Goal: Book appointment/travel/reservation

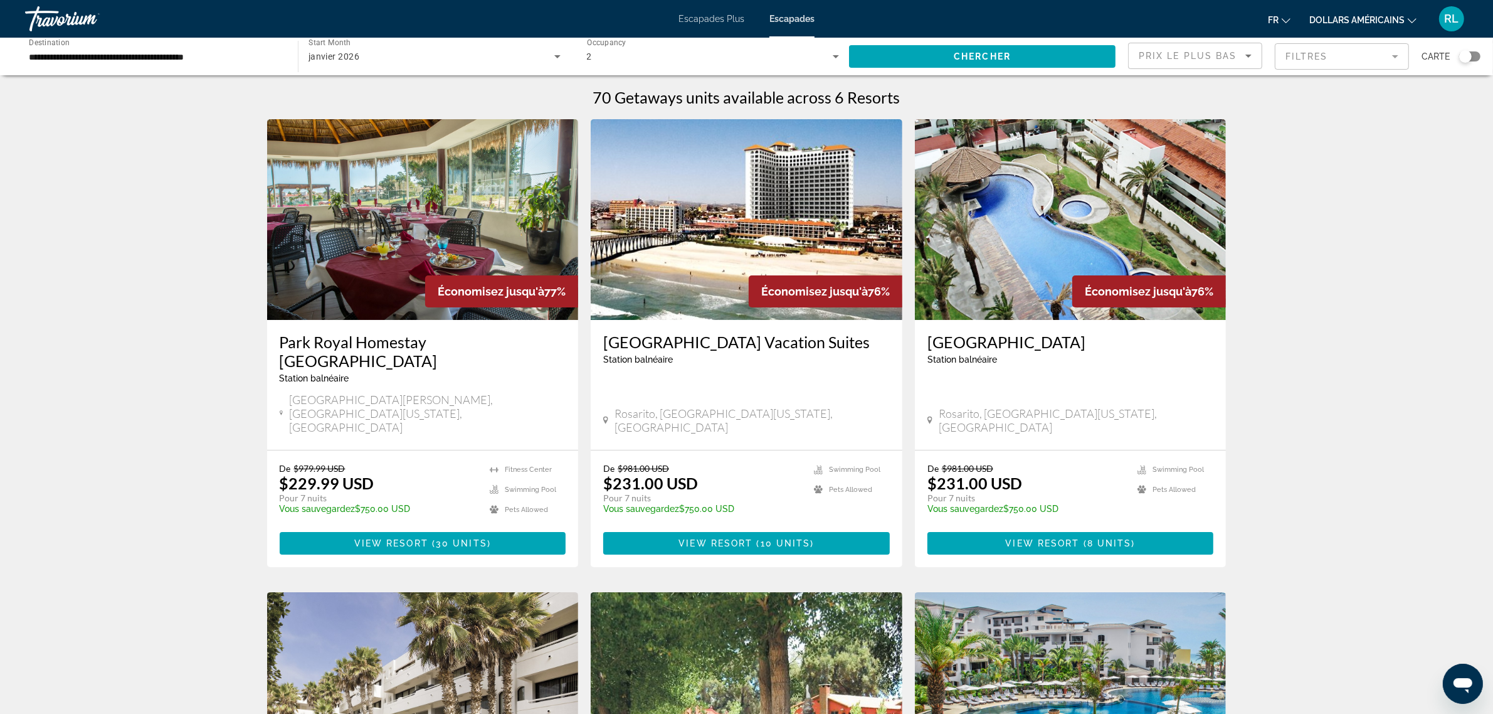
click at [78, 11] on div "Travorium" at bounding box center [87, 19] width 125 height 33
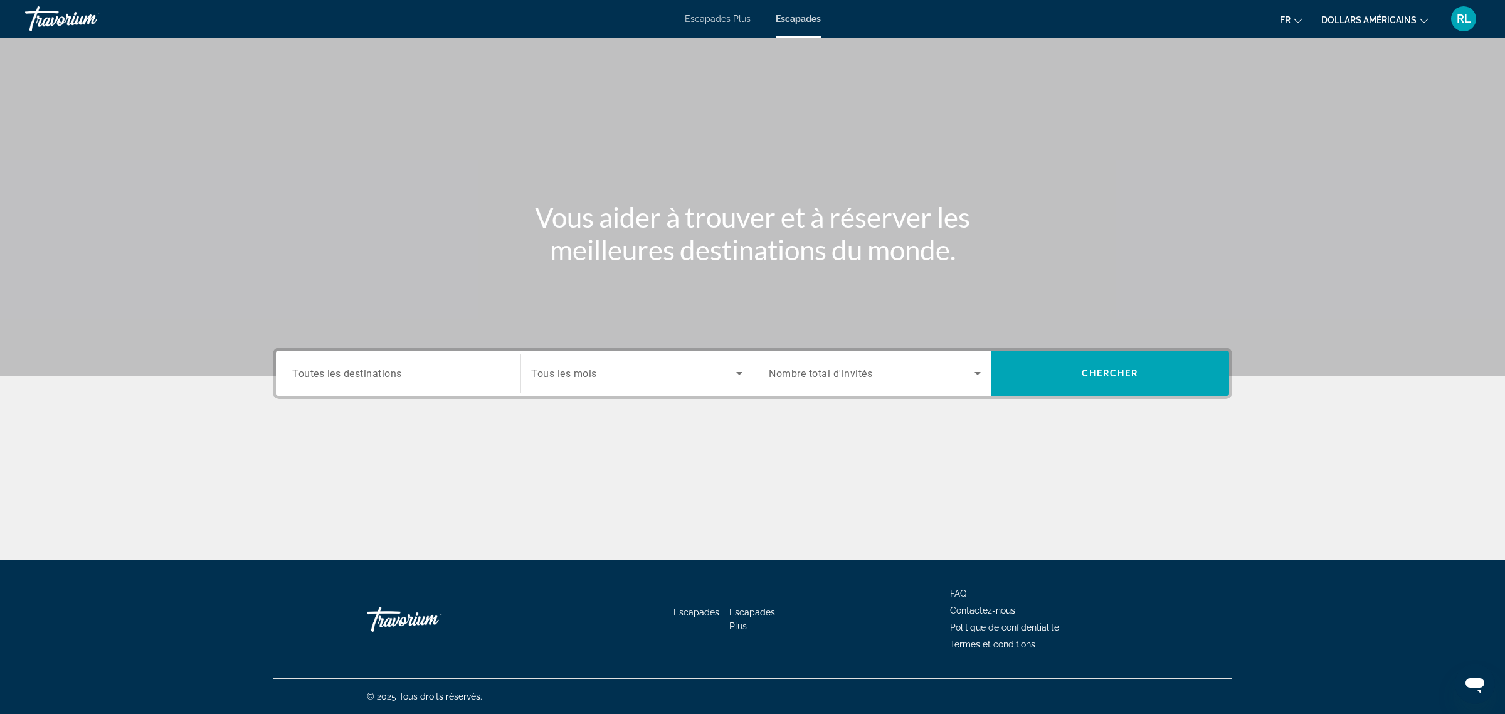
click at [404, 380] on input "Destination Toutes les destinations" at bounding box center [398, 373] width 212 height 15
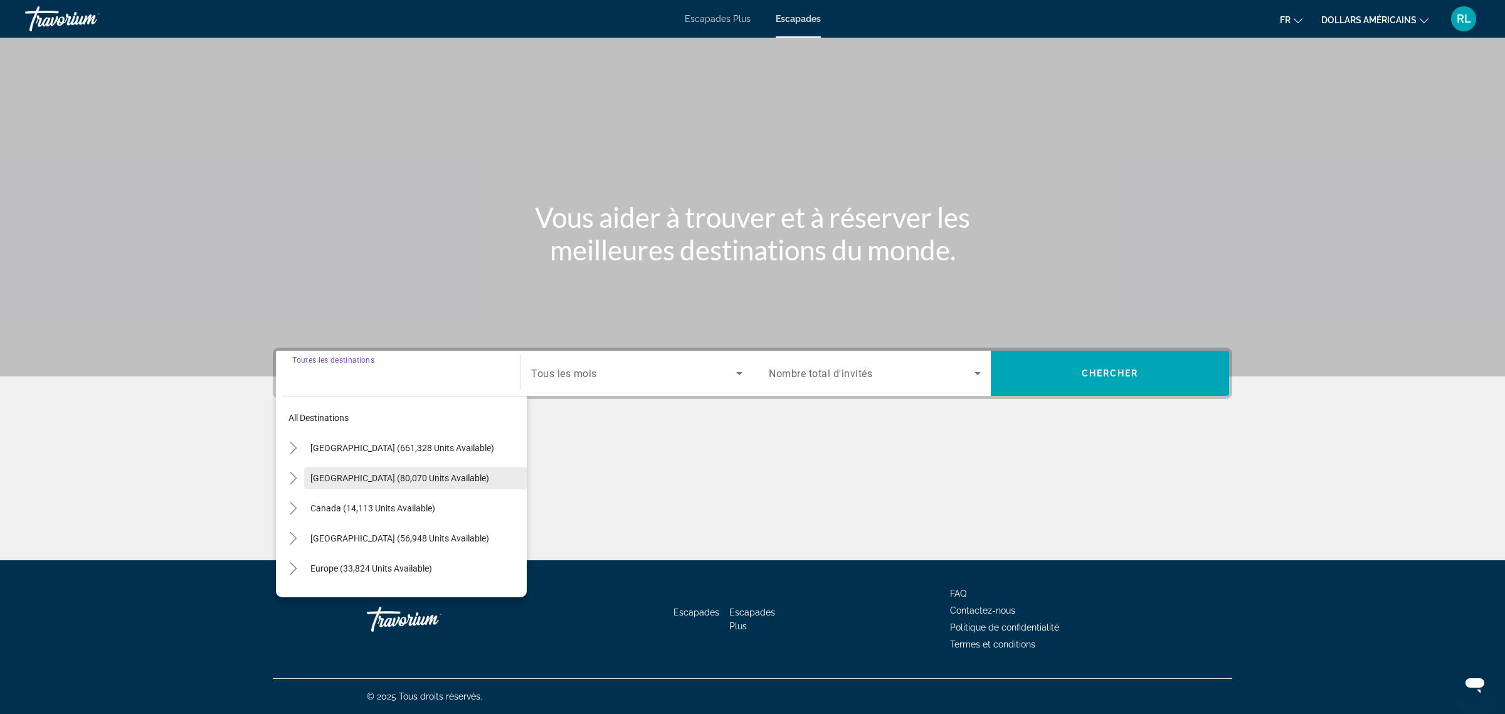
click at [412, 471] on span "Search widget" at bounding box center [415, 478] width 223 height 30
type input "**********"
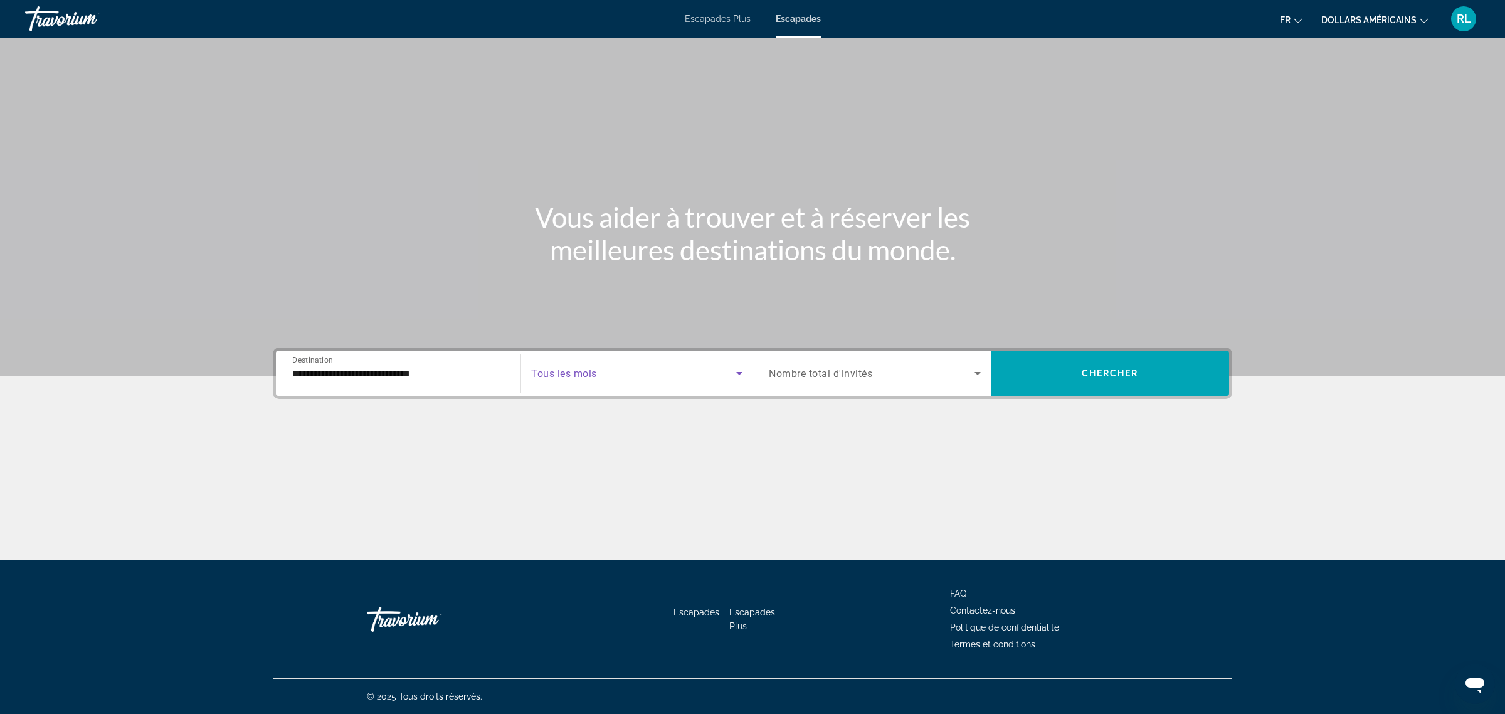
click at [694, 380] on span "Search widget" at bounding box center [633, 373] width 205 height 15
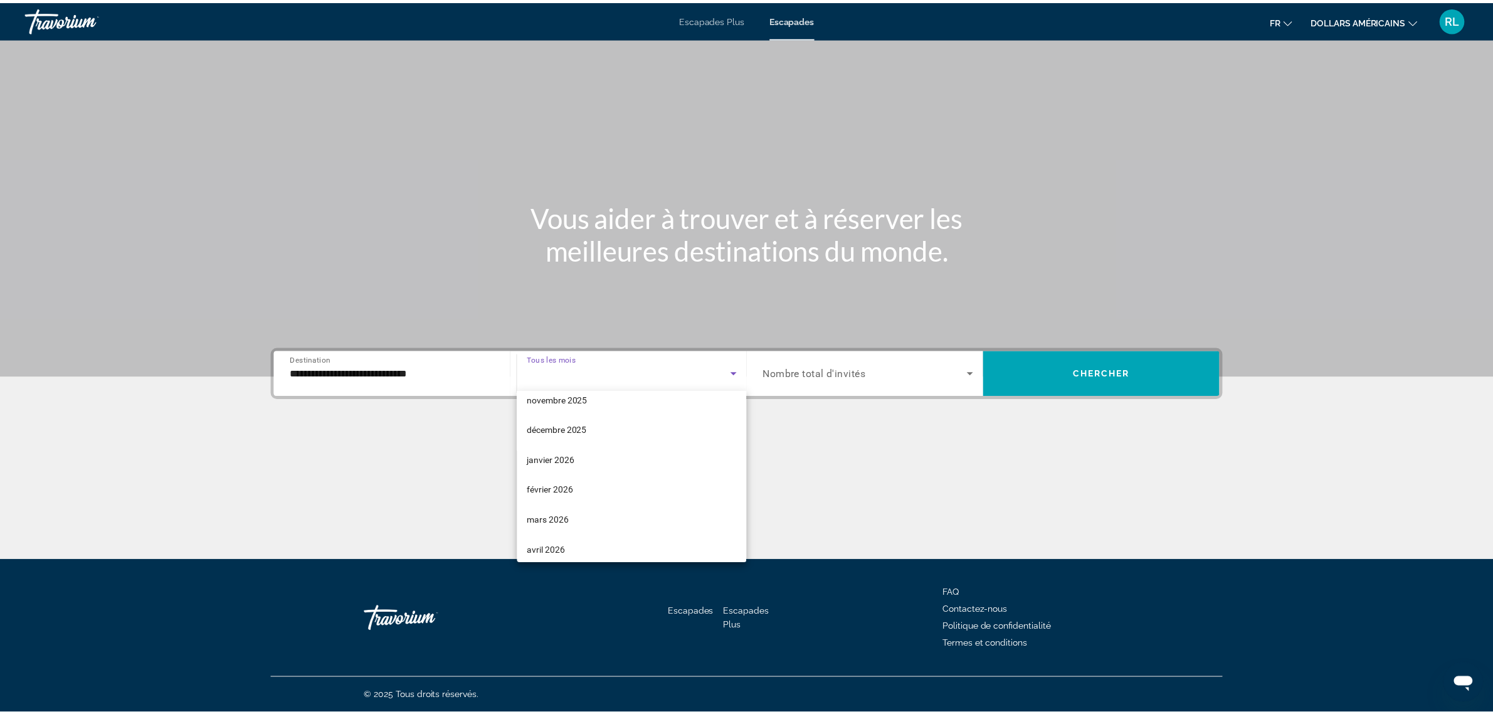
scroll to position [115, 0]
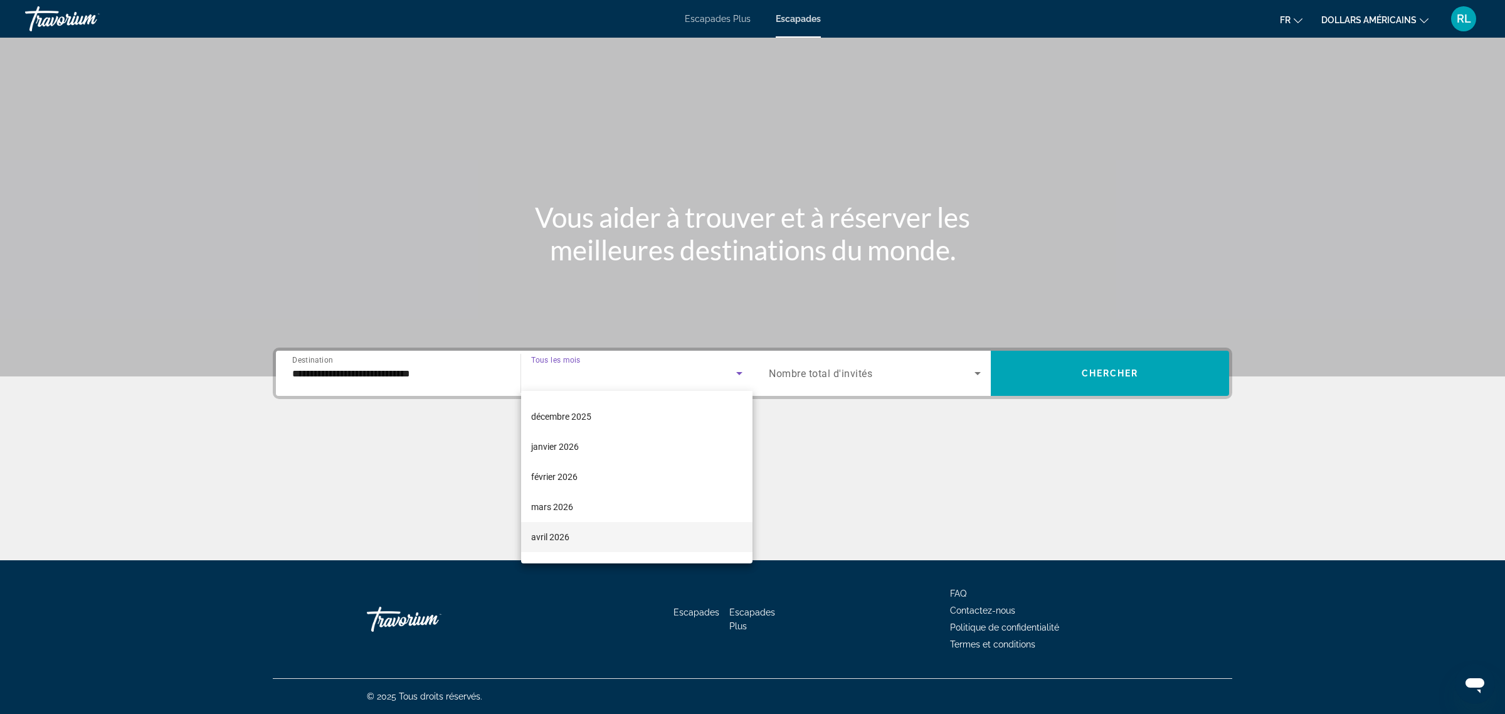
click at [595, 533] on mat-option "avril 2026" at bounding box center [636, 537] width 231 height 30
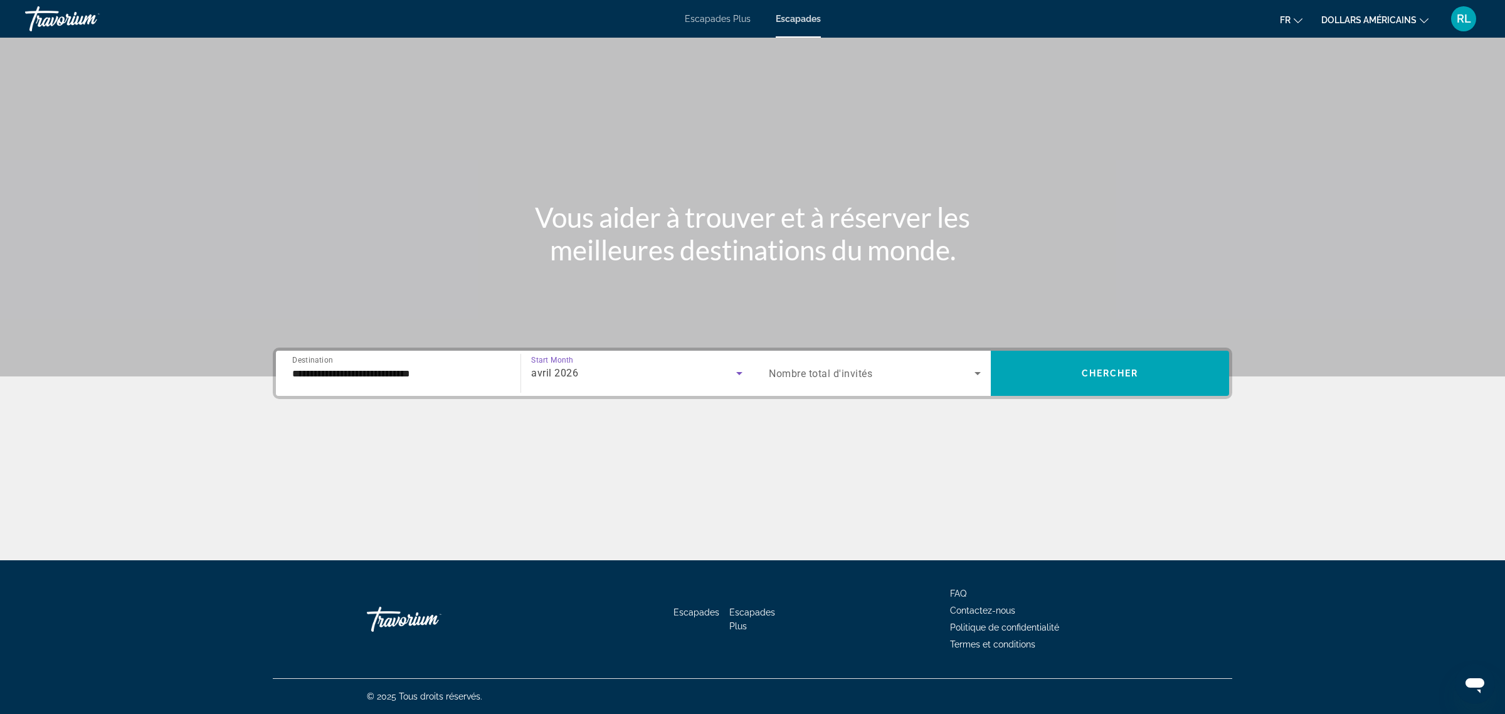
click at [974, 374] on icon "Search widget" at bounding box center [977, 373] width 15 height 15
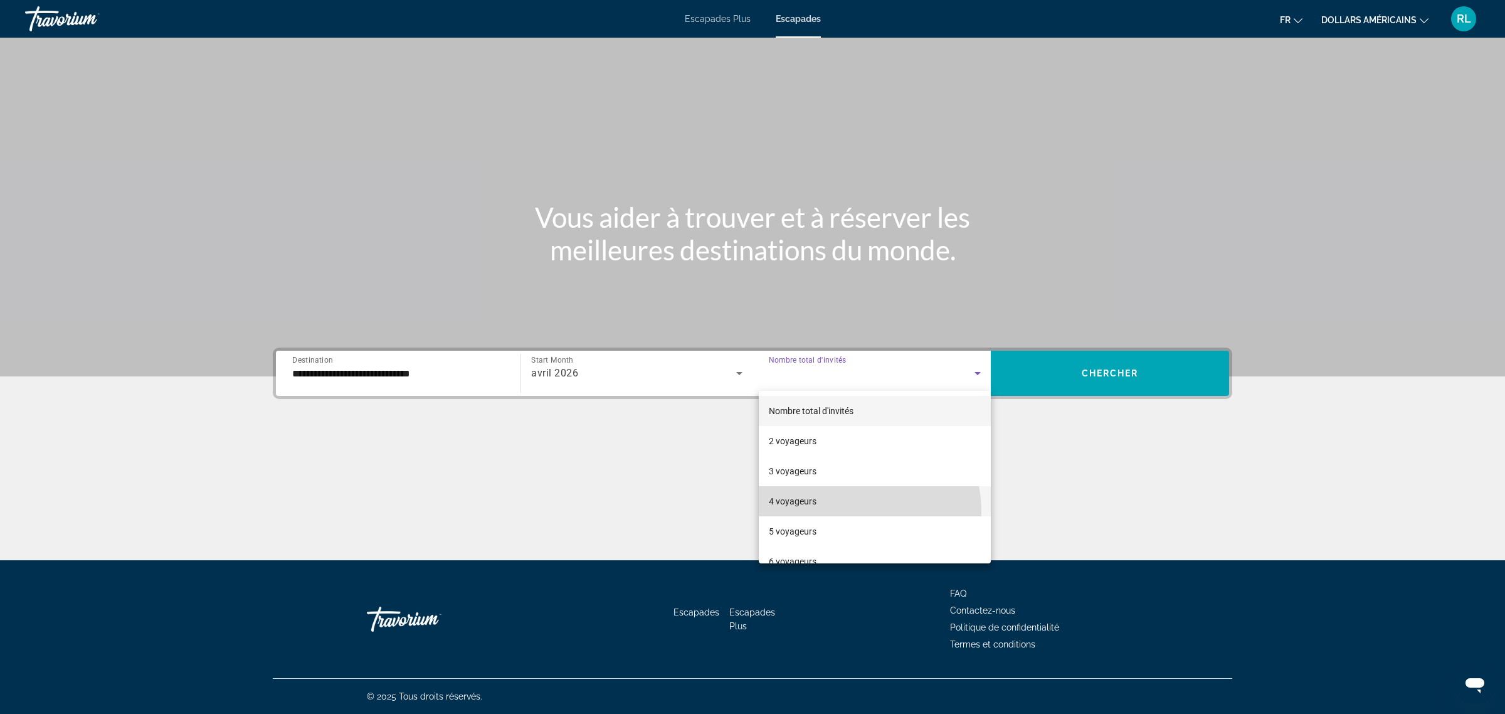
click at [850, 511] on mat-option "4 voyageurs" at bounding box center [875, 501] width 232 height 30
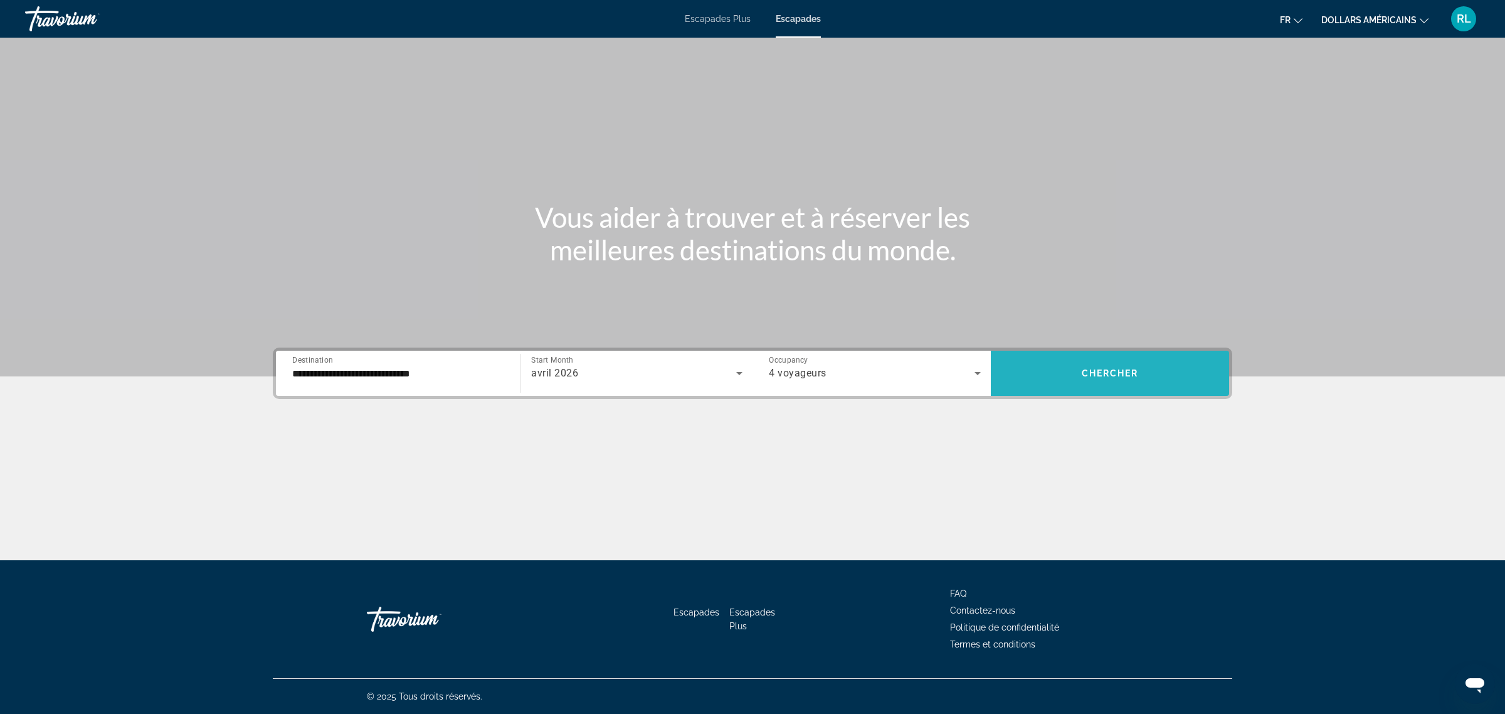
click at [1050, 377] on span "Search widget" at bounding box center [1110, 373] width 238 height 30
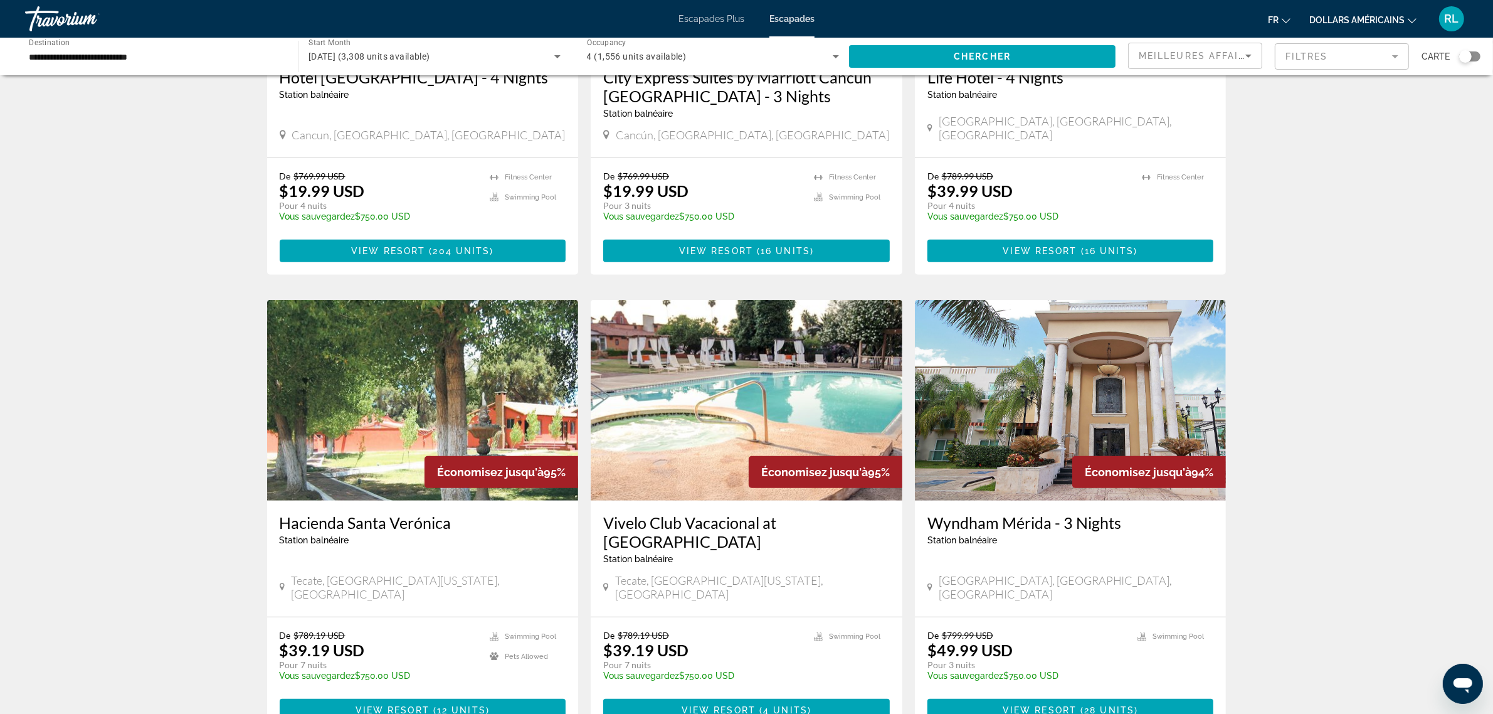
scroll to position [157, 0]
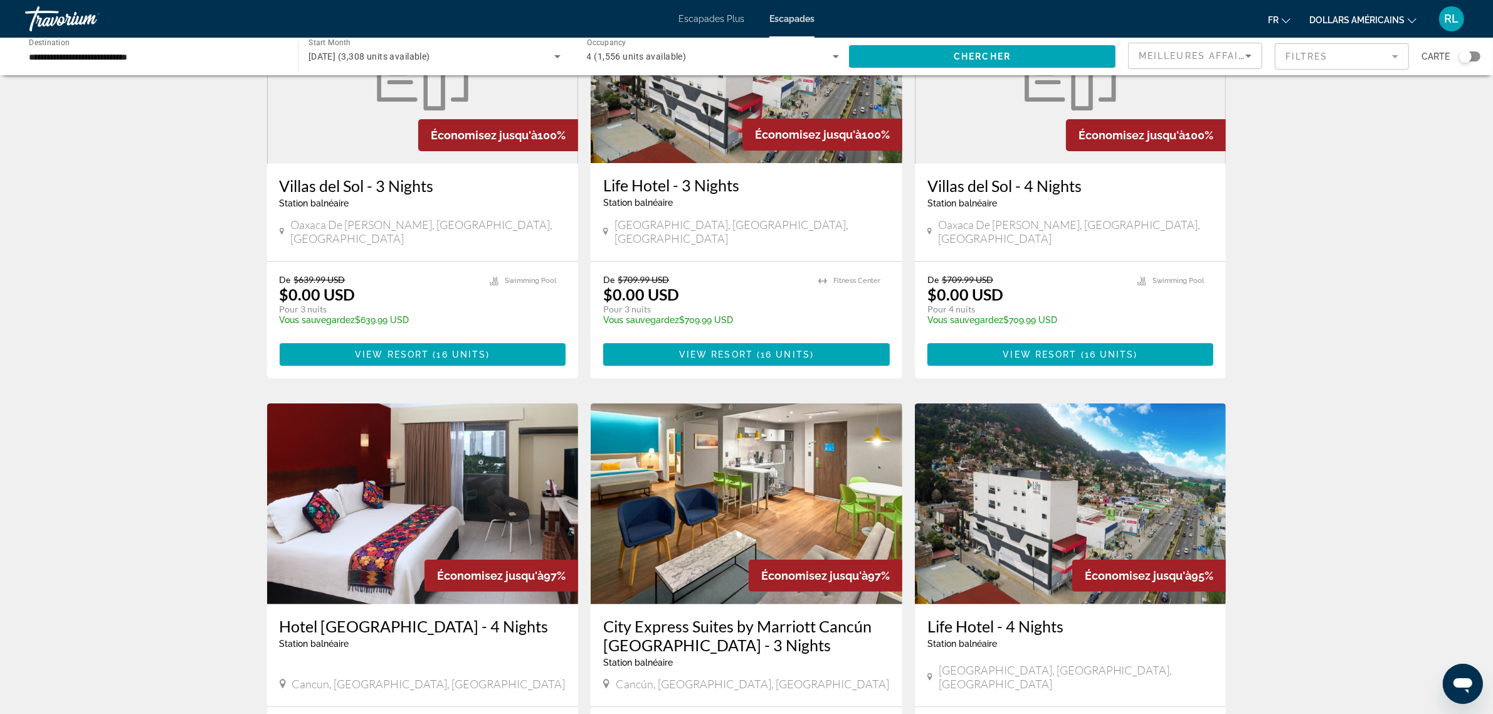
click at [1304, 55] on mat-form-field "Filtres" at bounding box center [1342, 56] width 134 height 26
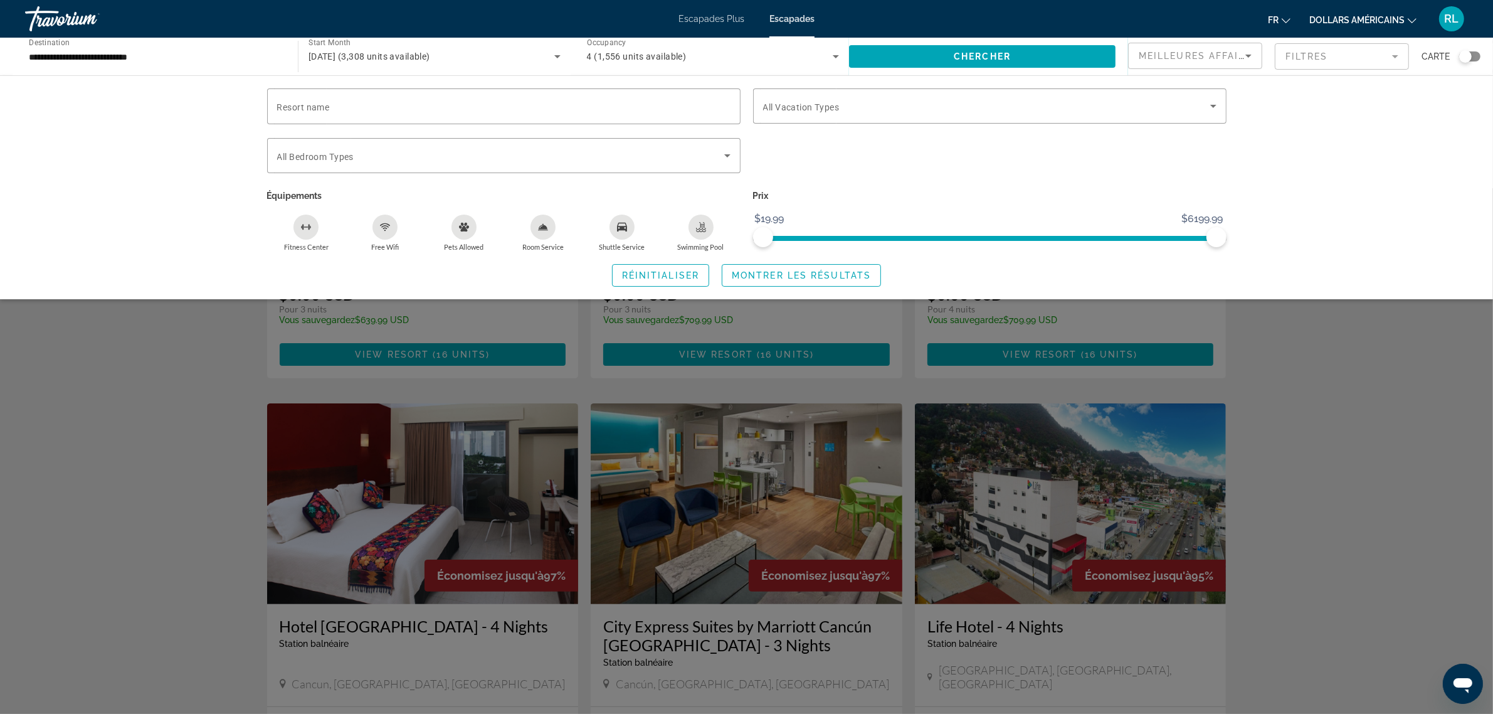
click at [702, 232] on div "Swimming Pool" at bounding box center [701, 226] width 25 height 25
drag, startPoint x: 766, startPoint y: 236, endPoint x: 797, endPoint y: 236, distance: 31.4
click at [797, 236] on span "ngx-slider" at bounding box center [797, 237] width 20 height 20
drag, startPoint x: 1212, startPoint y: 238, endPoint x: 825, endPoint y: 245, distance: 387.6
click at [825, 245] on span "ngx-slider-max" at bounding box center [825, 237] width 20 height 20
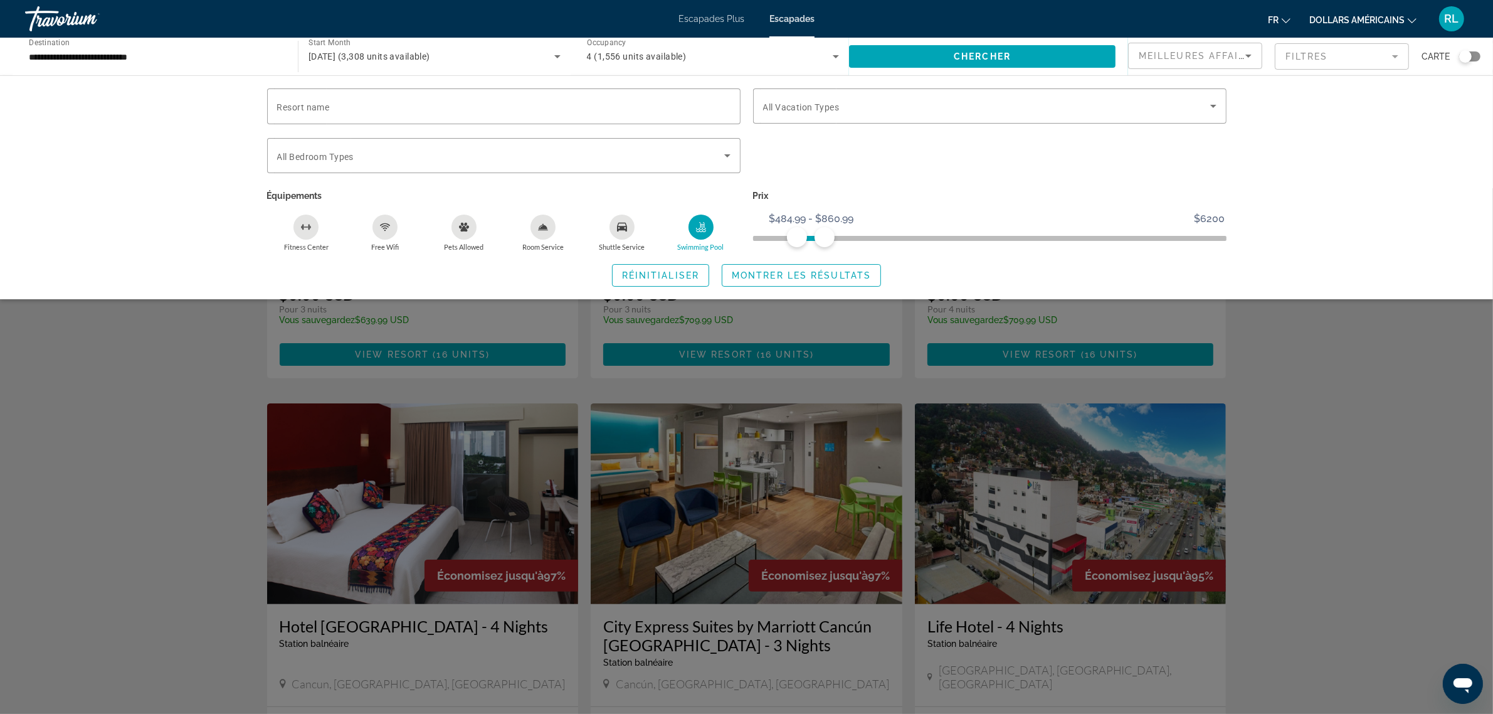
click at [1247, 64] on div "Meilleures affaires" at bounding box center [1195, 60] width 113 height 35
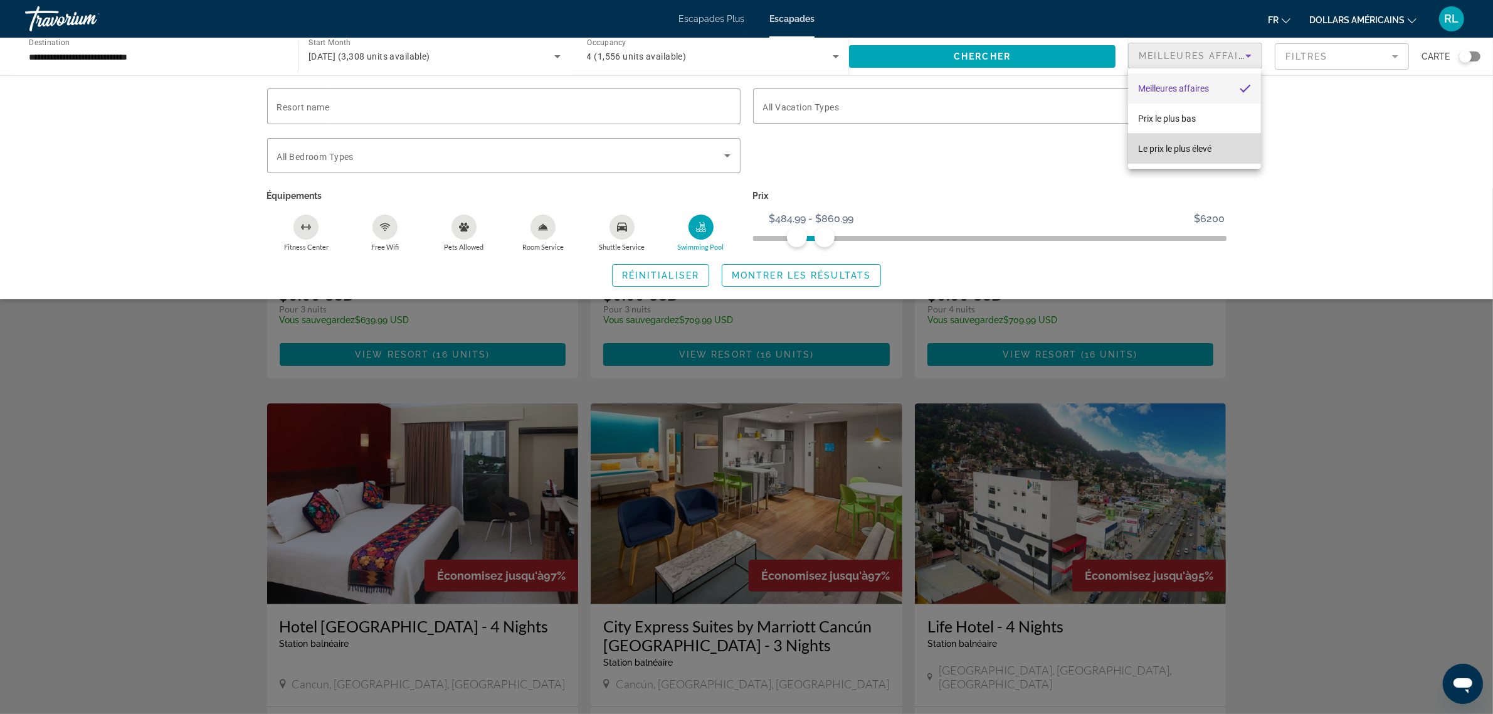
click at [1190, 144] on font "Le prix le plus élevé" at bounding box center [1174, 149] width 73 height 10
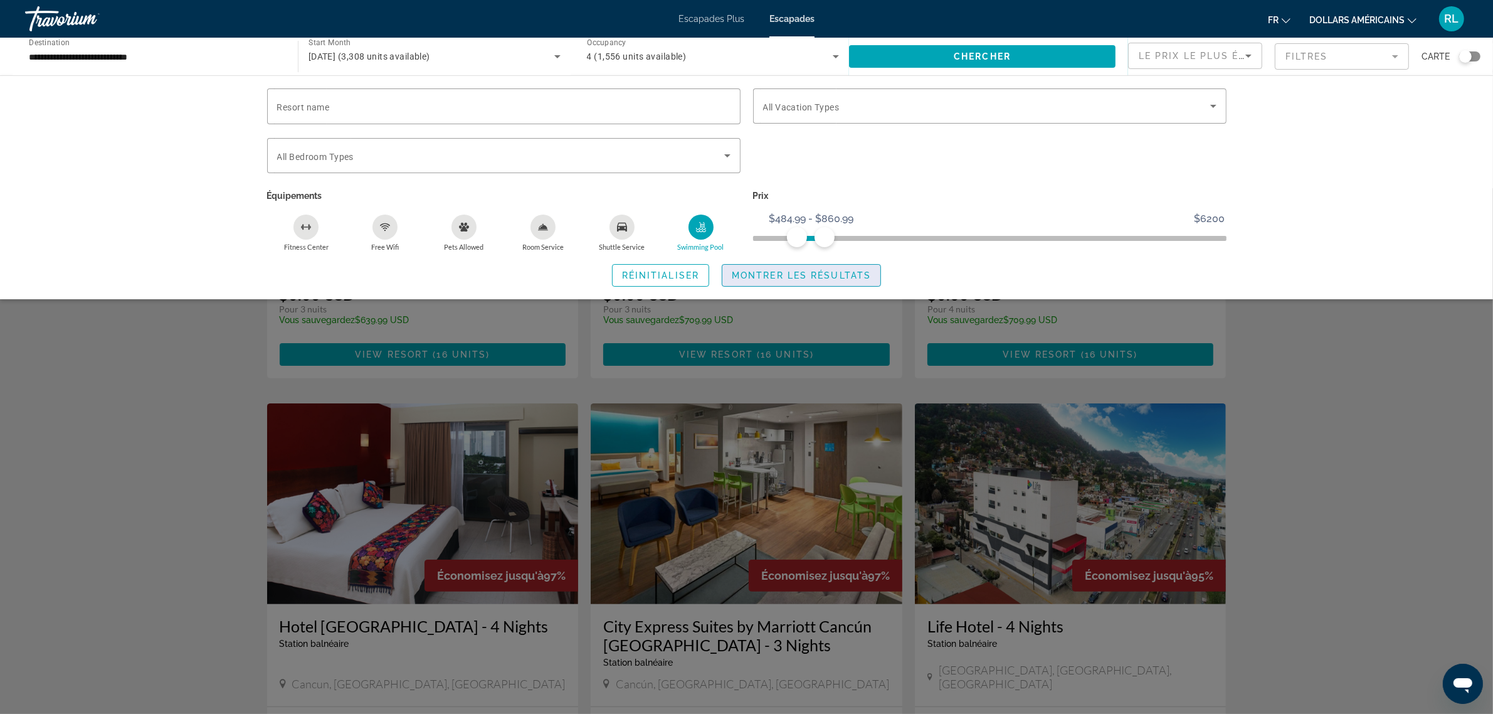
click at [744, 275] on span "Montrer les résultats" at bounding box center [801, 275] width 139 height 10
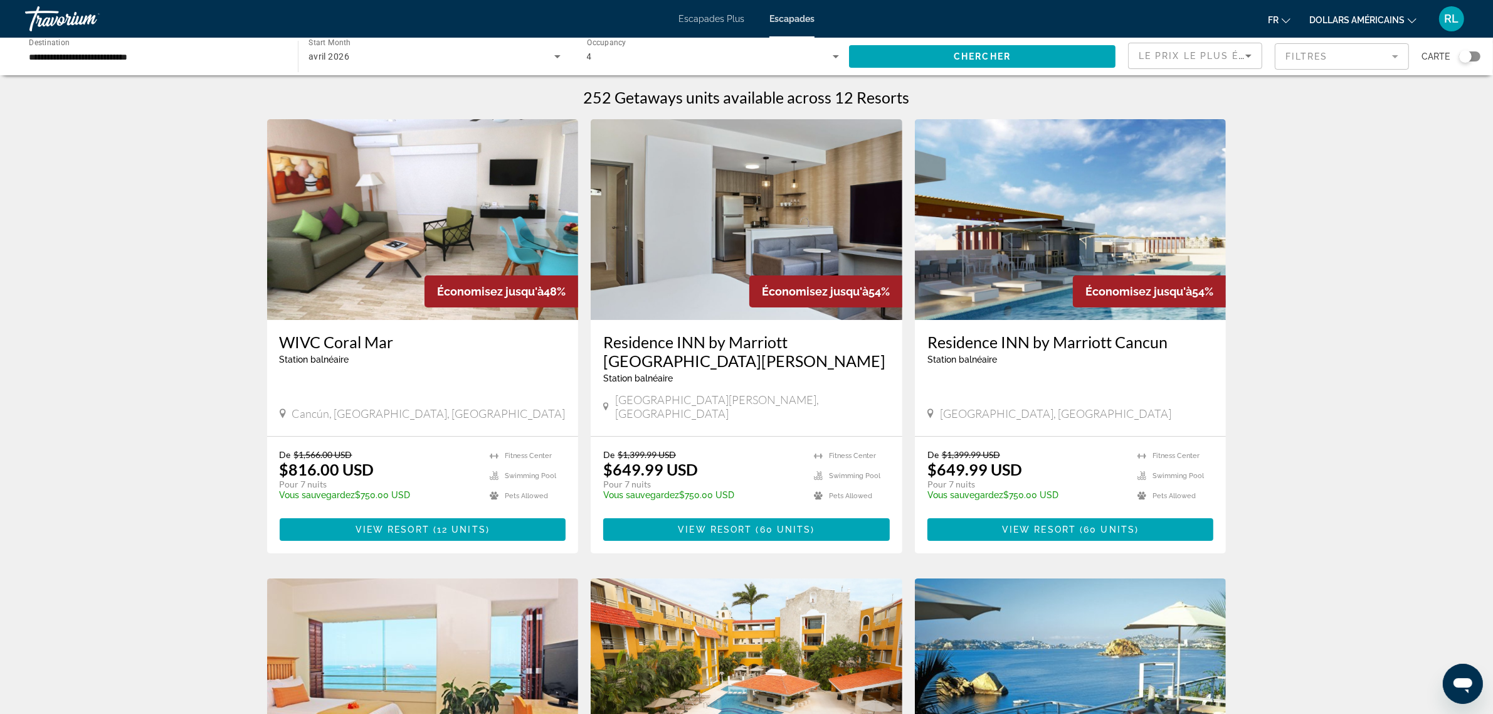
click at [1463, 57] on div "Search widget" at bounding box center [1465, 56] width 13 height 13
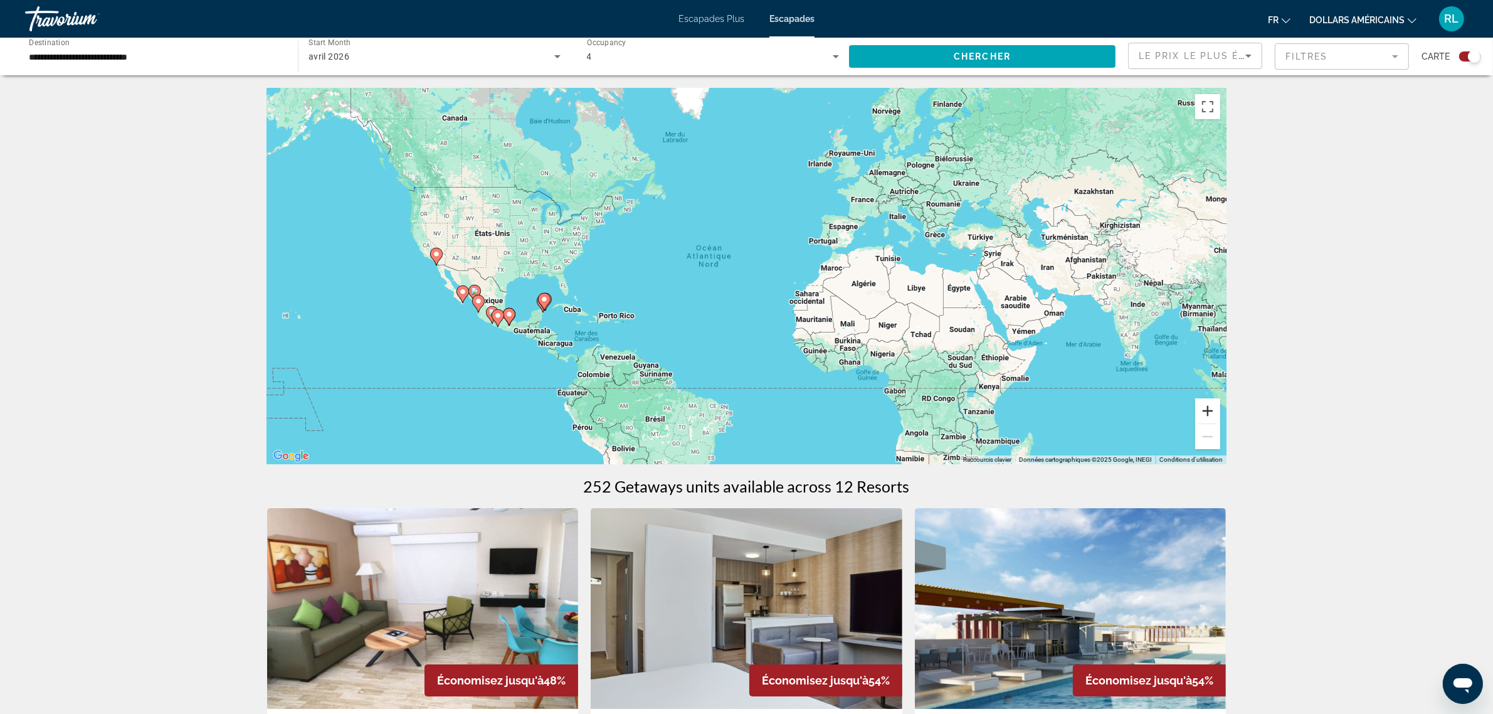
click at [1205, 413] on button "Zoom avant" at bounding box center [1207, 410] width 25 height 25
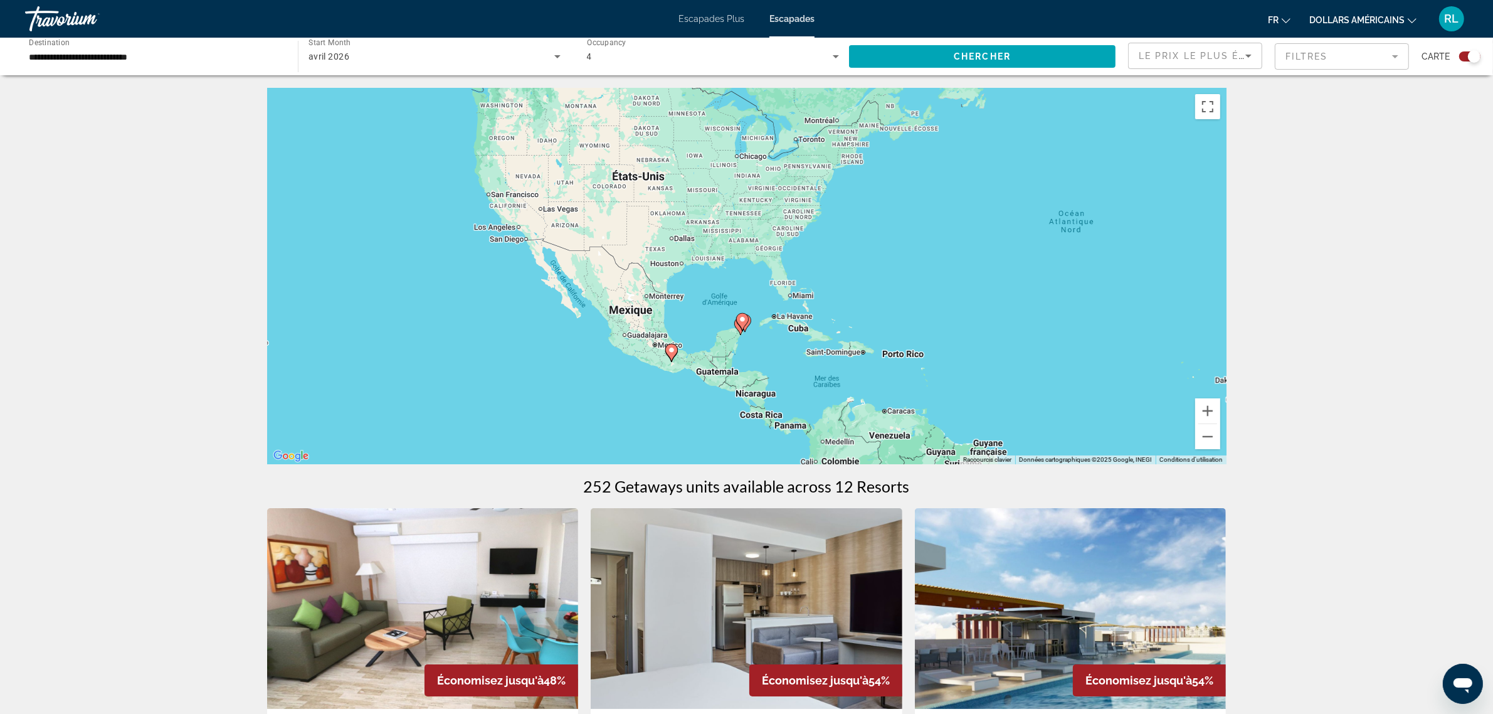
drag, startPoint x: 783, startPoint y: 358, endPoint x: 1126, endPoint y: 351, distance: 343.7
click at [1126, 351] on div "Pour activer le glissement avec le clavier, appuyez sur Alt+Entrée. Une fois ce…" at bounding box center [746, 276] width 959 height 376
click at [1211, 412] on button "Zoom avant" at bounding box center [1207, 410] width 25 height 25
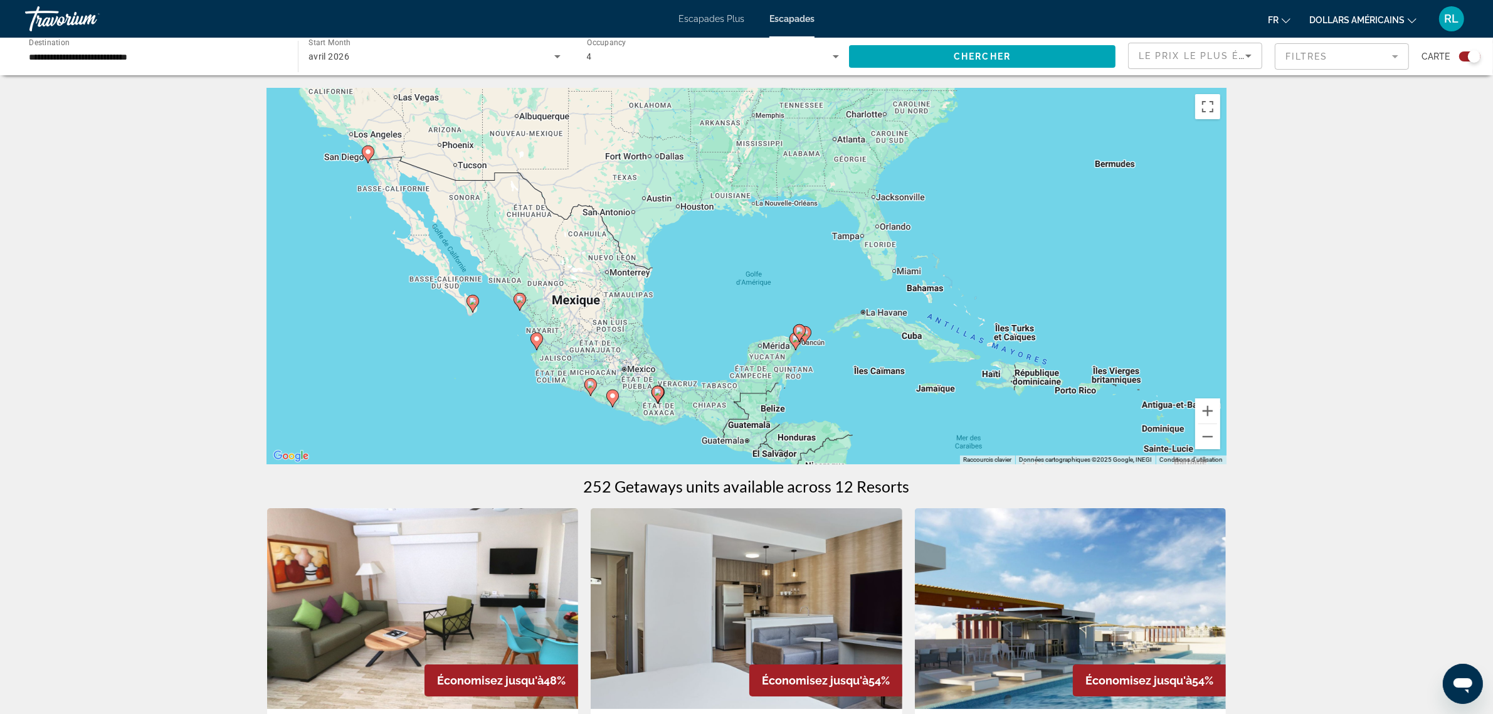
drag, startPoint x: 717, startPoint y: 342, endPoint x: 778, endPoint y: 296, distance: 76.1
click at [778, 296] on div "Pour activer le glissement avec le clavier, appuyez sur Alt+Entrée. Une fois ce…" at bounding box center [746, 276] width 959 height 376
click at [1208, 411] on button "Zoom avant" at bounding box center [1207, 410] width 25 height 25
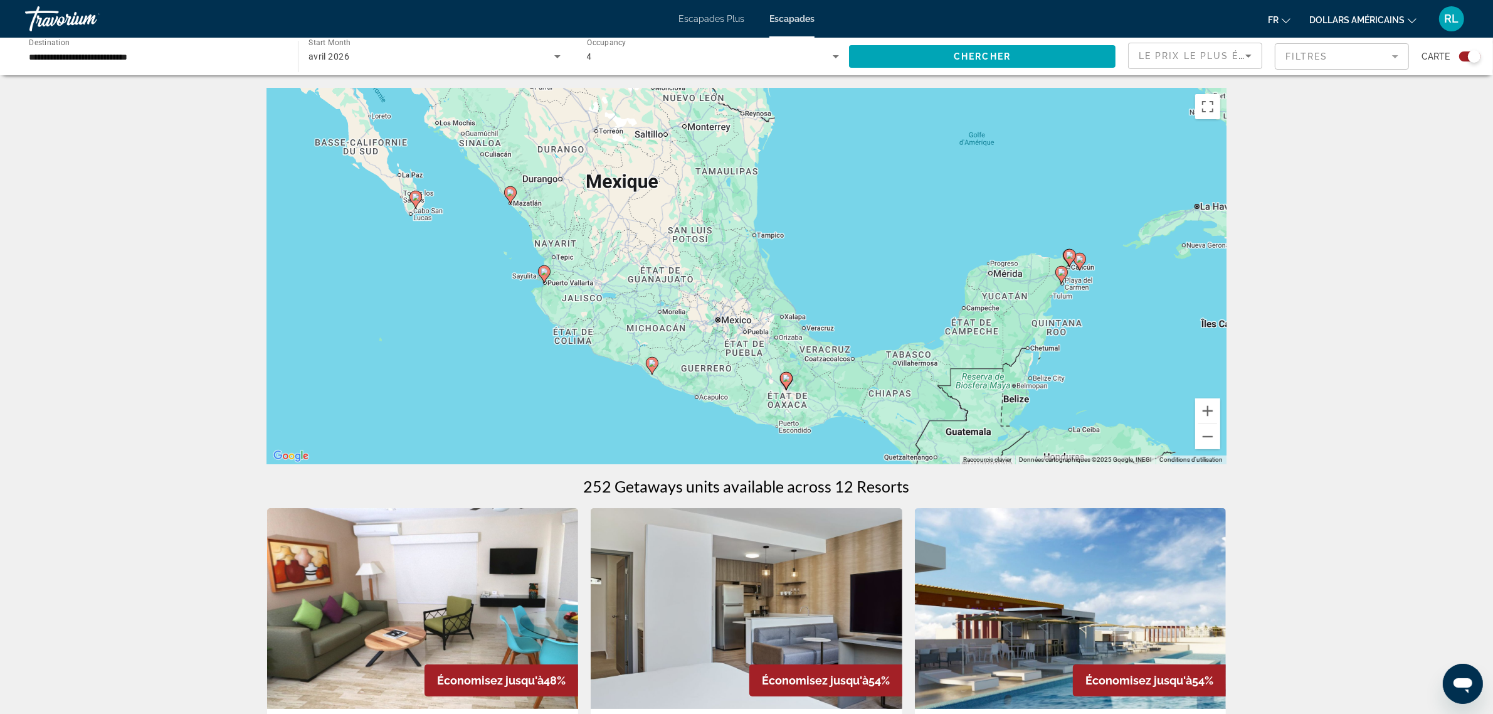
drag, startPoint x: 647, startPoint y: 355, endPoint x: 844, endPoint y: 230, distance: 234.0
click at [844, 230] on div "Pour activer le glissement avec le clavier, appuyez sur Alt+Entrée. Une fois ce…" at bounding box center [746, 276] width 959 height 376
click at [1205, 408] on button "Zoom avant" at bounding box center [1207, 410] width 25 height 25
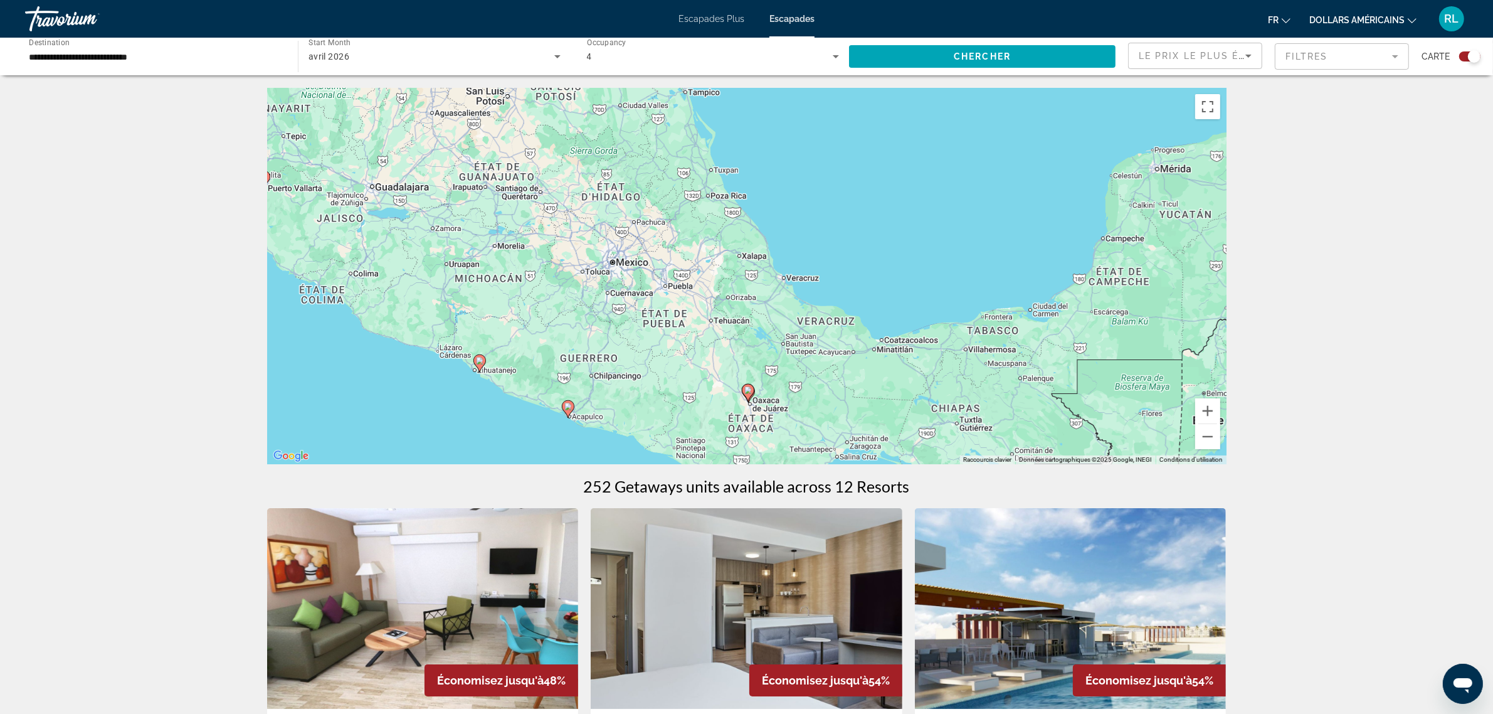
drag, startPoint x: 950, startPoint y: 328, endPoint x: 873, endPoint y: 240, distance: 117.3
click at [873, 240] on div "Pour activer le glissement avec le clavier, appuyez sur Alt+Entrée. Une fois ce…" at bounding box center [746, 276] width 959 height 376
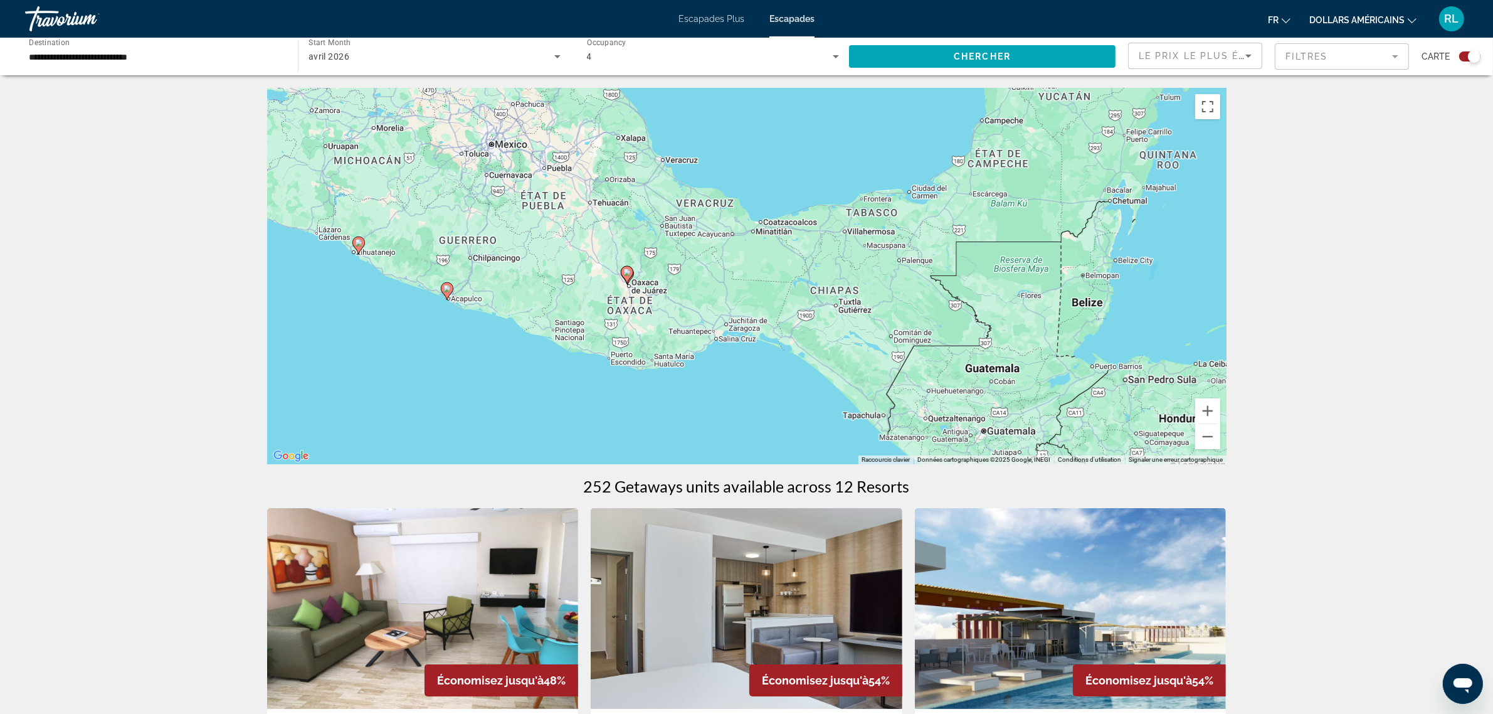
drag, startPoint x: 939, startPoint y: 254, endPoint x: 848, endPoint y: 149, distance: 139.2
click at [848, 149] on div "Pour activer le glissement avec le clavier, appuyez sur Alt+Entrée. Une fois ce…" at bounding box center [746, 276] width 959 height 376
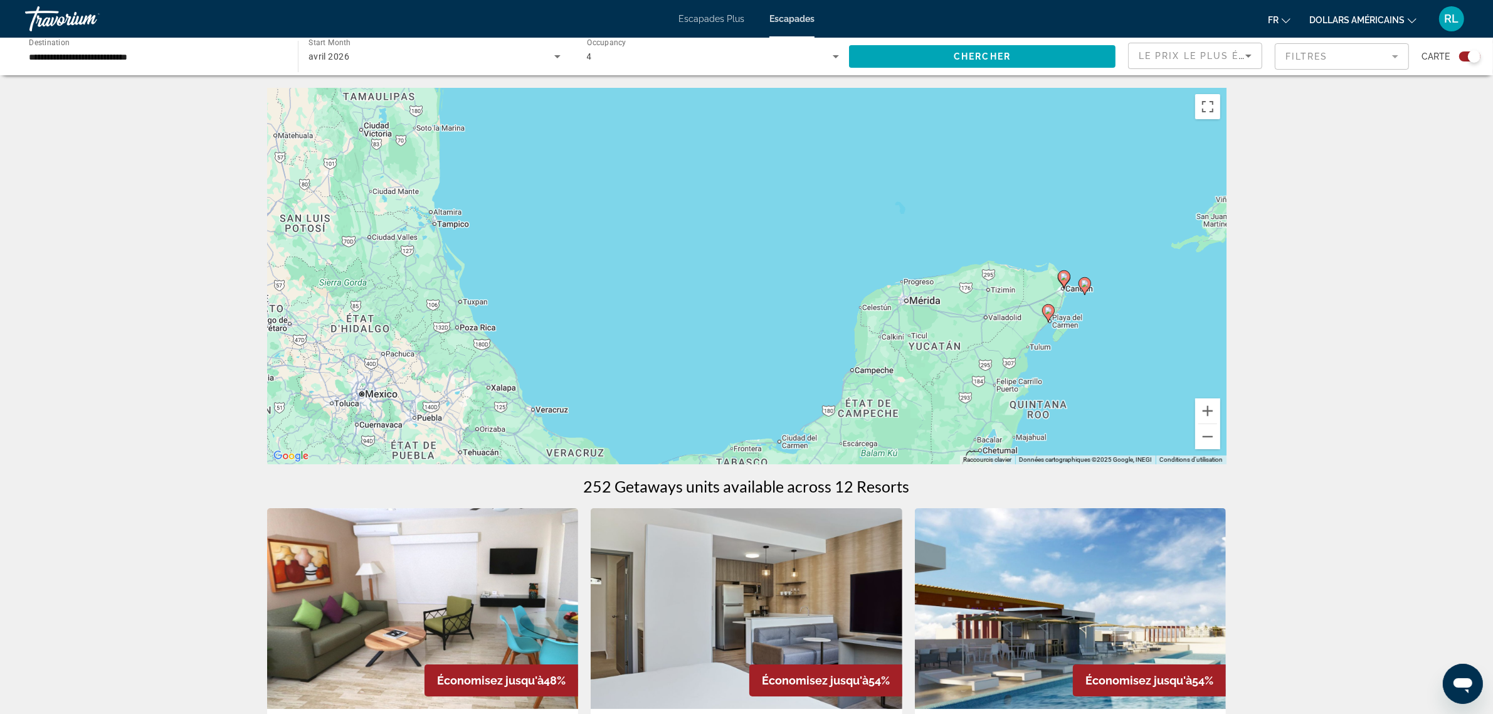
drag, startPoint x: 875, startPoint y: 174, endPoint x: 660, endPoint y: 399, distance: 311.8
click at [654, 396] on div "Pour activer le glissement avec le clavier, appuyez sur Alt+Entrée. Une fois ce…" at bounding box center [746, 276] width 959 height 376
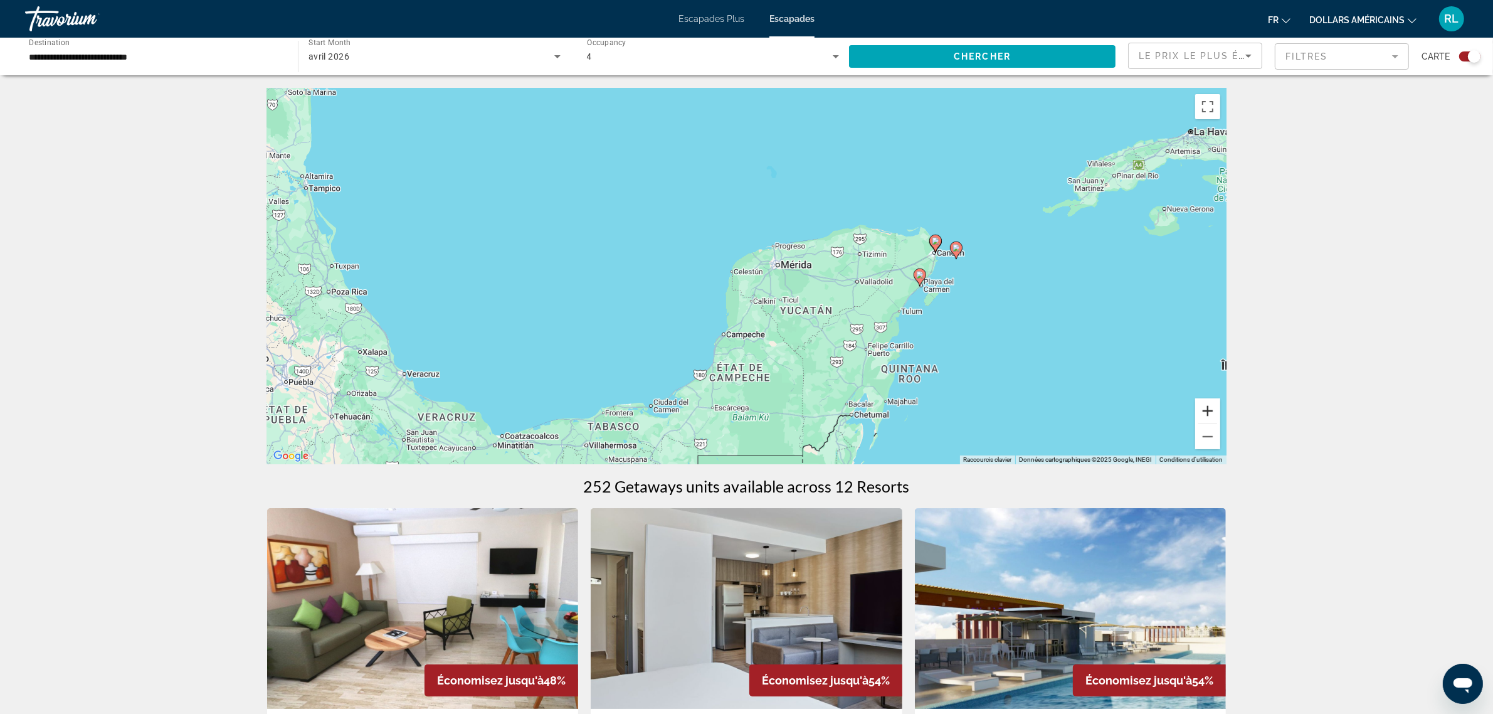
click at [1209, 409] on button "Zoom avant" at bounding box center [1207, 410] width 25 height 25
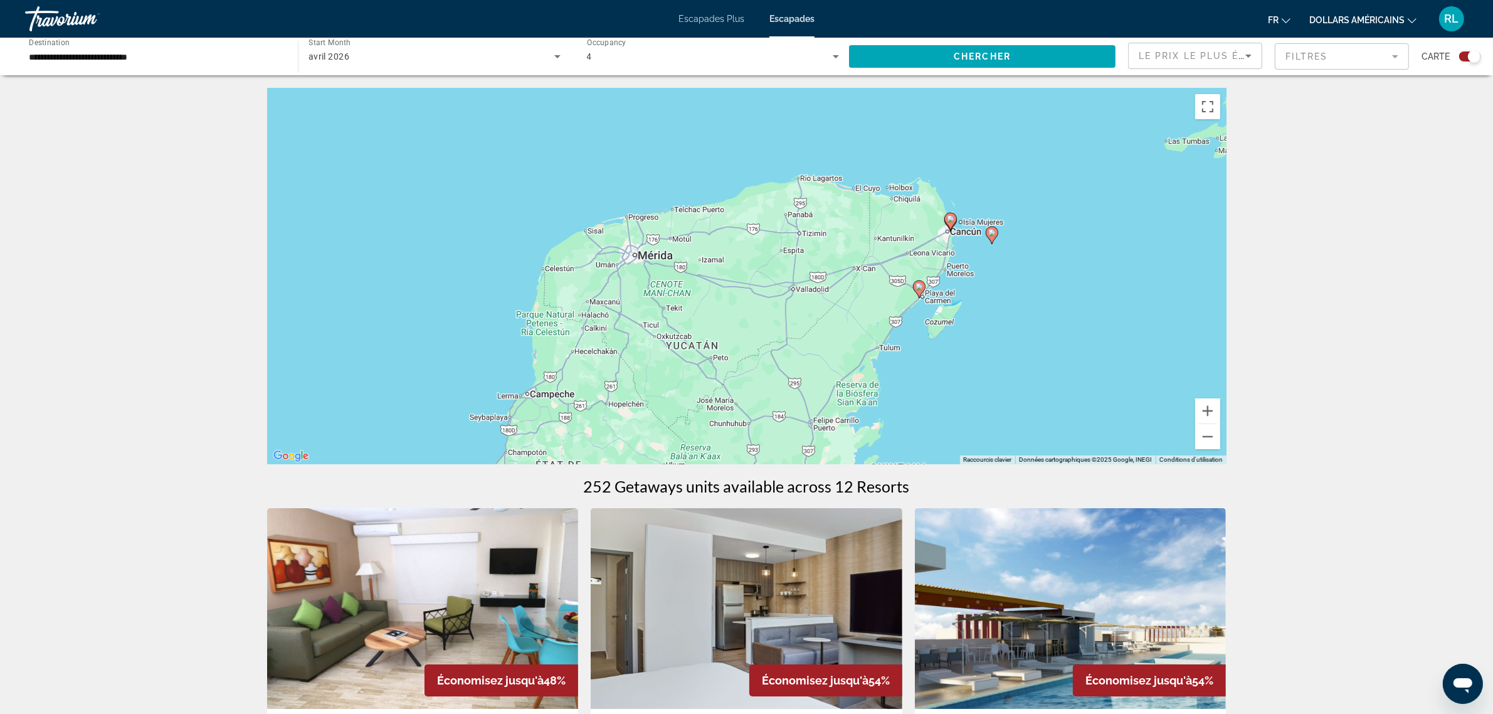
drag, startPoint x: 1158, startPoint y: 353, endPoint x: 965, endPoint y: 354, distance: 193.2
click at [965, 354] on div "Pour activer le glissement avec le clavier, appuyez sur Alt+Entrée. Une fois ce…" at bounding box center [746, 276] width 959 height 376
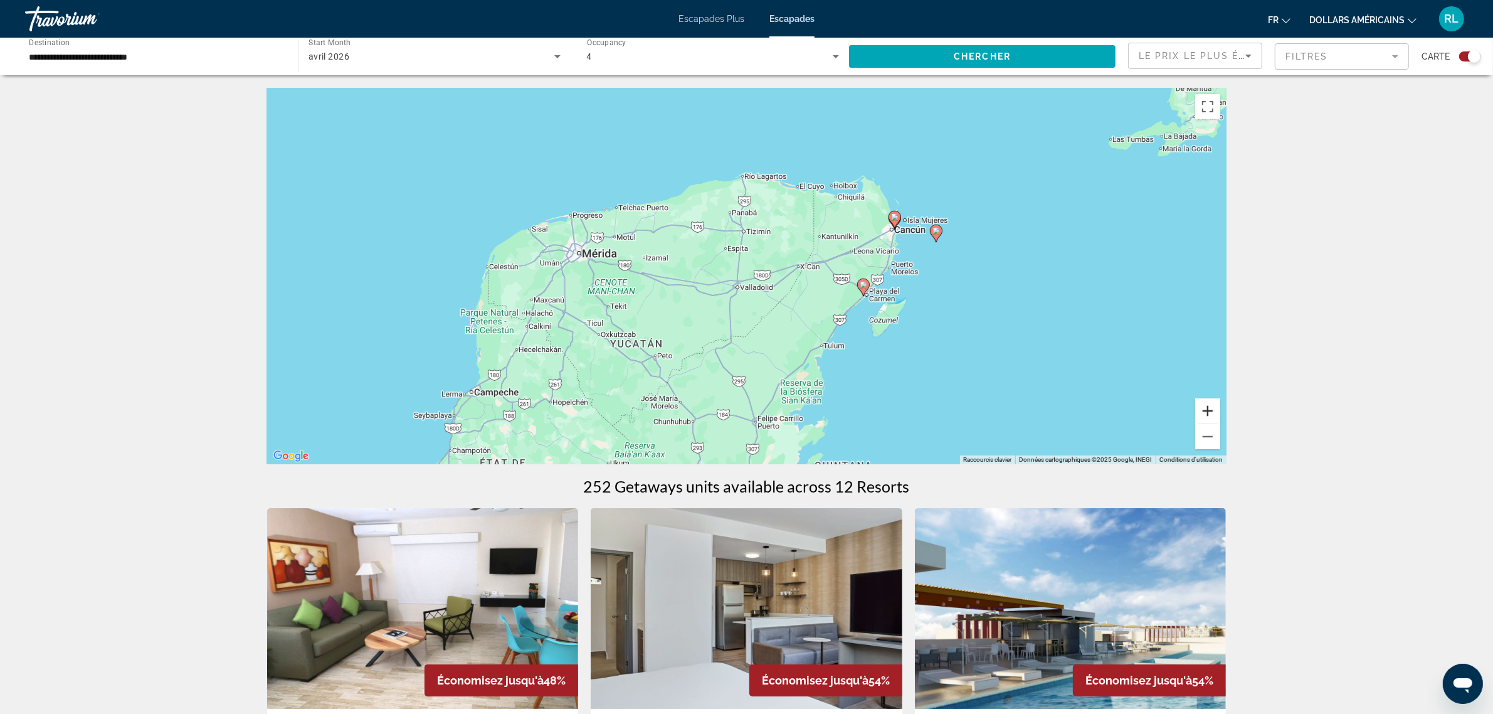
click at [1212, 411] on button "Zoom avant" at bounding box center [1207, 410] width 25 height 25
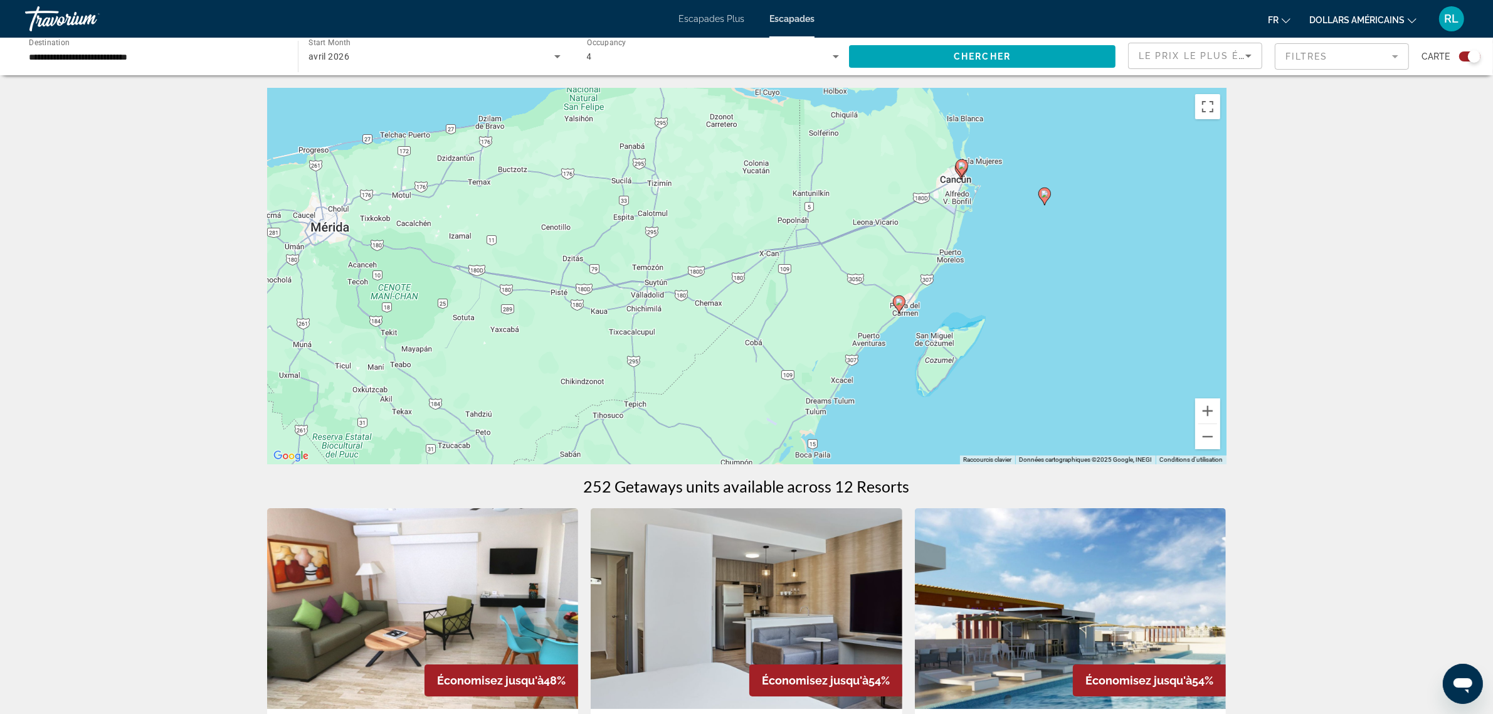
drag, startPoint x: 1133, startPoint y: 368, endPoint x: 1049, endPoint y: 365, distance: 83.5
click at [1049, 365] on div "Pour activer le glissement avec le clavier, appuyez sur Alt+Entrée. Une fois ce…" at bounding box center [746, 276] width 959 height 376
click at [1215, 408] on button "Zoom avant" at bounding box center [1207, 410] width 25 height 25
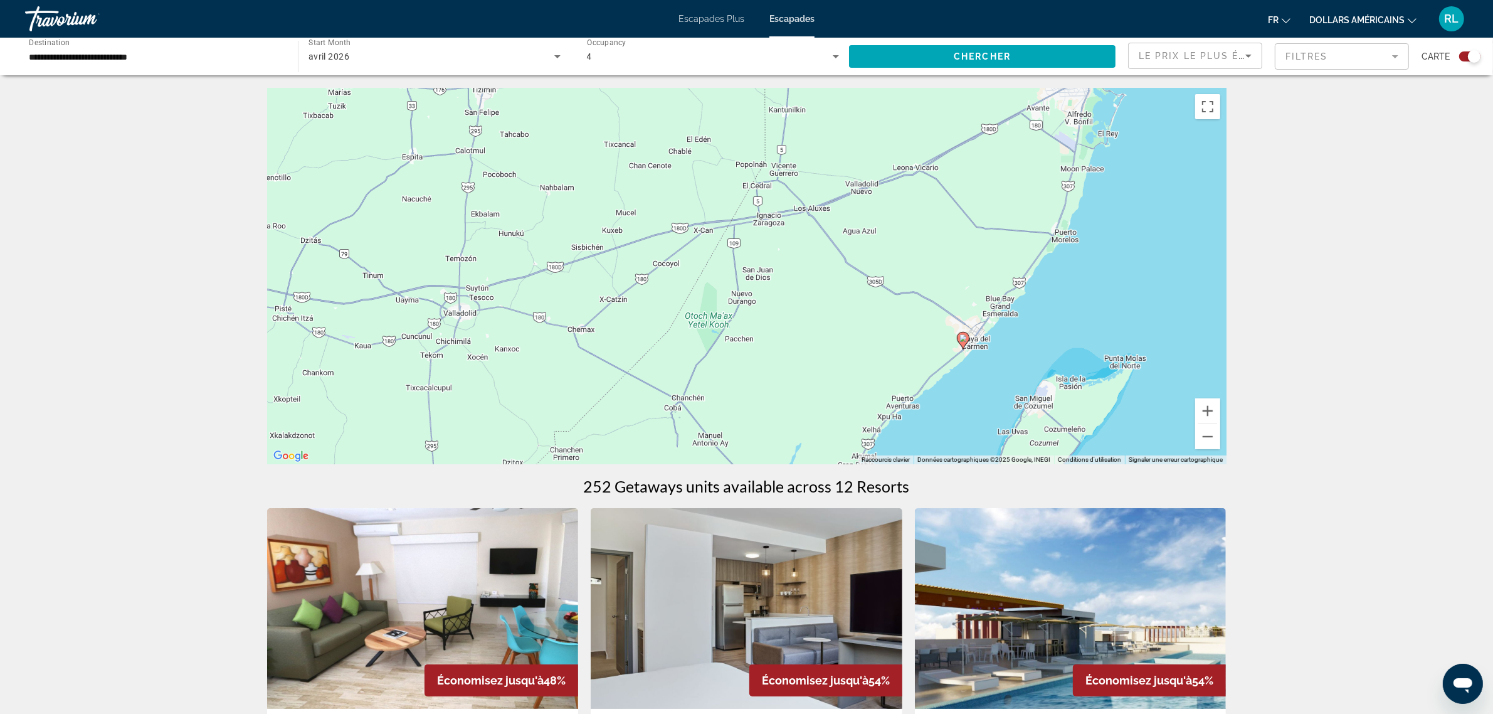
drag, startPoint x: 1145, startPoint y: 336, endPoint x: 1025, endPoint y: 332, distance: 119.8
click at [1025, 332] on div "Pour activer le glissement avec le clavier, appuyez sur Alt+Entrée. Une fois ce…" at bounding box center [746, 276] width 959 height 376
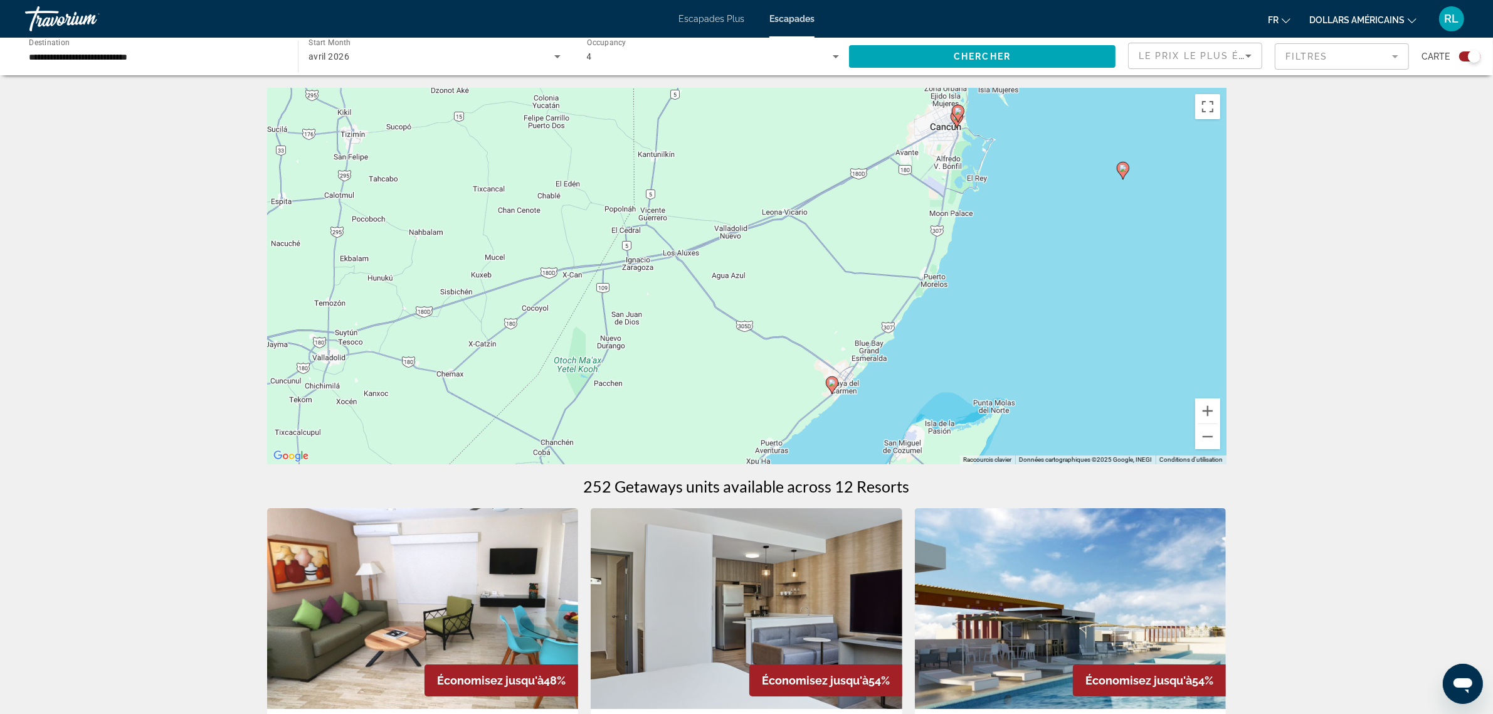
drag, startPoint x: 1146, startPoint y: 348, endPoint x: 1092, endPoint y: 396, distance: 72.0
click at [1092, 396] on div "Pour activer le glissement avec le clavier, appuyez sur Alt+Entrée. Une fois ce…" at bounding box center [746, 276] width 959 height 376
click at [835, 388] on icon "Contenu principal" at bounding box center [831, 385] width 11 height 16
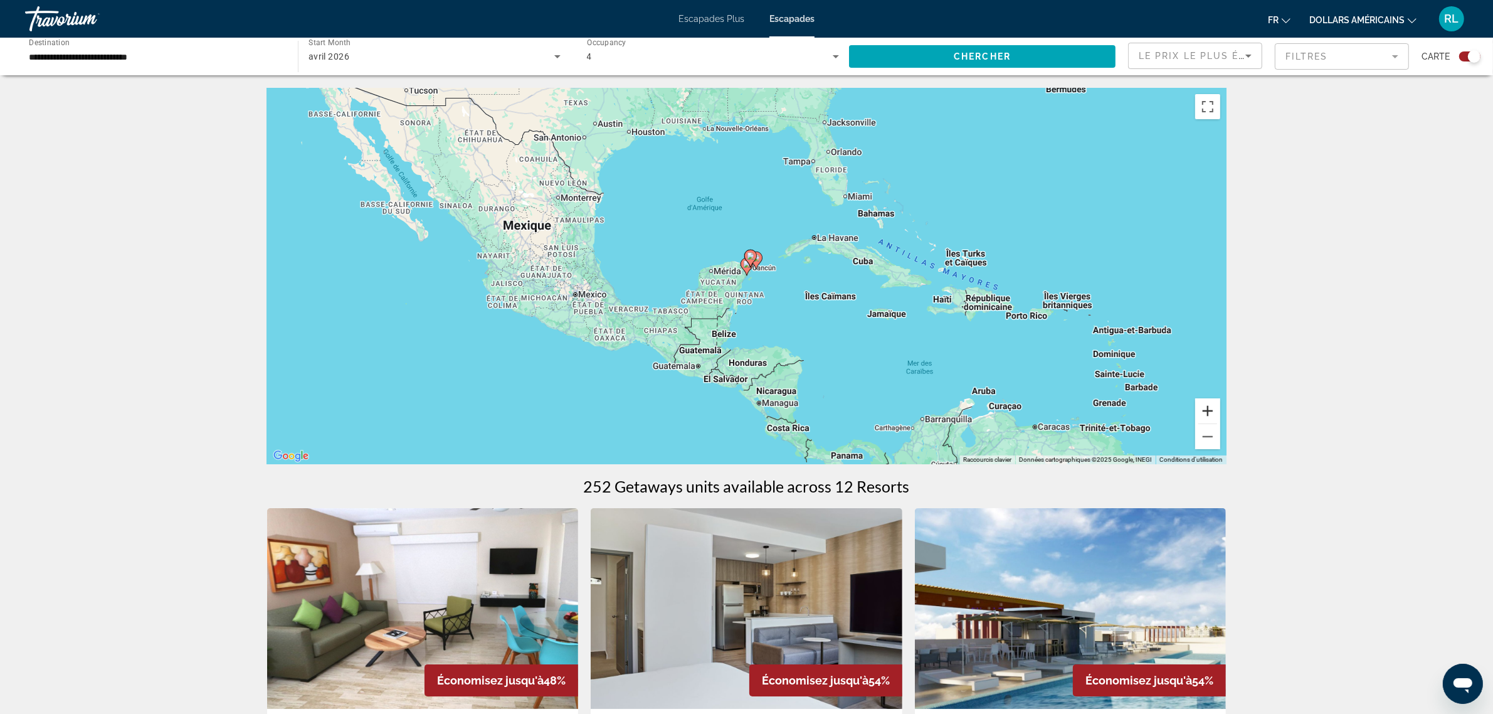
click at [1213, 412] on button "Zoom avant" at bounding box center [1207, 410] width 25 height 25
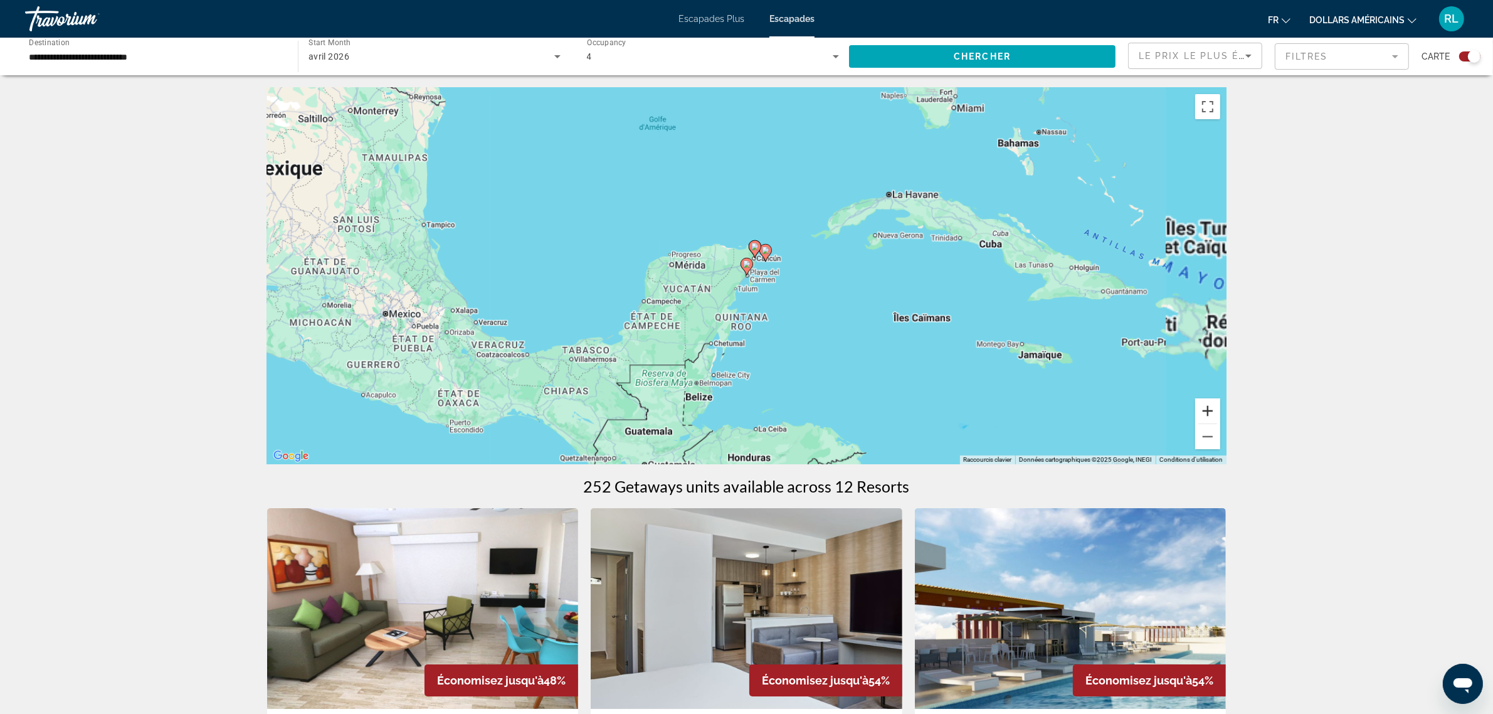
click at [1213, 412] on button "Zoom avant" at bounding box center [1207, 410] width 25 height 25
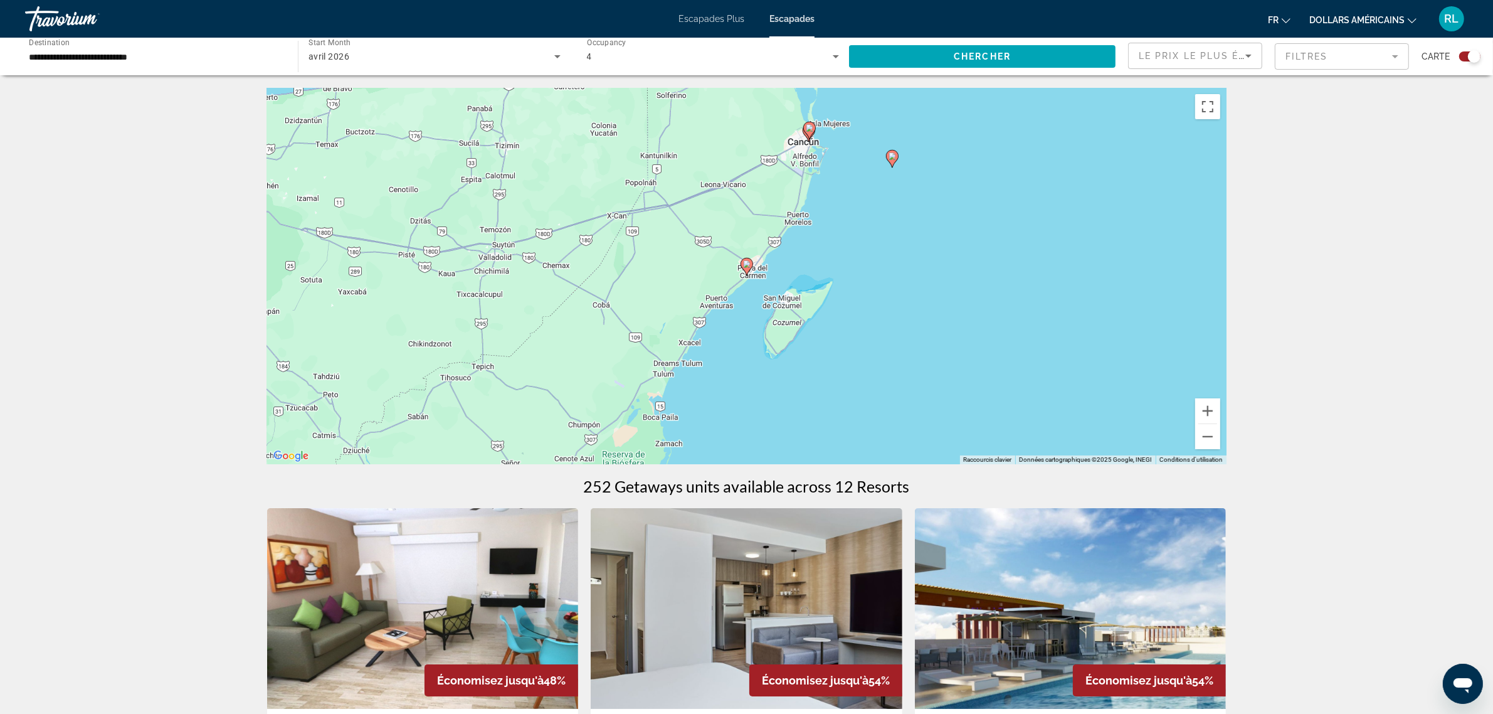
click at [744, 268] on icon "Contenu principal" at bounding box center [746, 266] width 11 height 16
type input "**********"
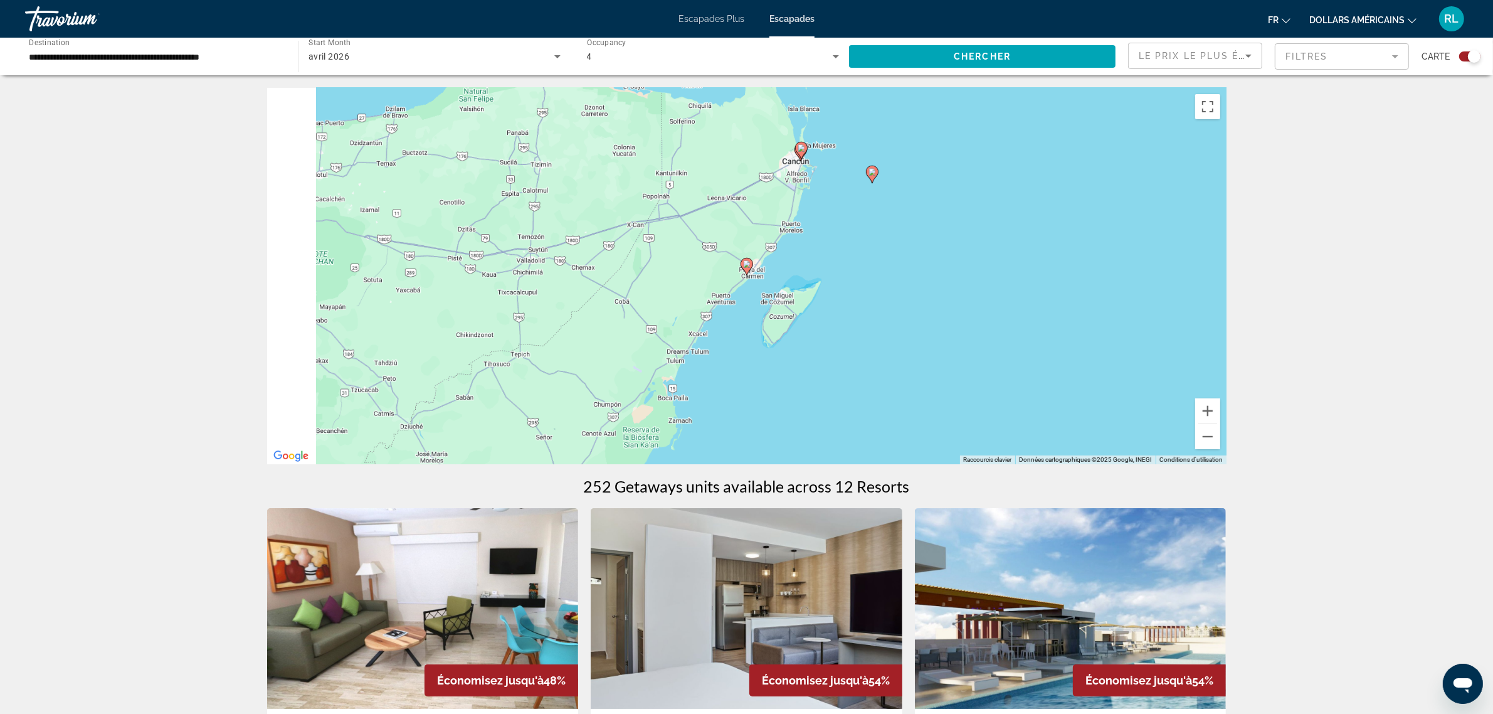
click at [744, 268] on icon "Contenu principal" at bounding box center [746, 266] width 11 height 16
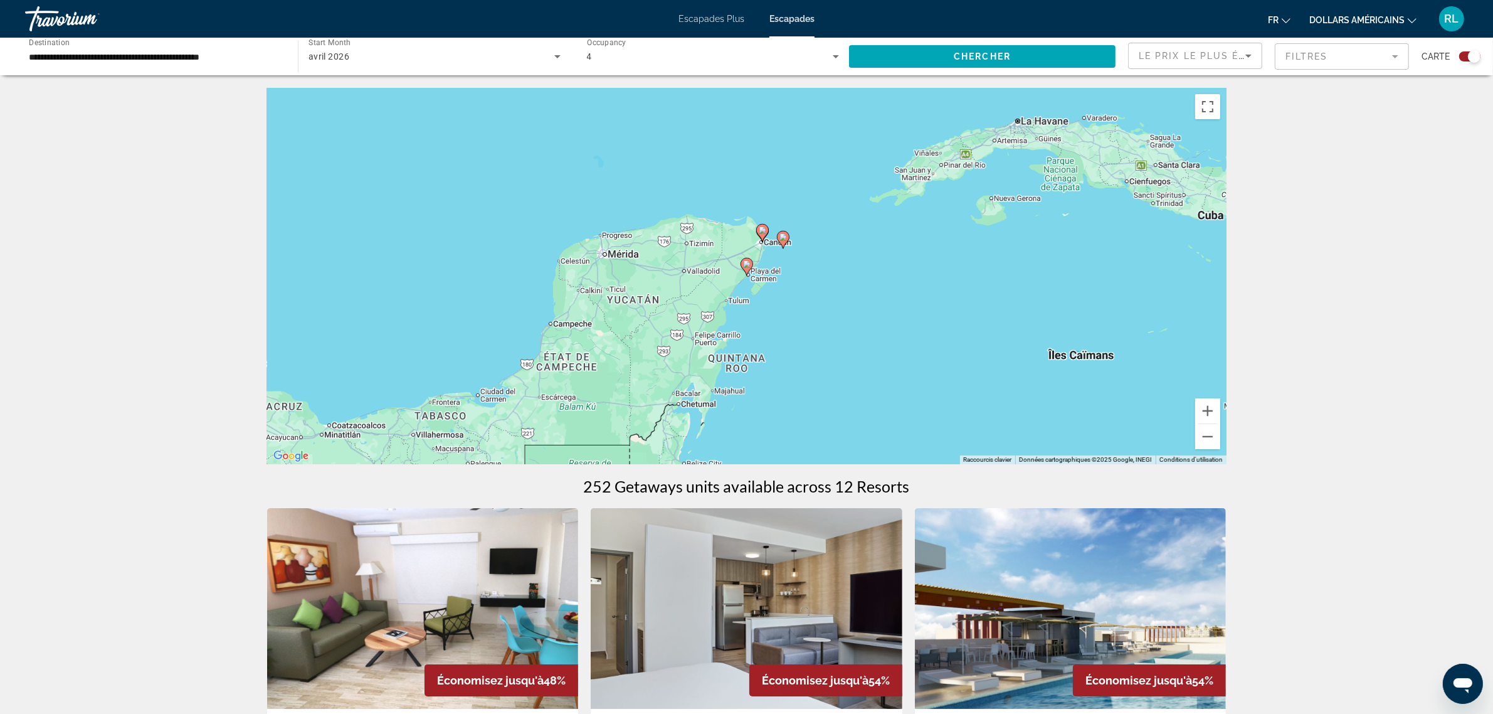
click at [746, 265] on image "Contenu principal" at bounding box center [747, 264] width 8 height 8
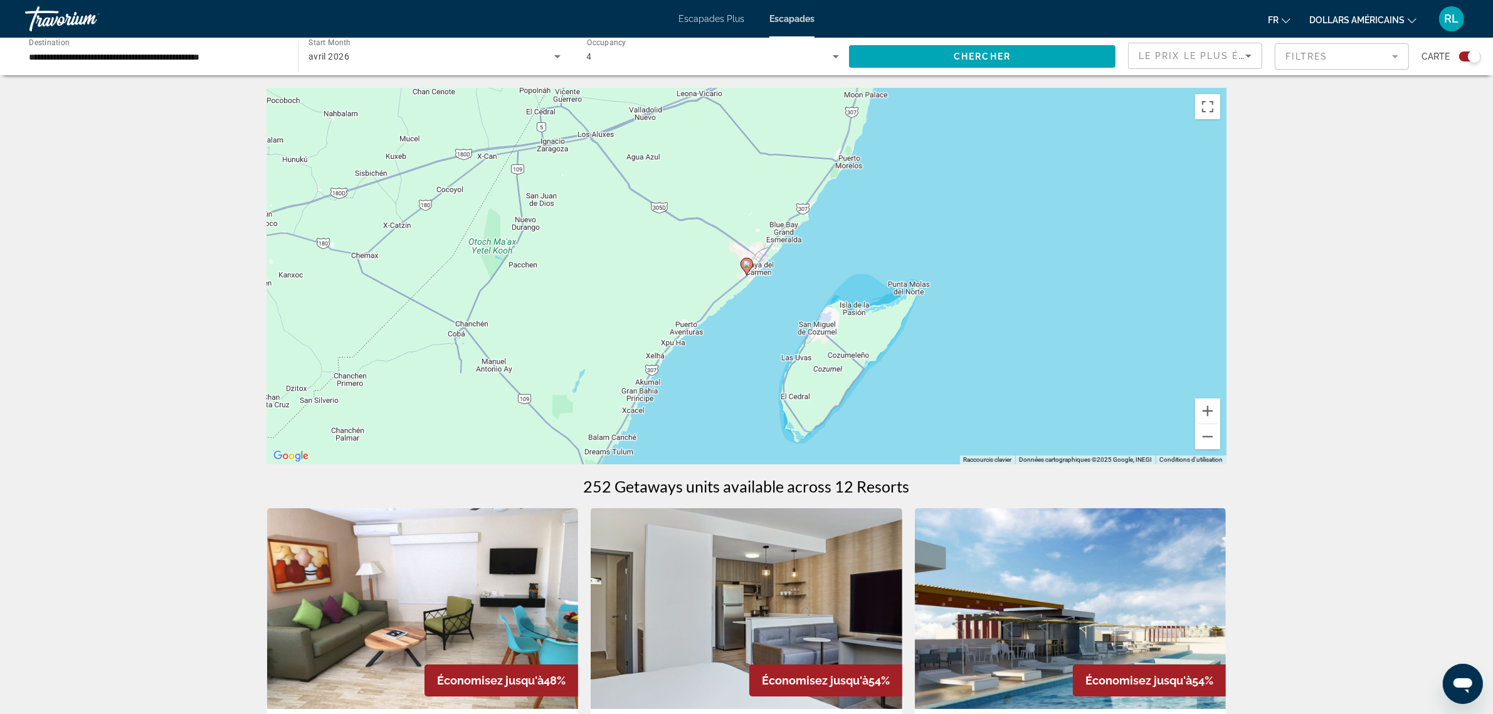
click at [746, 265] on image "Contenu principal" at bounding box center [747, 264] width 8 height 8
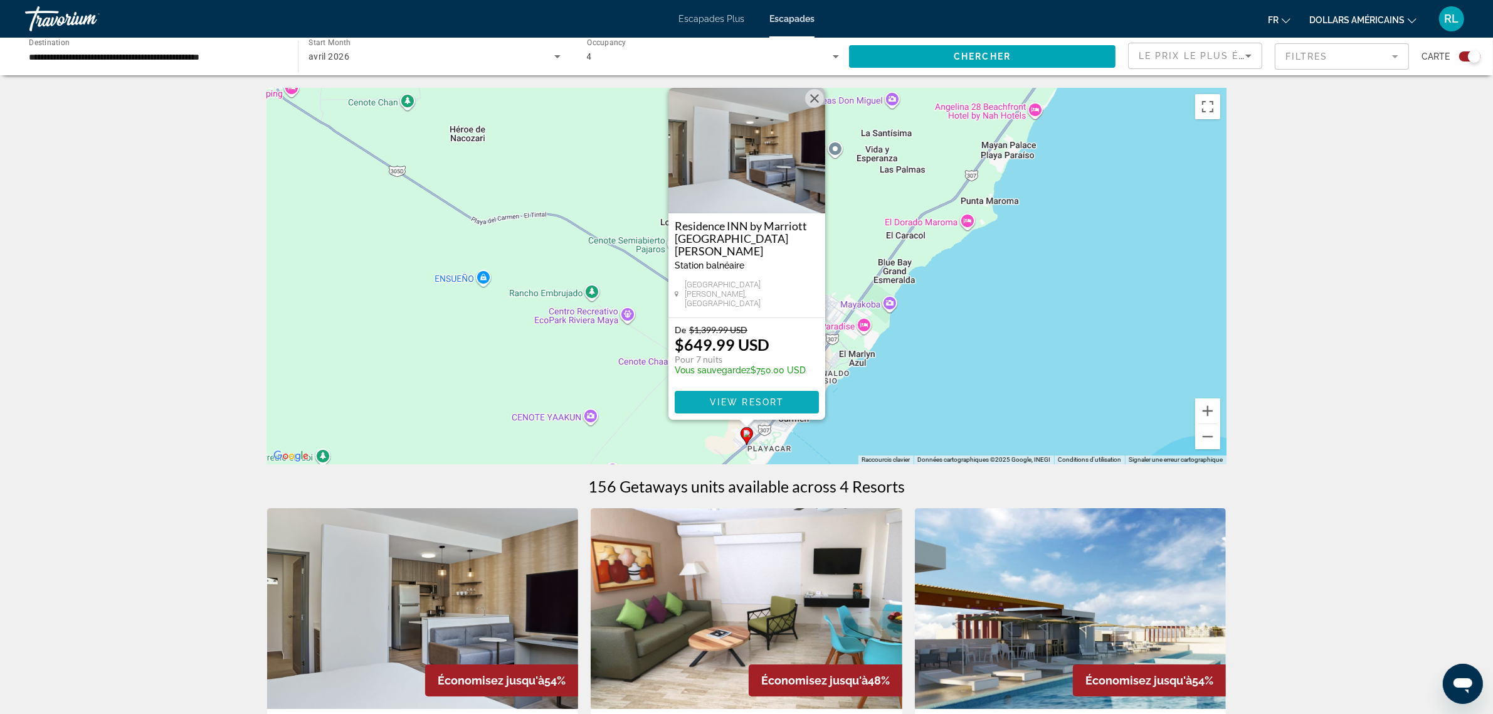
click at [746, 397] on span "View Resort" at bounding box center [746, 402] width 74 height 10
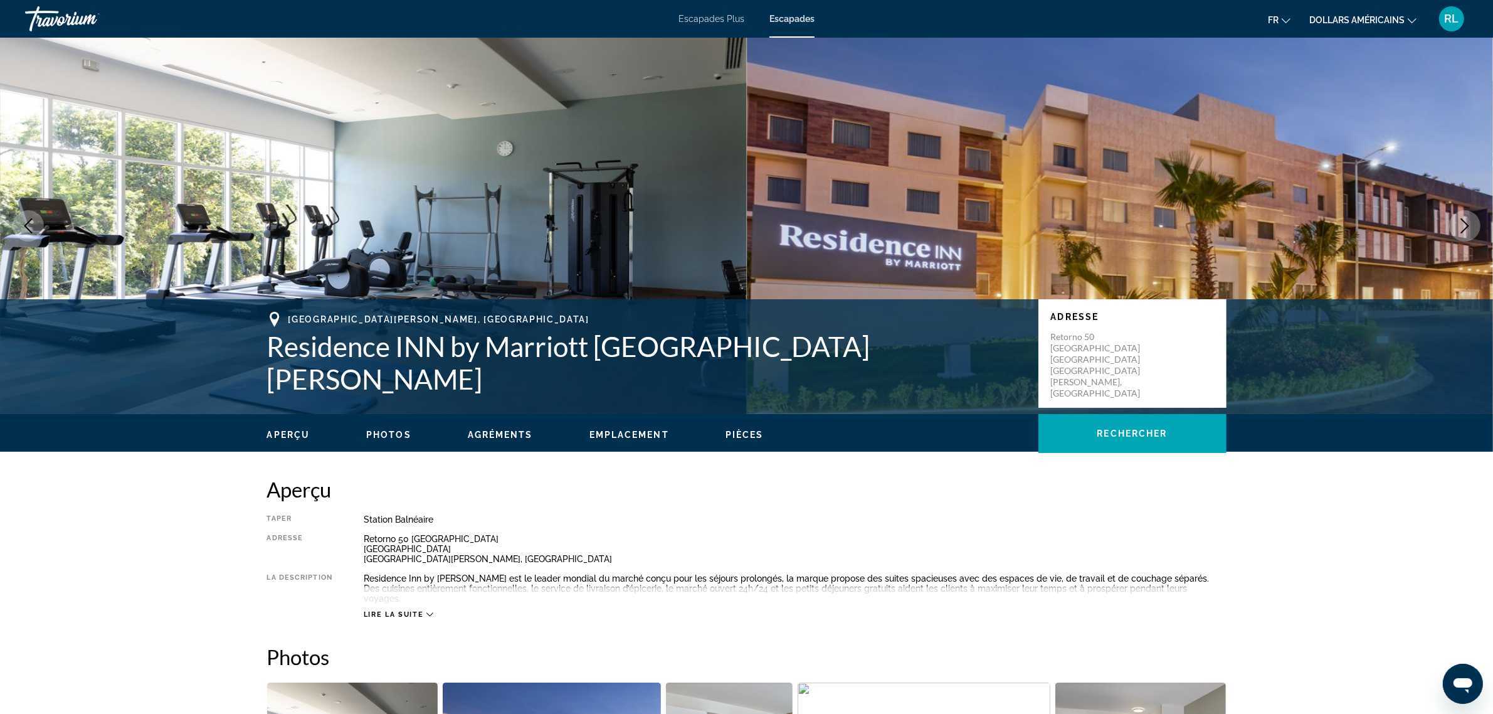
click at [1460, 230] on icon "Next image" at bounding box center [1464, 225] width 15 height 15
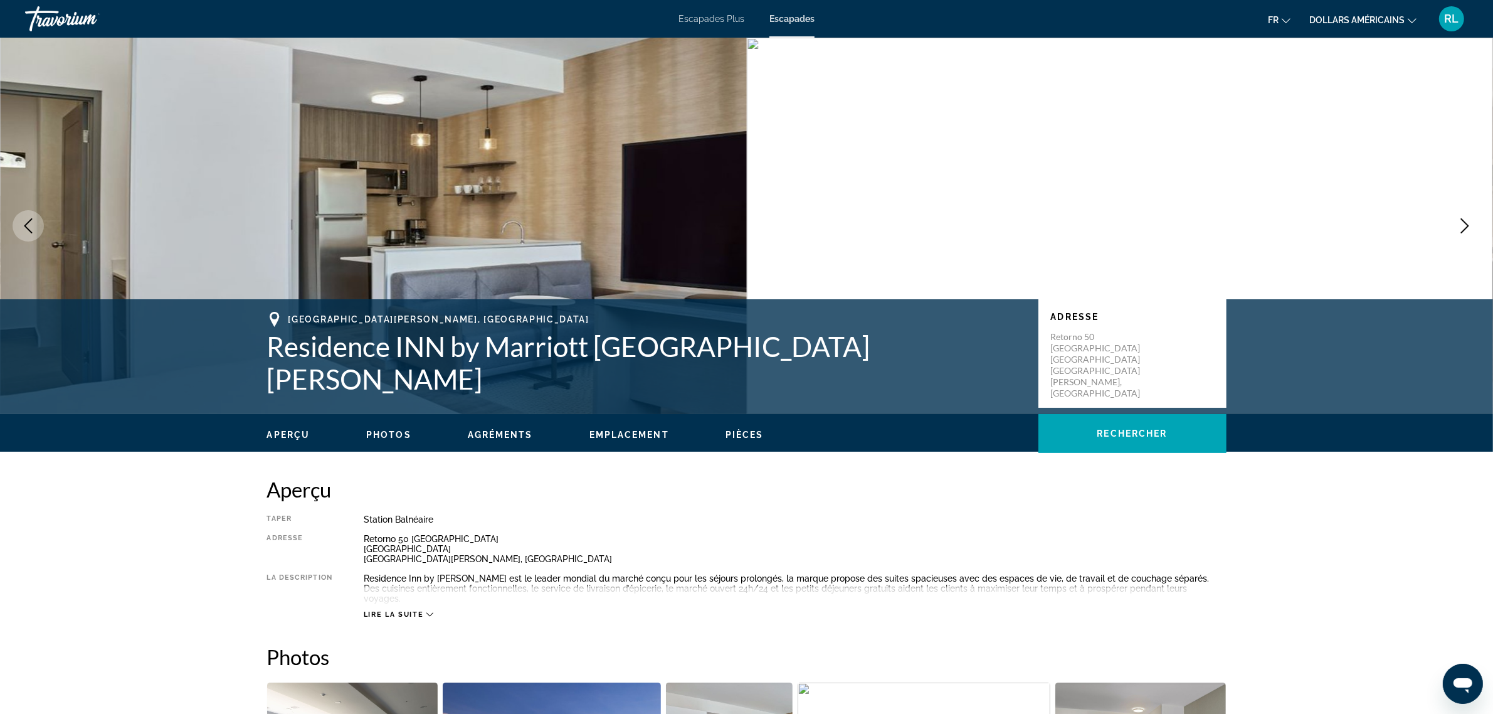
click at [1460, 230] on icon "Next image" at bounding box center [1464, 225] width 15 height 15
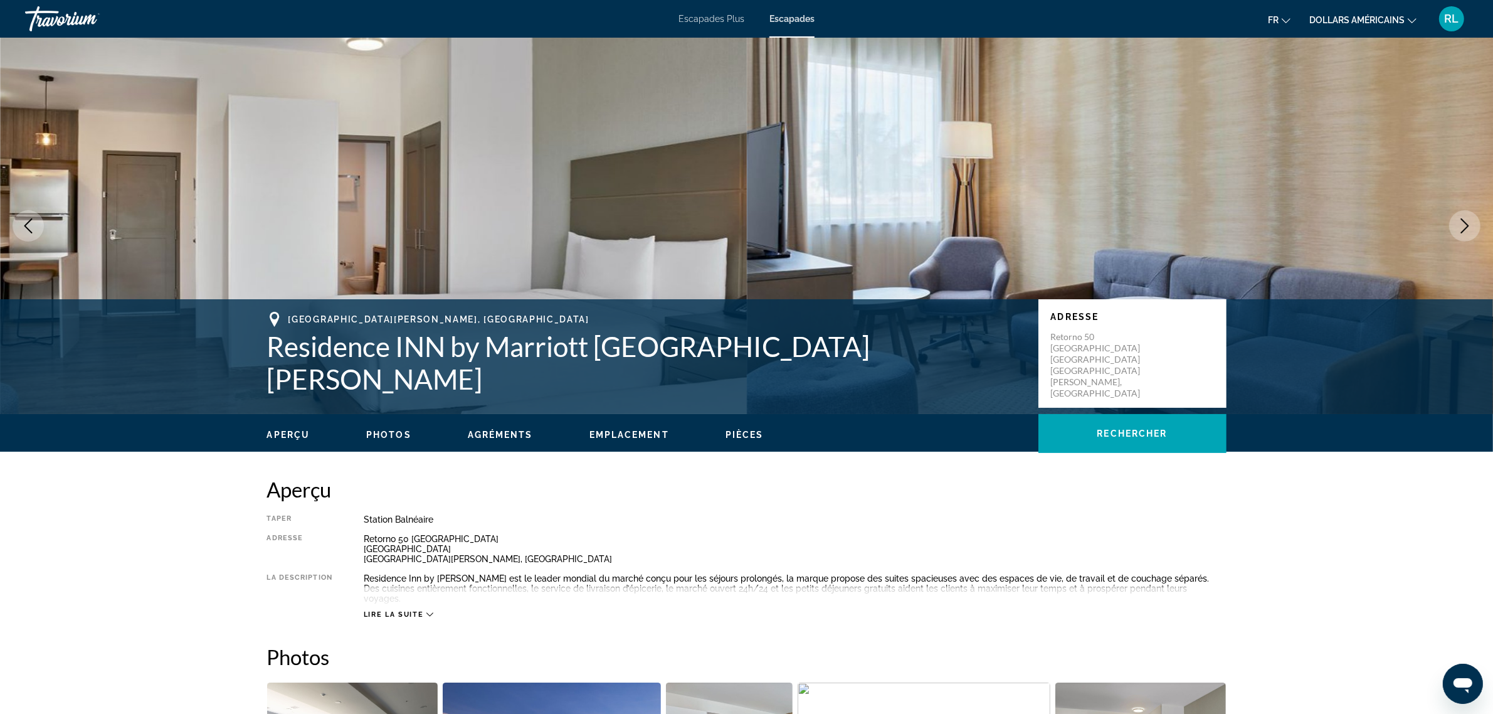
click at [1460, 230] on icon "Next image" at bounding box center [1464, 225] width 15 height 15
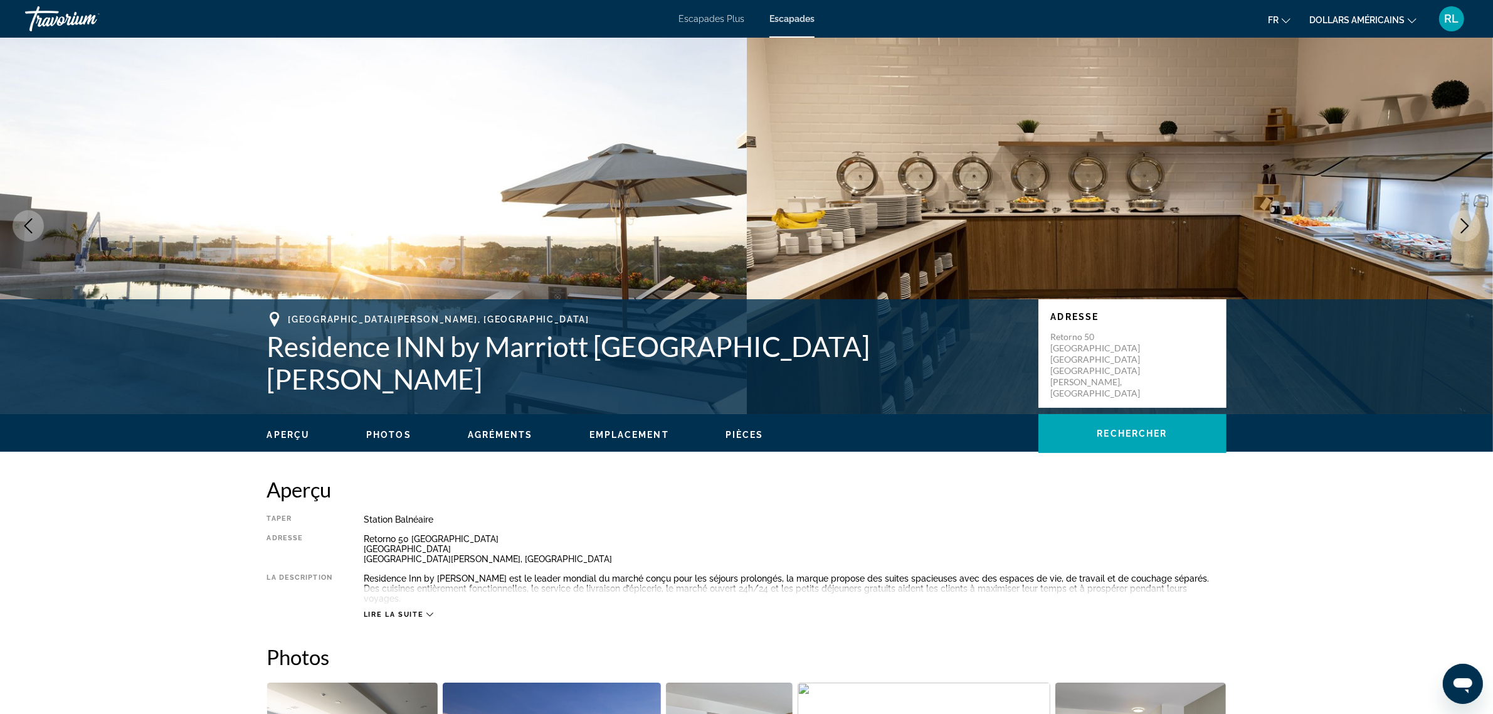
click at [1460, 230] on icon "Next image" at bounding box center [1464, 225] width 15 height 15
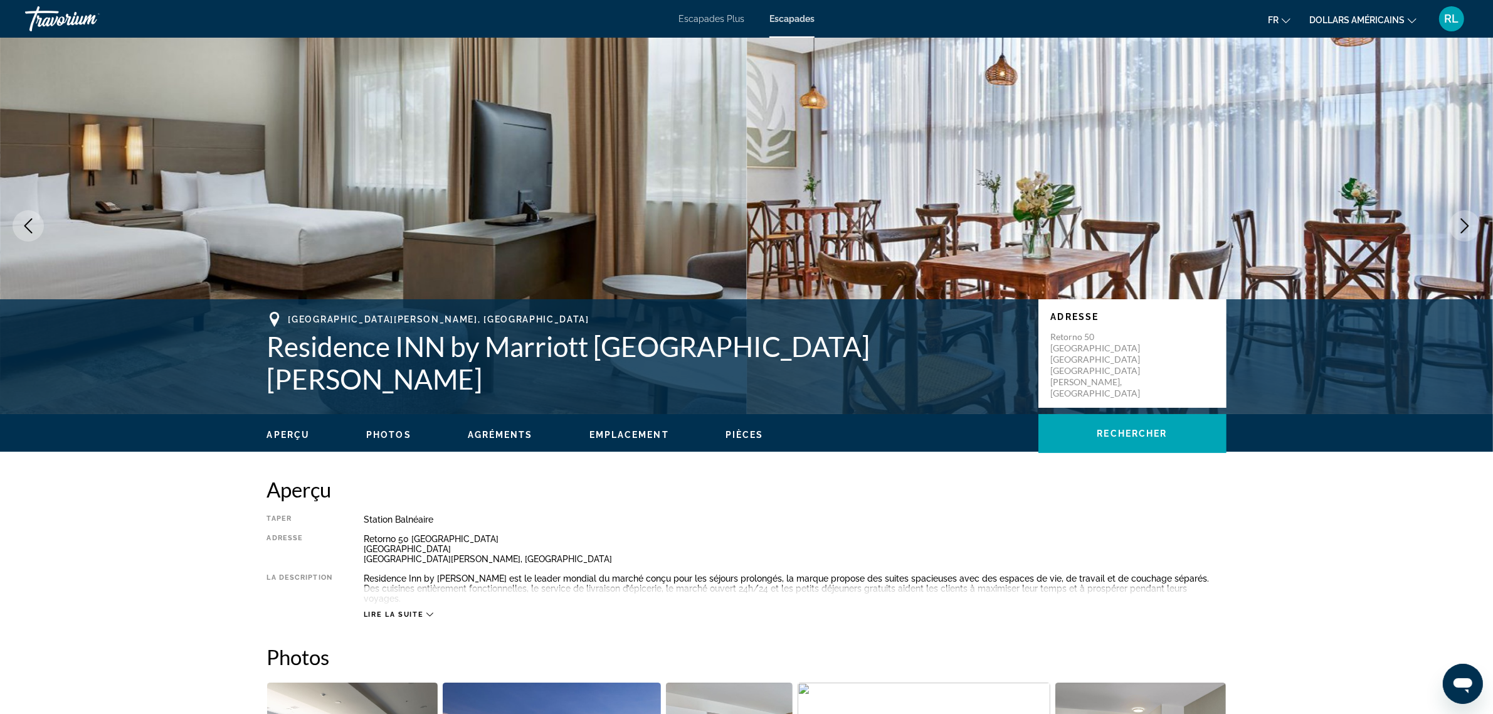
click at [1460, 230] on icon "Next image" at bounding box center [1464, 225] width 15 height 15
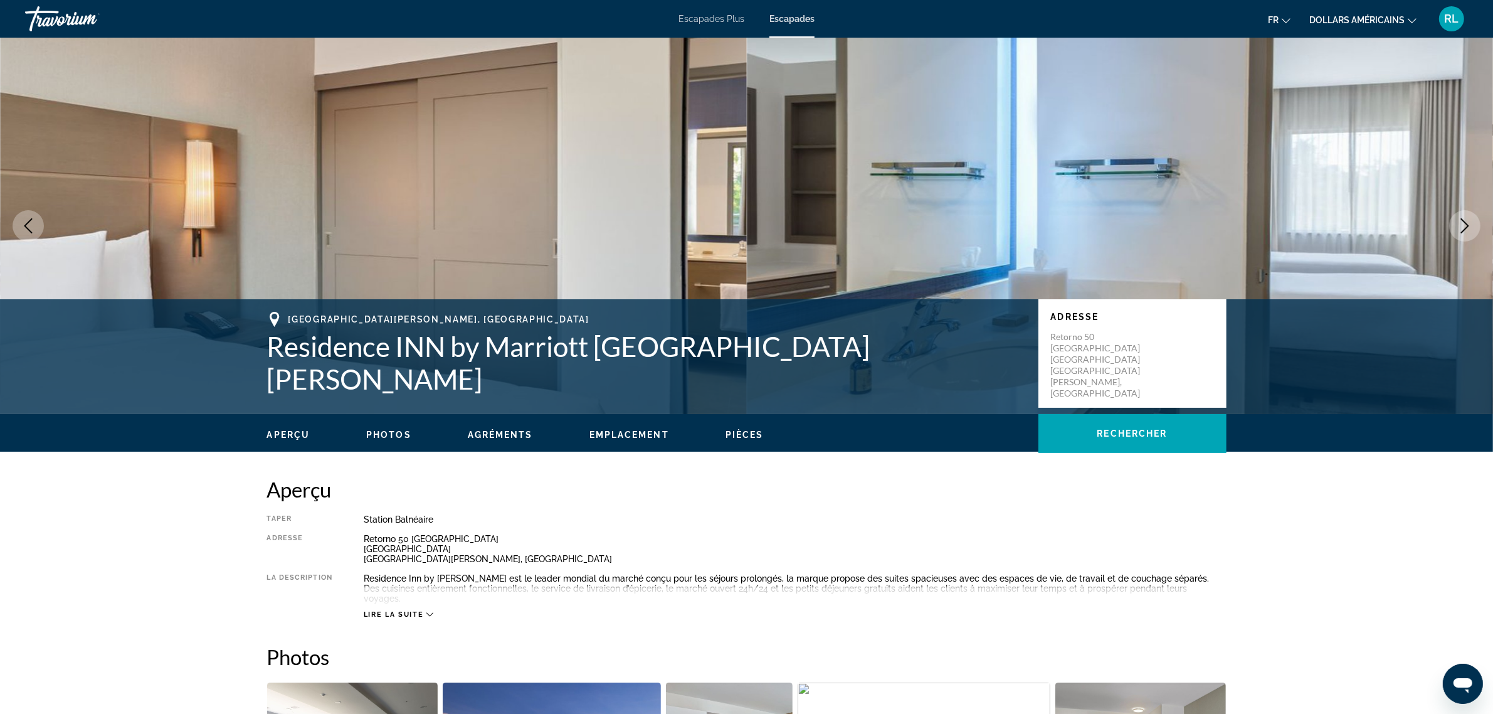
click at [1460, 230] on icon "Next image" at bounding box center [1464, 225] width 15 height 15
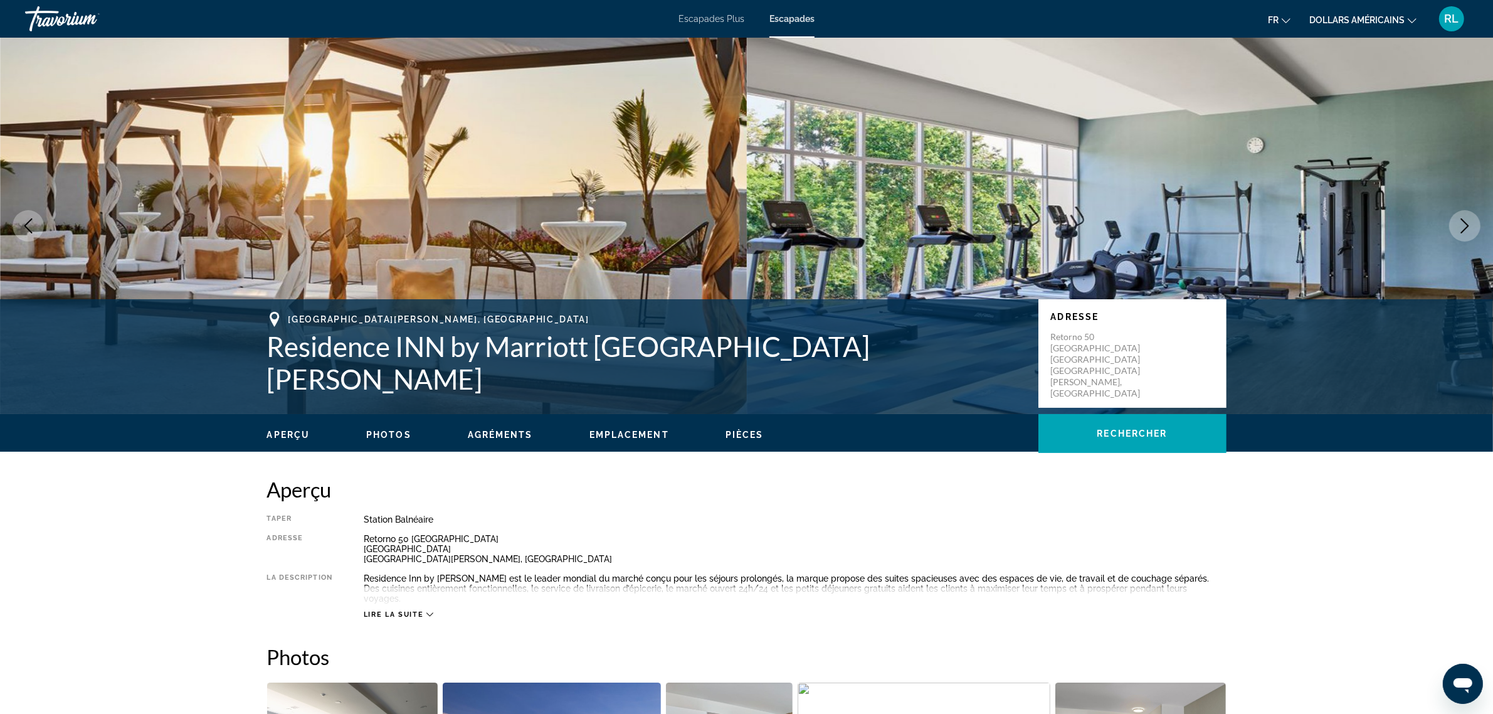
click at [1460, 230] on icon "Next image" at bounding box center [1464, 225] width 15 height 15
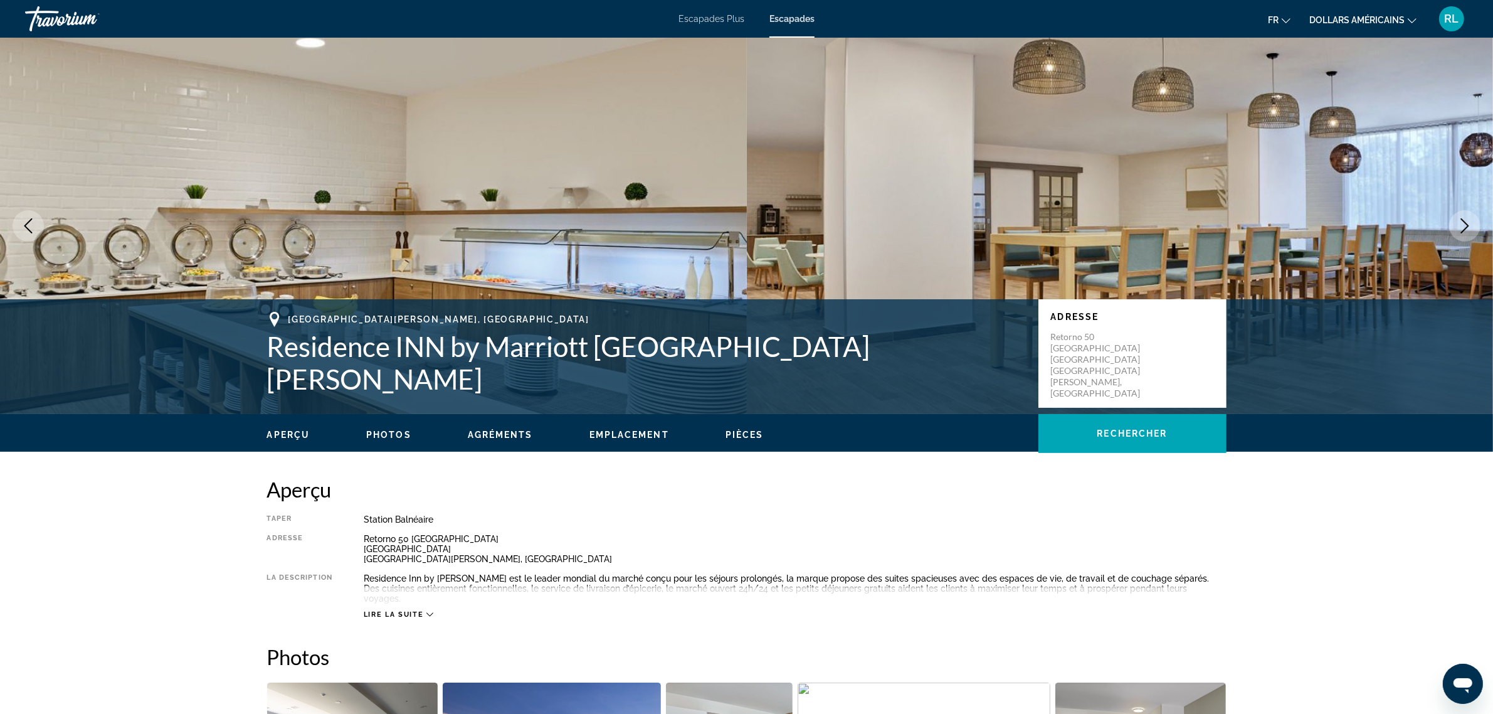
click at [1460, 230] on icon "Next image" at bounding box center [1464, 225] width 15 height 15
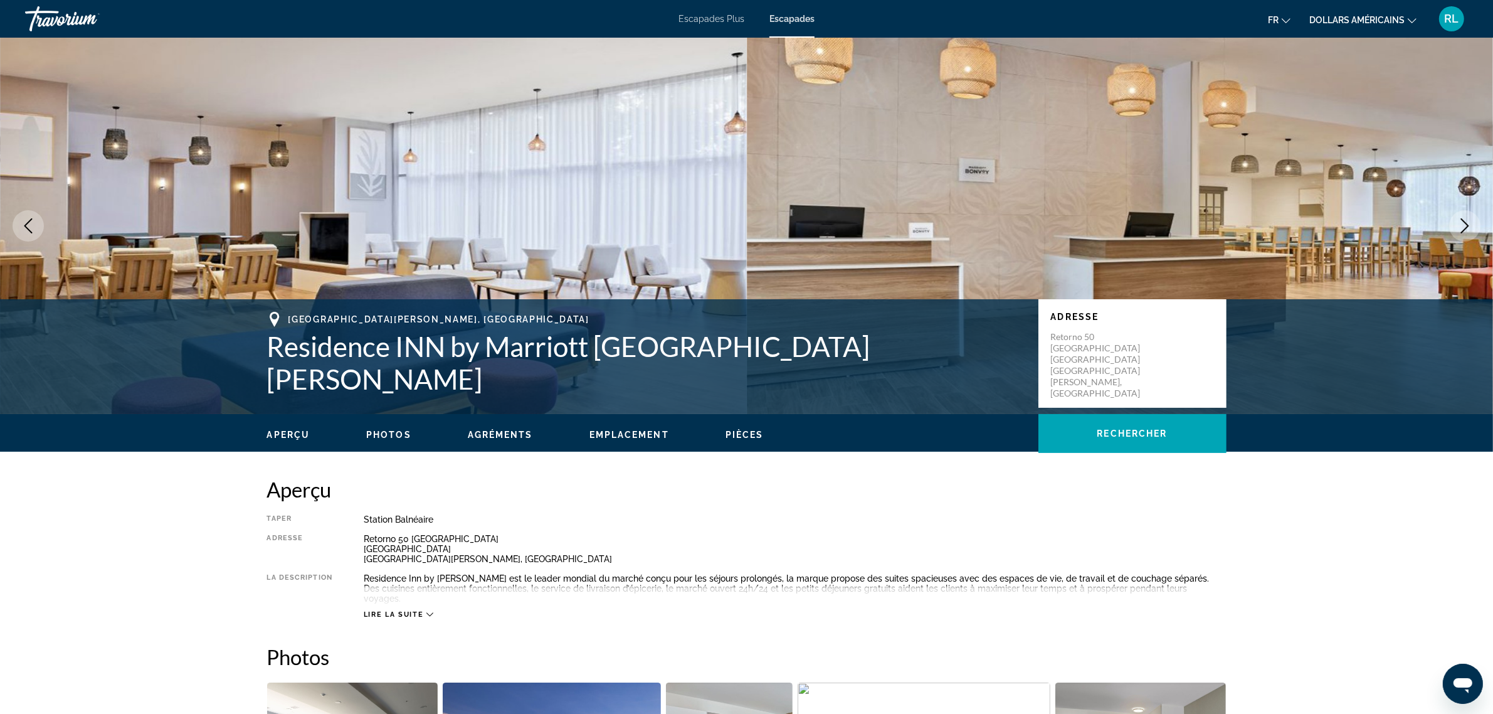
click at [1460, 230] on icon "Next image" at bounding box center [1464, 225] width 15 height 15
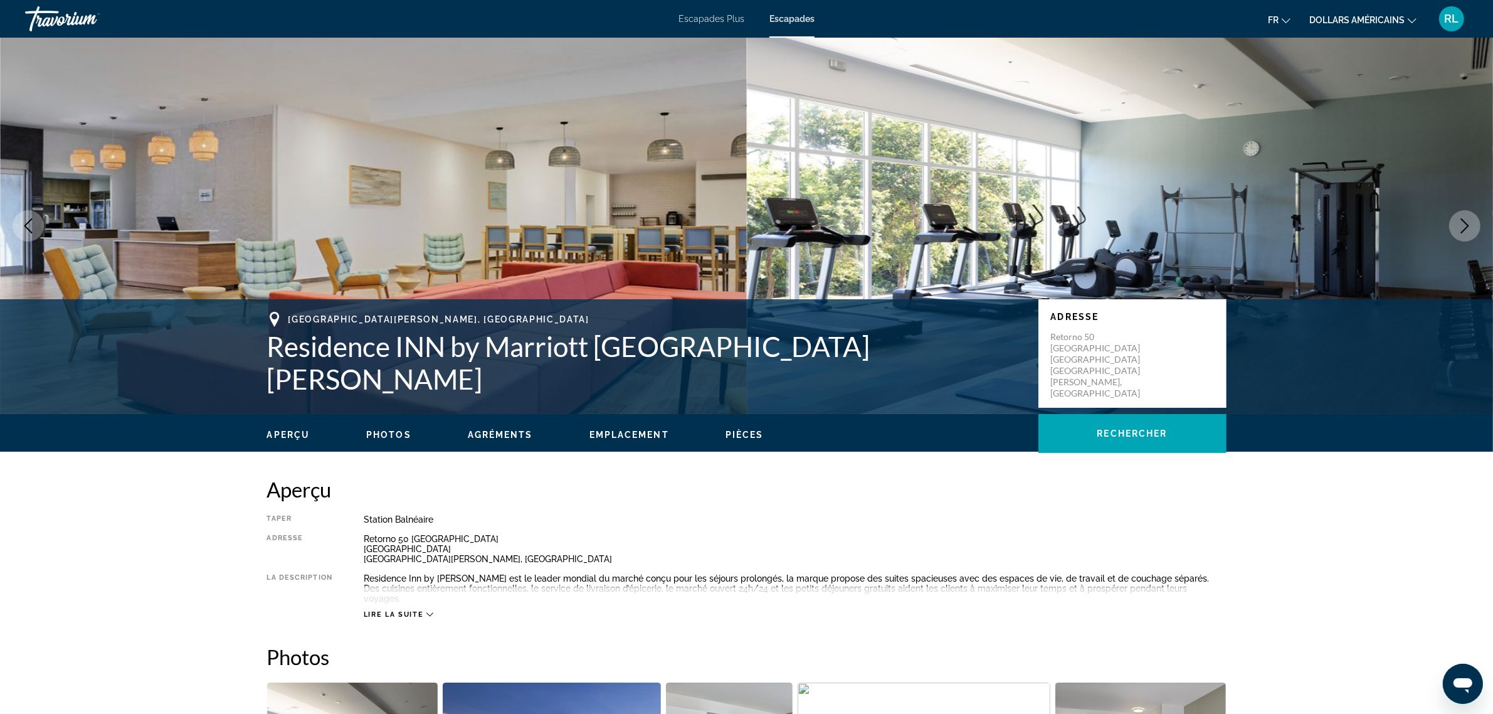
click at [1460, 230] on icon "Next image" at bounding box center [1464, 225] width 15 height 15
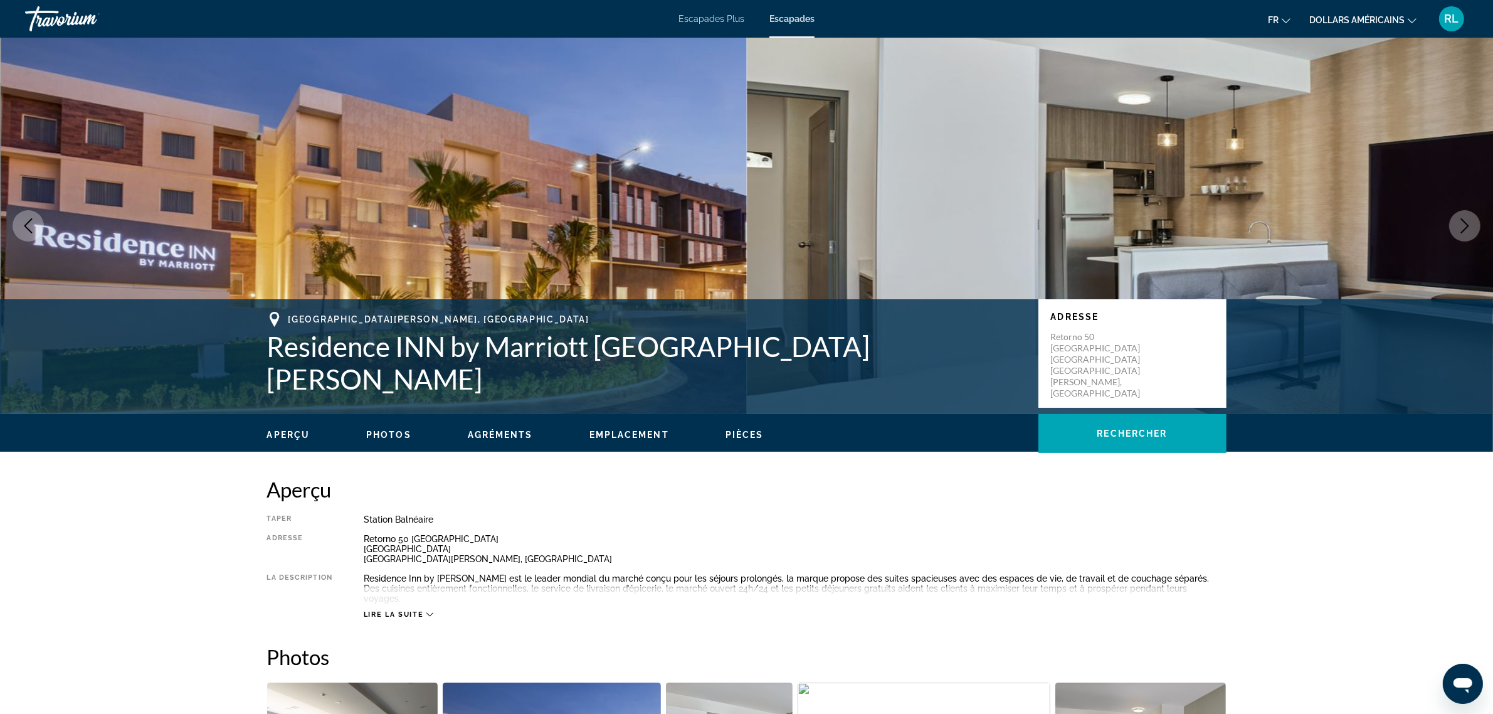
click at [1460, 230] on icon "Next image" at bounding box center [1464, 225] width 15 height 15
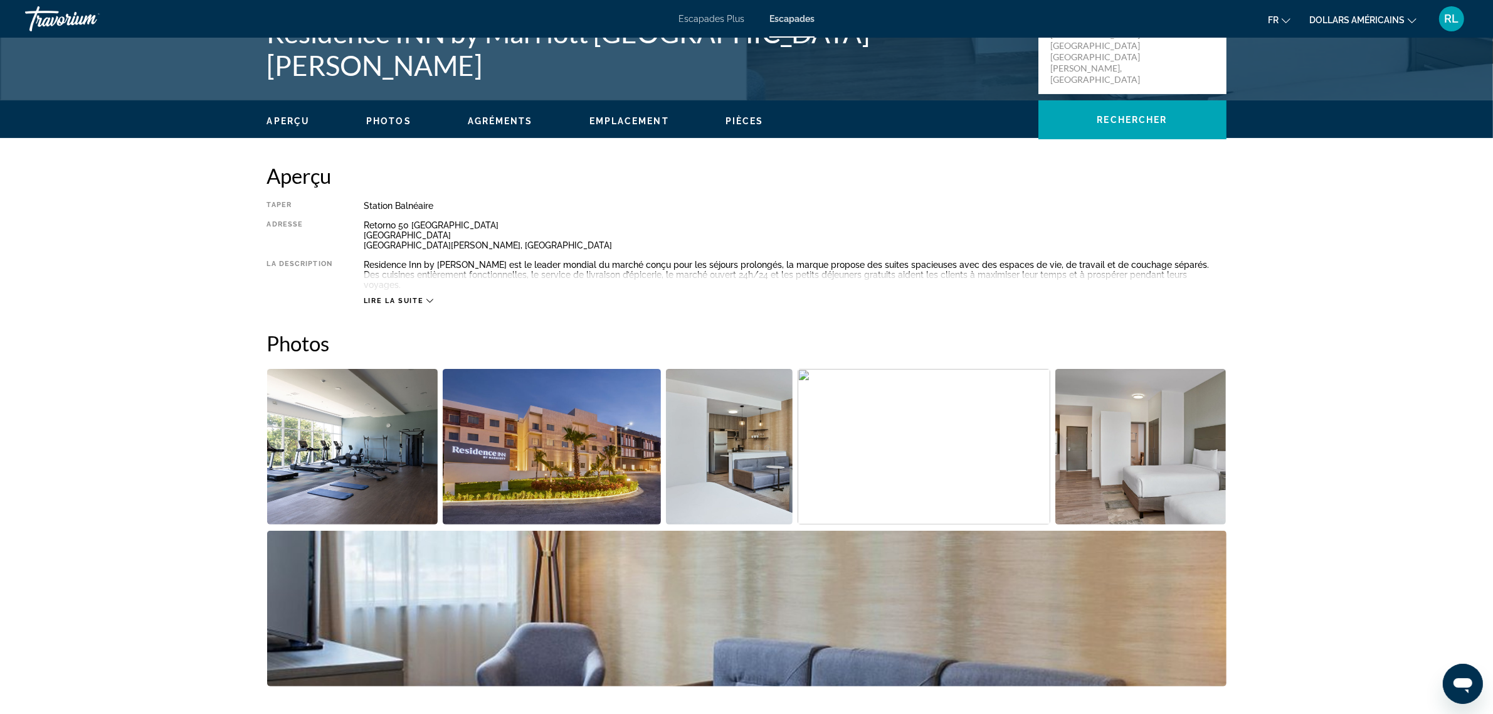
scroll to position [392, 0]
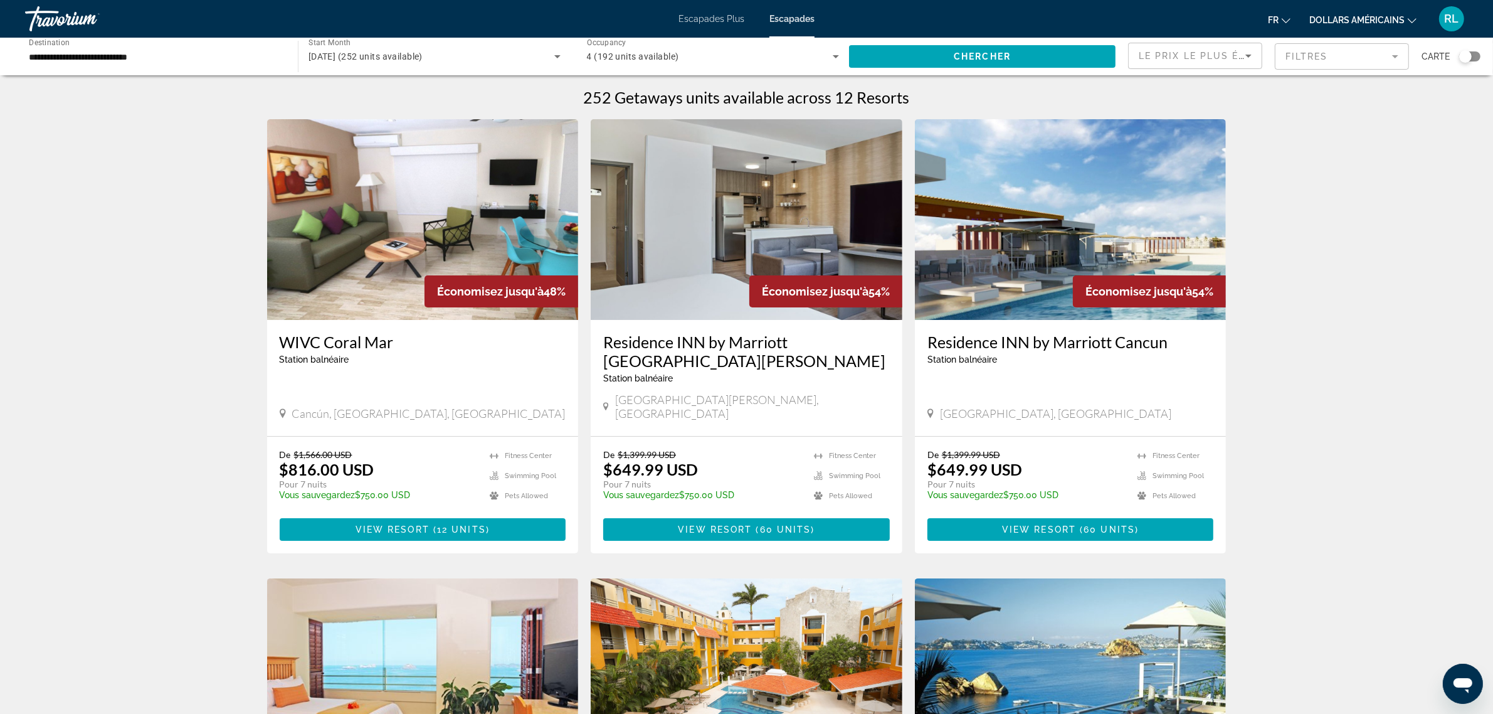
click at [1466, 54] on div "Search widget" at bounding box center [1465, 56] width 13 height 13
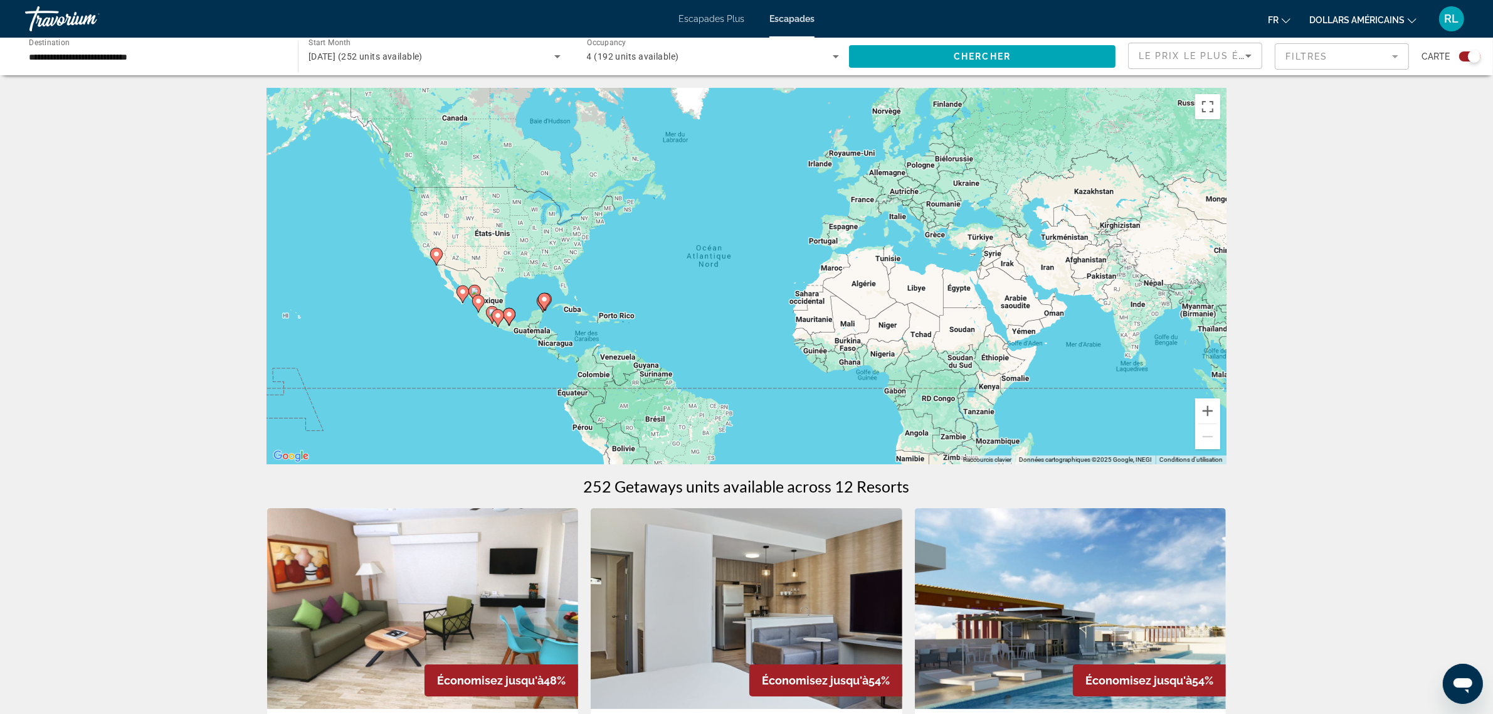
click at [524, 352] on div "Pour activer le glissement avec le clavier, appuyez sur Alt+Entrée. Une fois ce…" at bounding box center [746, 276] width 959 height 376
click at [1214, 416] on button "Zoom avant" at bounding box center [1207, 410] width 25 height 25
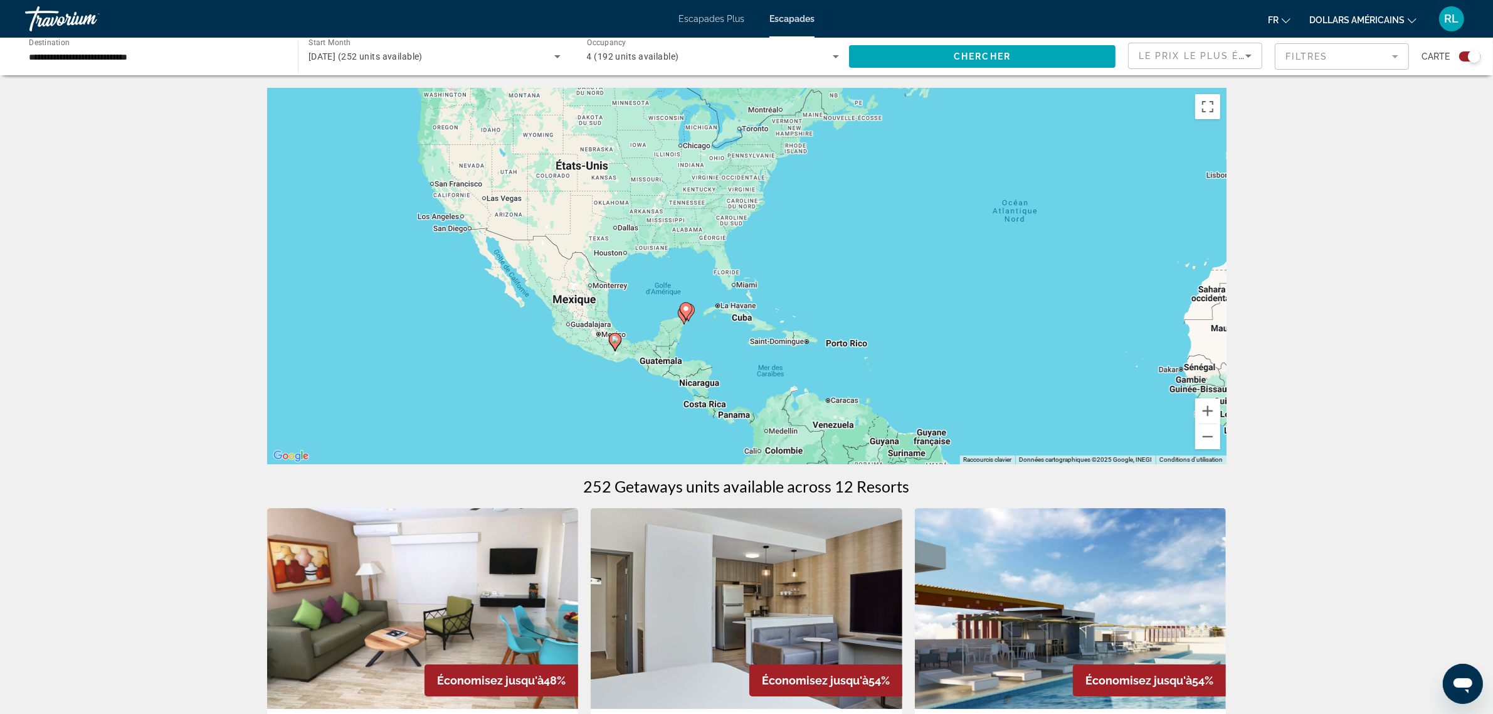
drag, startPoint x: 712, startPoint y: 390, endPoint x: 1059, endPoint y: 364, distance: 347.7
click at [1059, 364] on div "Pour activer le glissement avec le clavier, appuyez sur Alt+Entrée. Une fois ce…" at bounding box center [746, 276] width 959 height 376
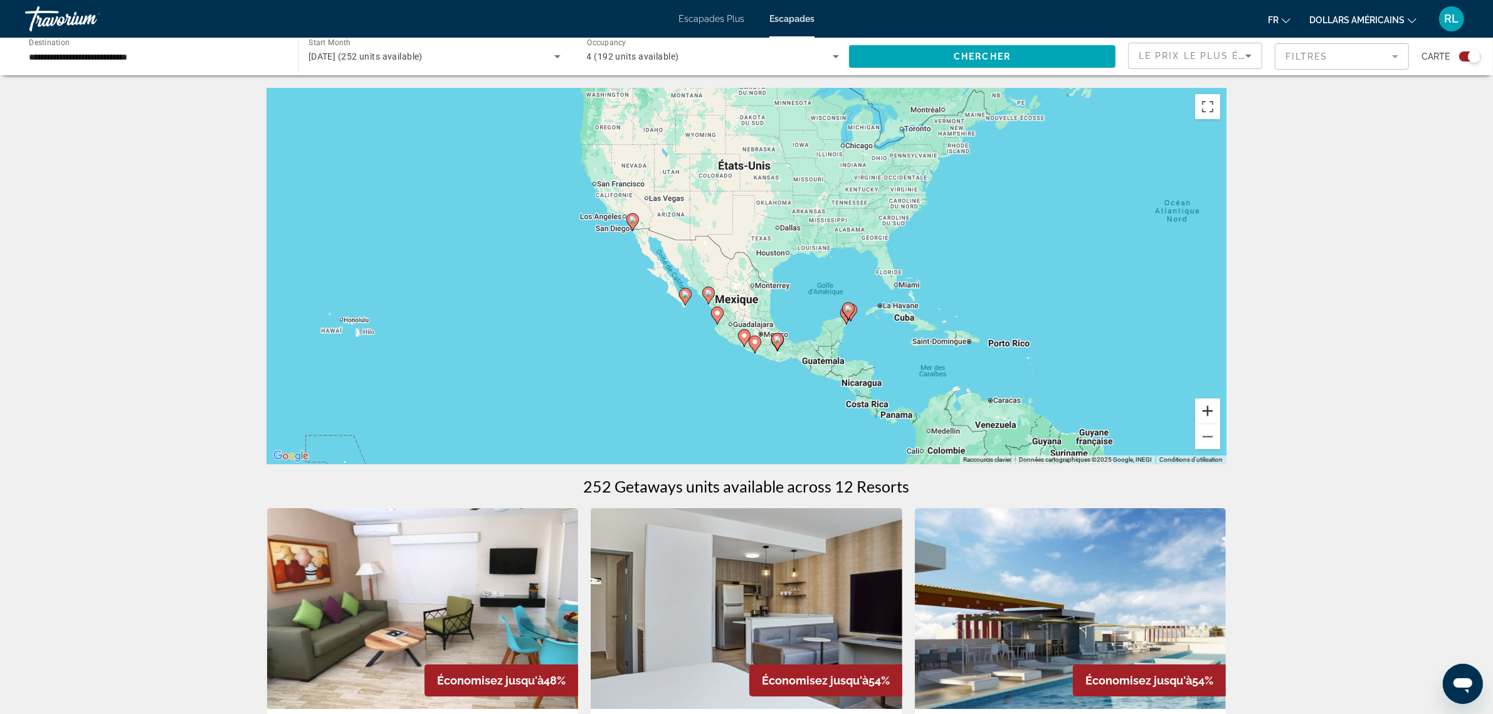
click at [1218, 413] on button "Zoom avant" at bounding box center [1207, 410] width 25 height 25
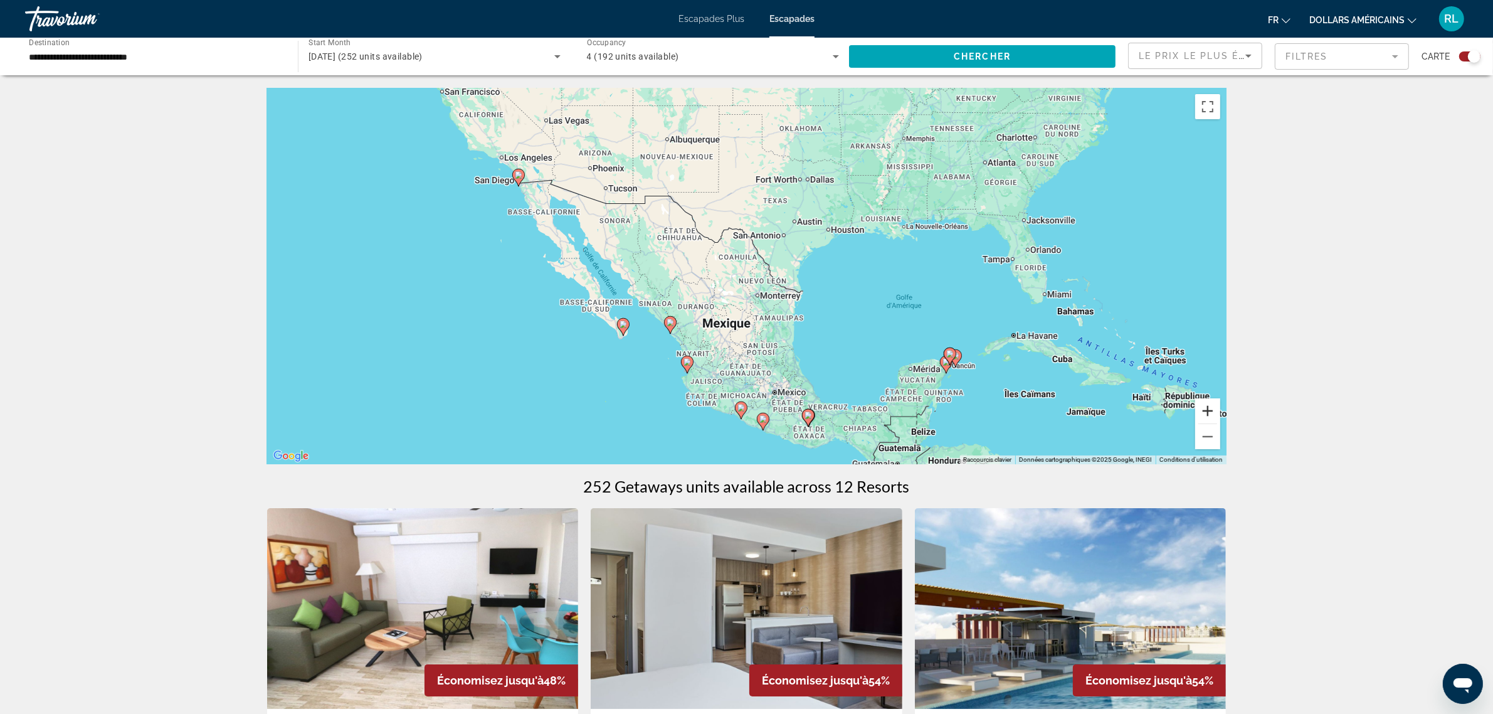
click at [1206, 412] on button "Zoom avant" at bounding box center [1207, 410] width 25 height 25
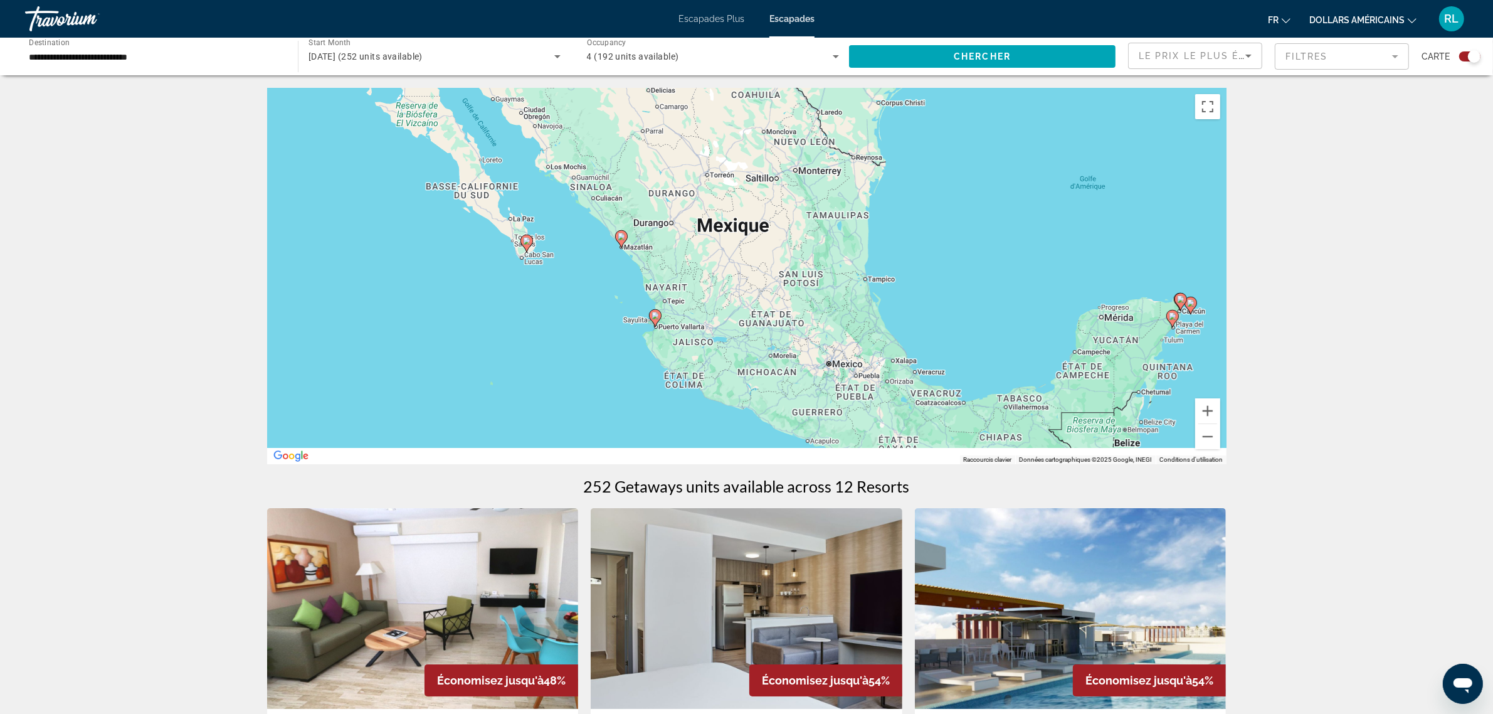
drag, startPoint x: 967, startPoint y: 339, endPoint x: 975, endPoint y: 225, distance: 115.1
click at [975, 225] on div "Pour activer le glissement avec le clavier, appuyez sur Alt+Entrée. Une fois ce…" at bounding box center [746, 276] width 959 height 376
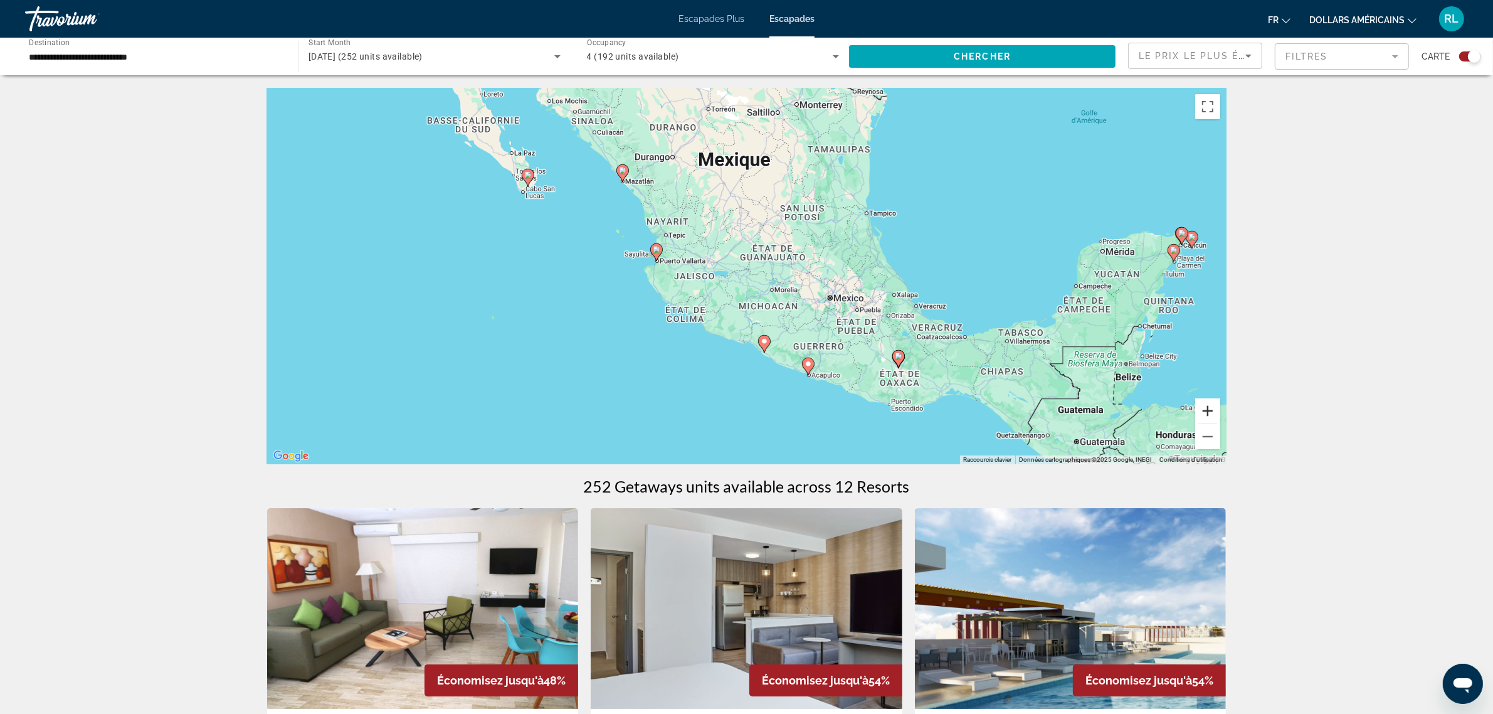
click at [1208, 413] on button "Zoom avant" at bounding box center [1207, 410] width 25 height 25
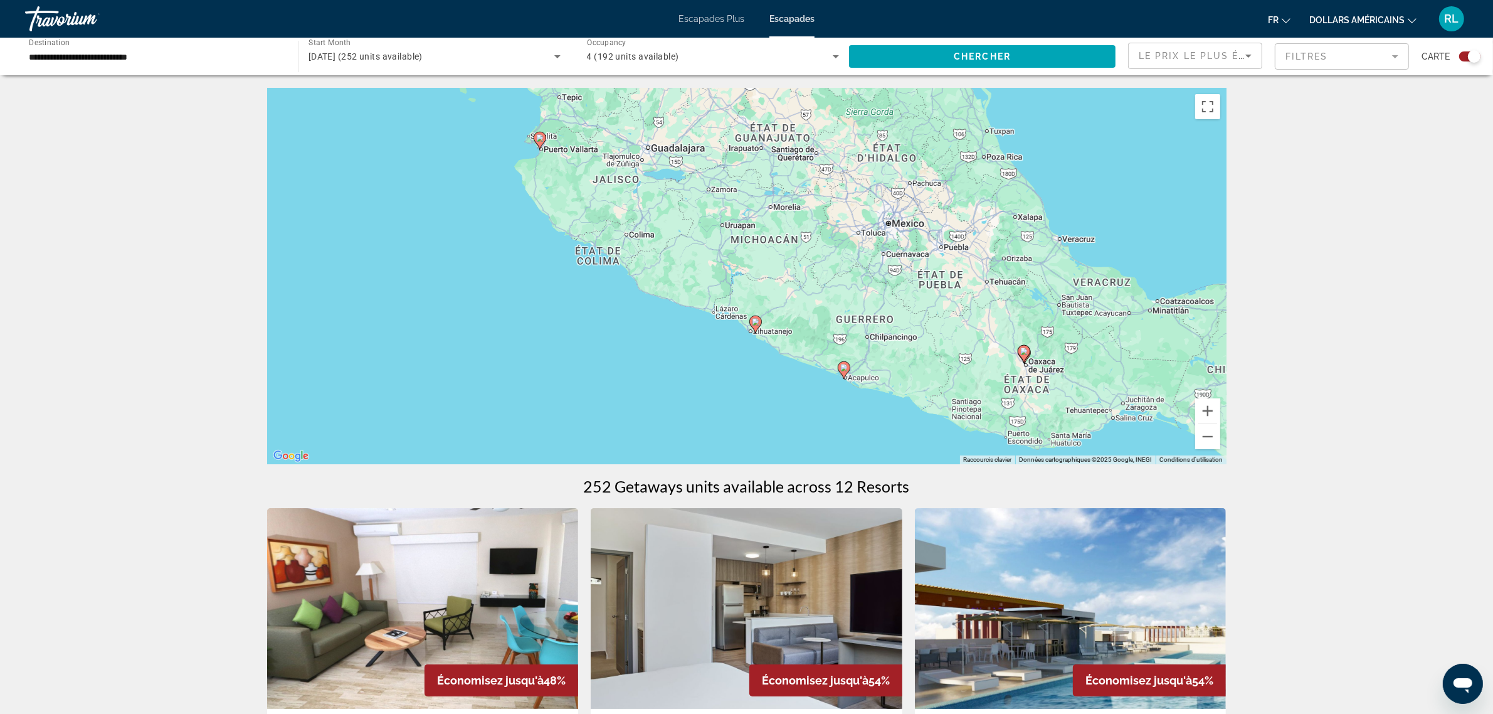
drag, startPoint x: 983, startPoint y: 395, endPoint x: 955, endPoint y: 303, distance: 96.4
click at [956, 304] on div "Pour activer le glissement avec le clavier, appuyez sur Alt+Entrée. Une fois ce…" at bounding box center [746, 276] width 959 height 376
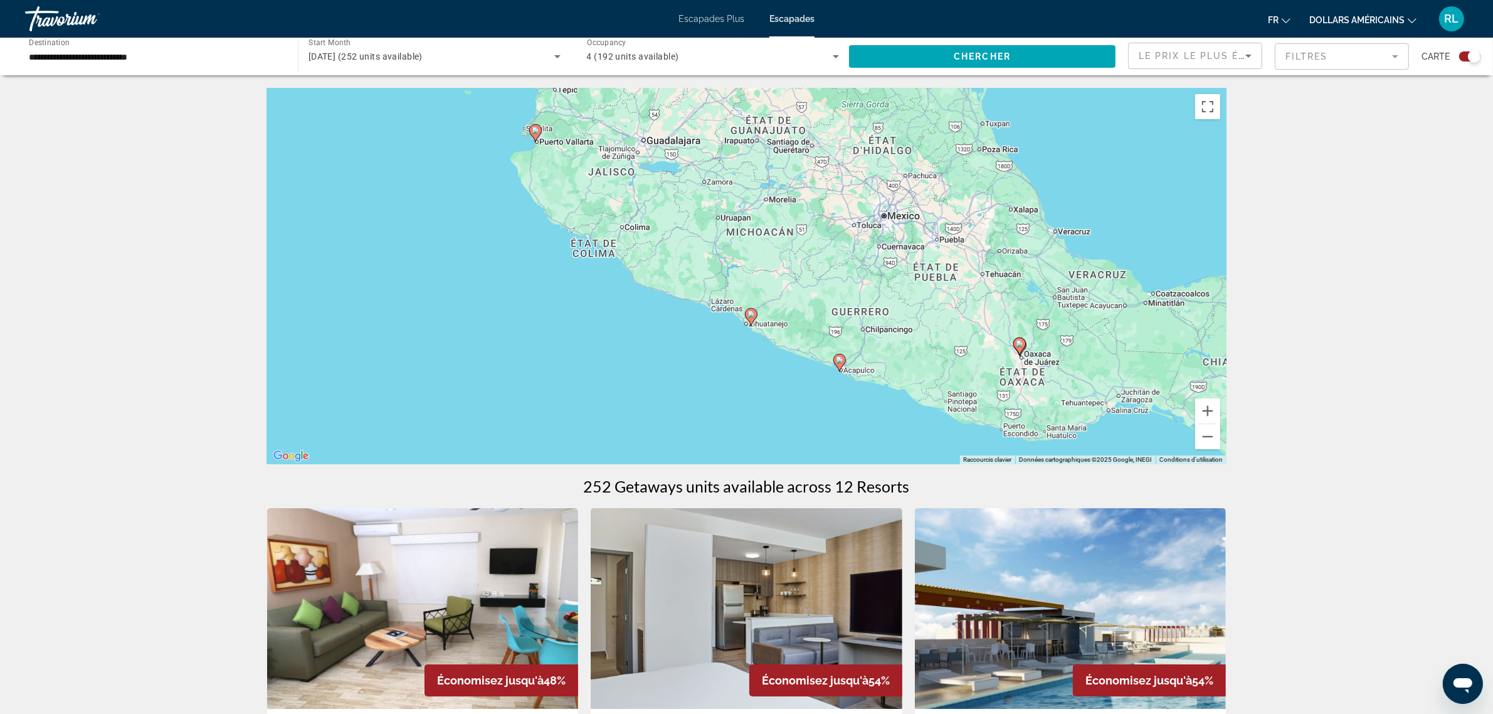
click at [751, 315] on image "Contenu principal" at bounding box center [752, 314] width 8 height 8
click at [751, 315] on div "Pour activer le glissement avec le clavier, appuyez sur Alt+Entrée. Une fois ce…" at bounding box center [746, 276] width 959 height 376
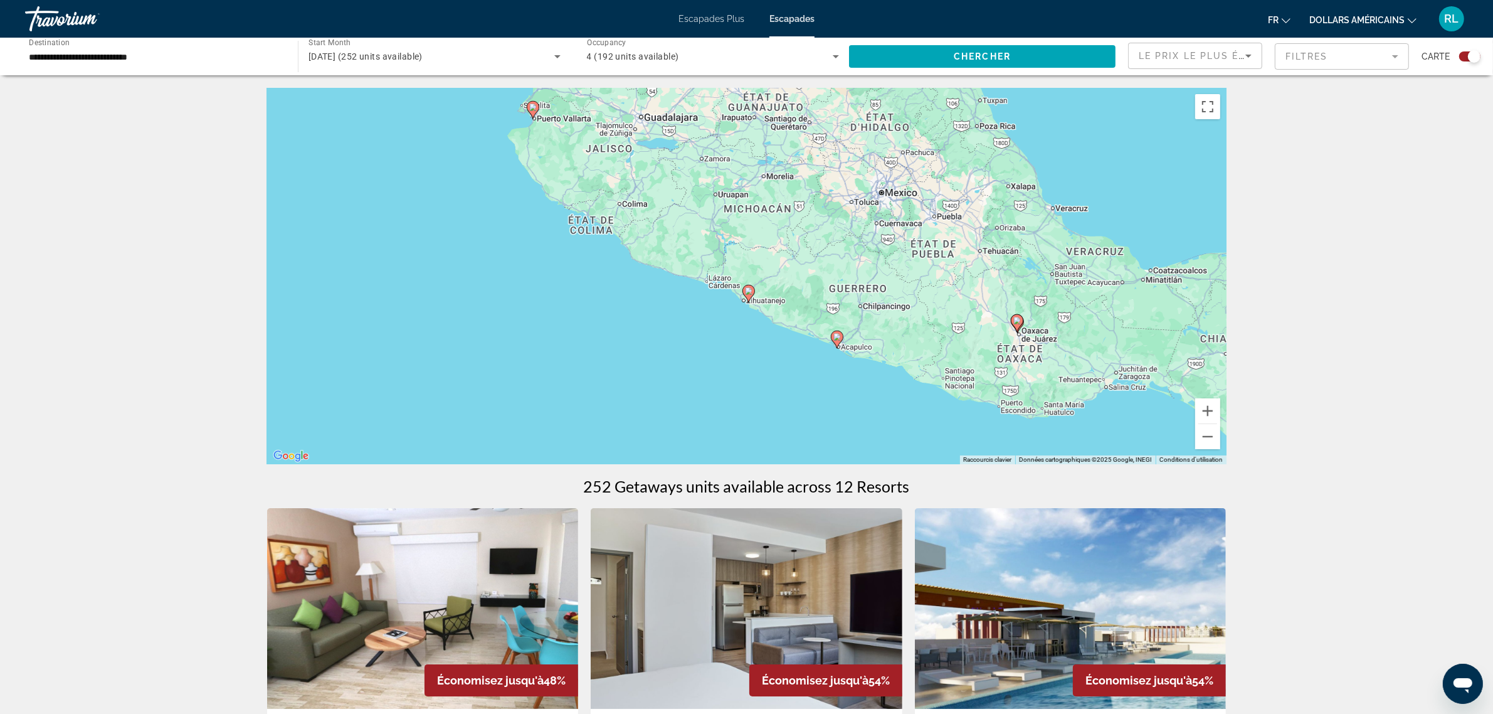
click at [747, 292] on image "Contenu principal" at bounding box center [749, 291] width 8 height 8
type input "**********"
click at [747, 292] on image "Contenu principal" at bounding box center [749, 291] width 8 height 8
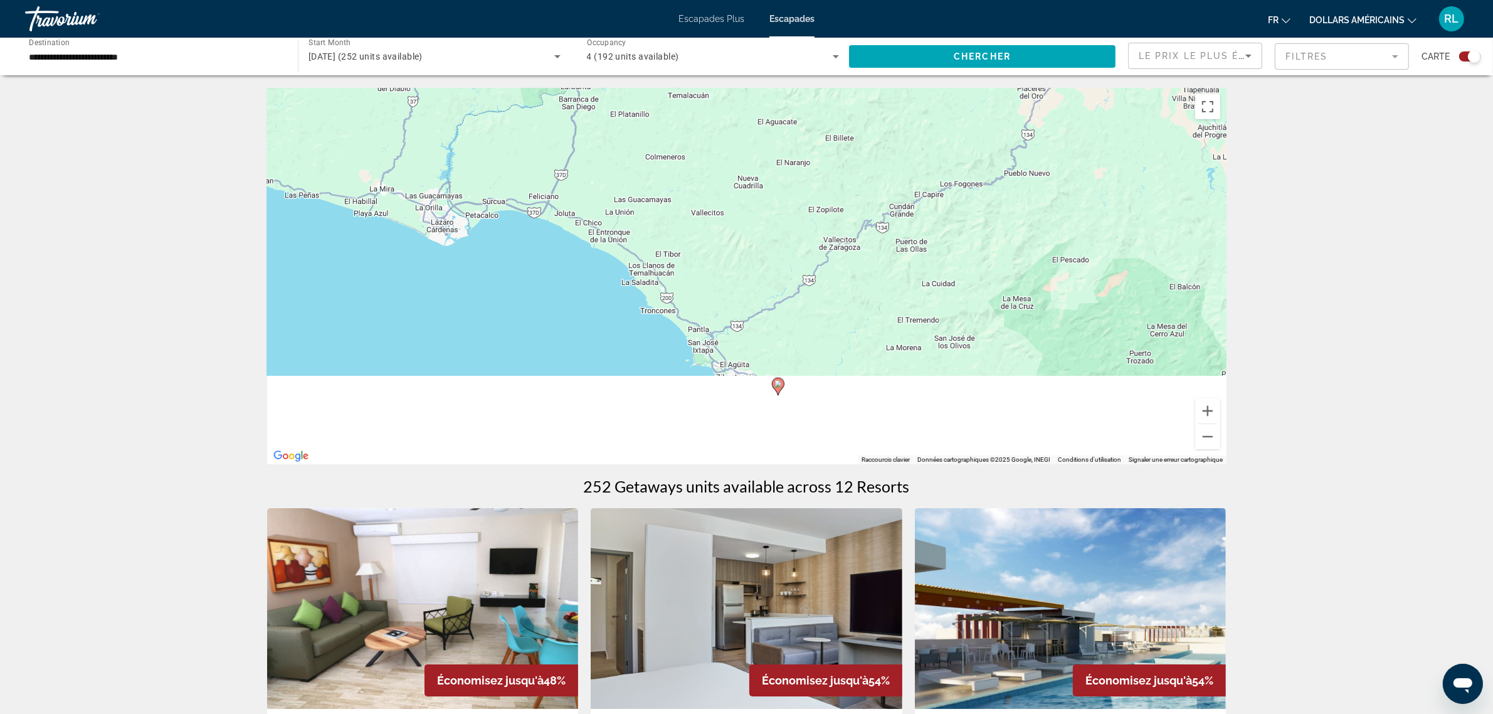
drag, startPoint x: 655, startPoint y: 333, endPoint x: 676, endPoint y: 238, distance: 96.9
click at [676, 238] on div "Pour naviguer, appuyez sur les touches fléchées. Pour activer le glissement ave…" at bounding box center [746, 276] width 959 height 376
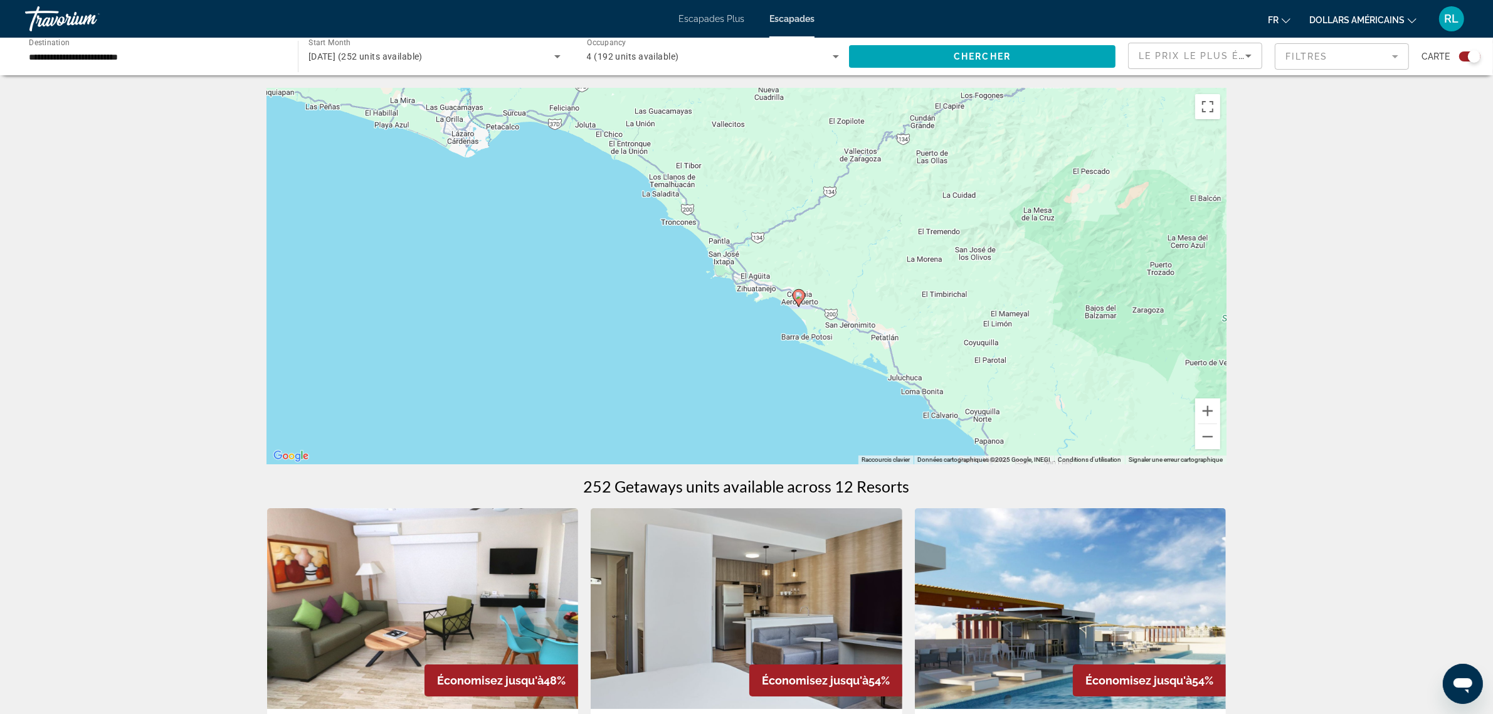
click at [798, 300] on icon "Contenu principal" at bounding box center [798, 298] width 11 height 16
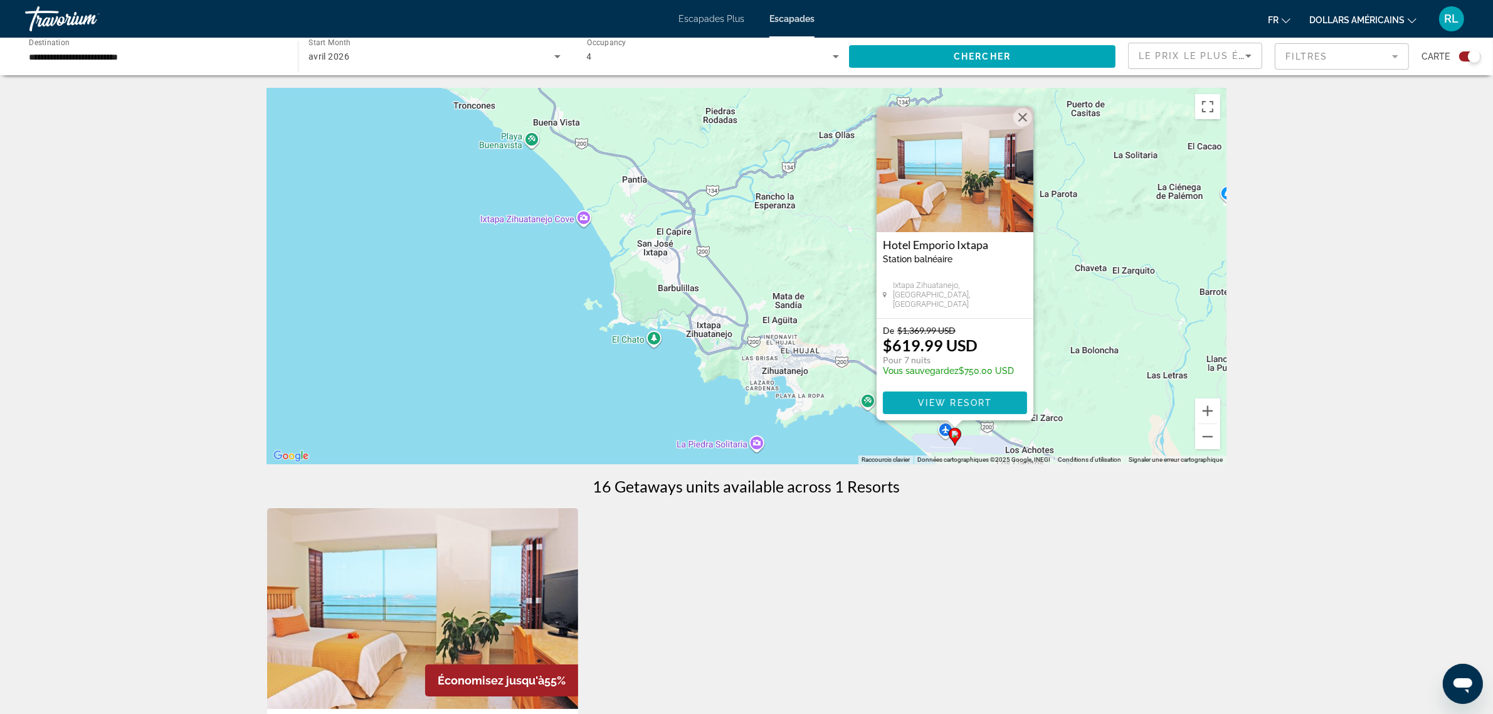
click at [951, 398] on span "View Resort" at bounding box center [954, 403] width 74 height 10
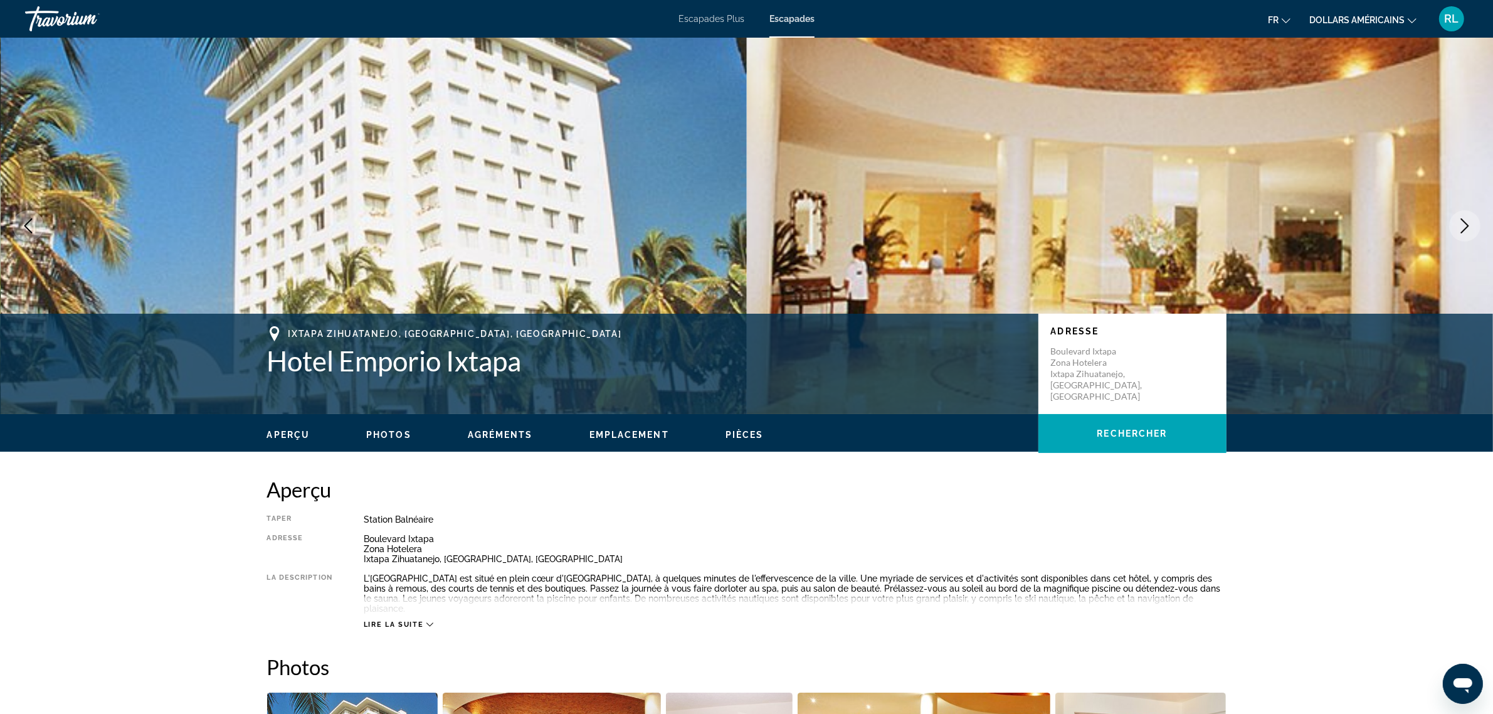
click at [1464, 230] on icon "Next image" at bounding box center [1465, 225] width 8 height 15
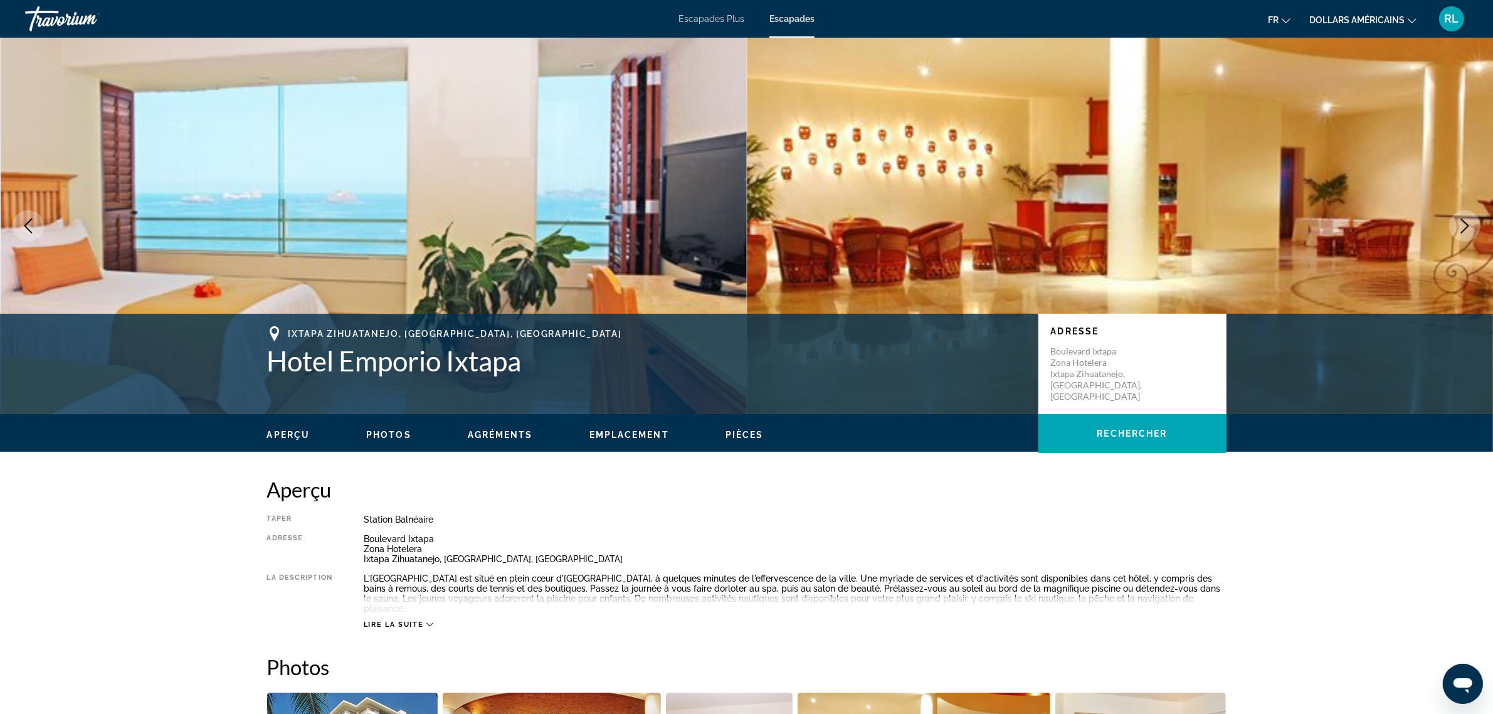
click at [1464, 230] on icon "Next image" at bounding box center [1465, 225] width 8 height 15
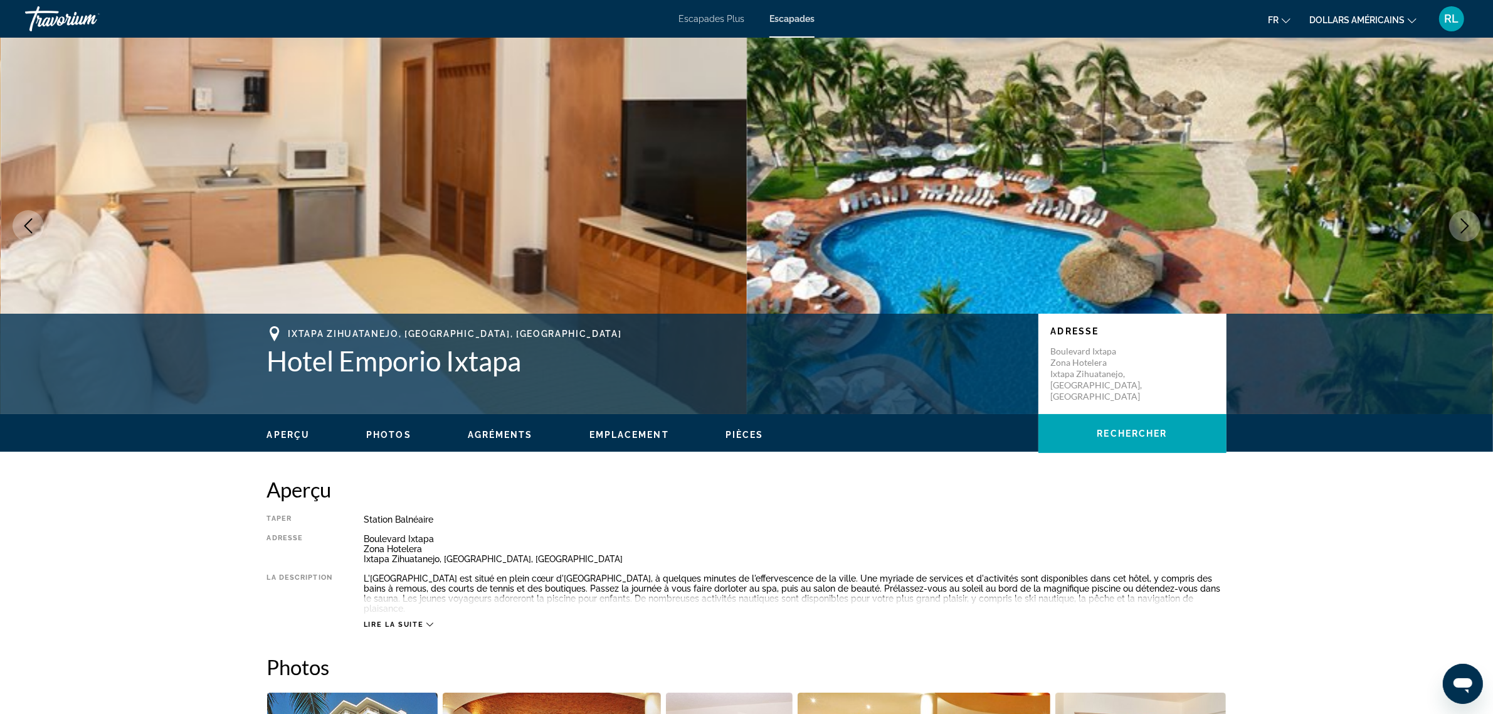
click at [1464, 230] on icon "Next image" at bounding box center [1465, 225] width 8 height 15
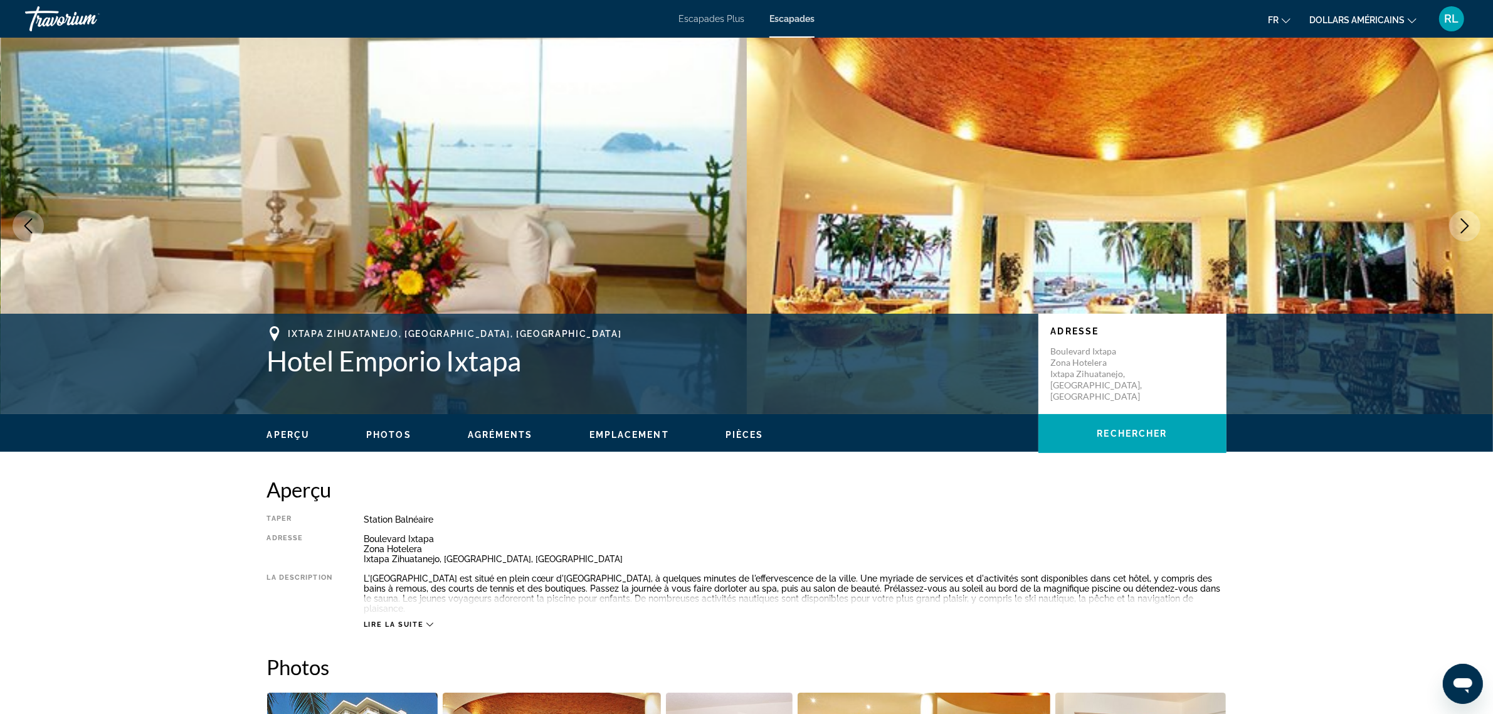
click at [1464, 230] on icon "Next image" at bounding box center [1465, 225] width 8 height 15
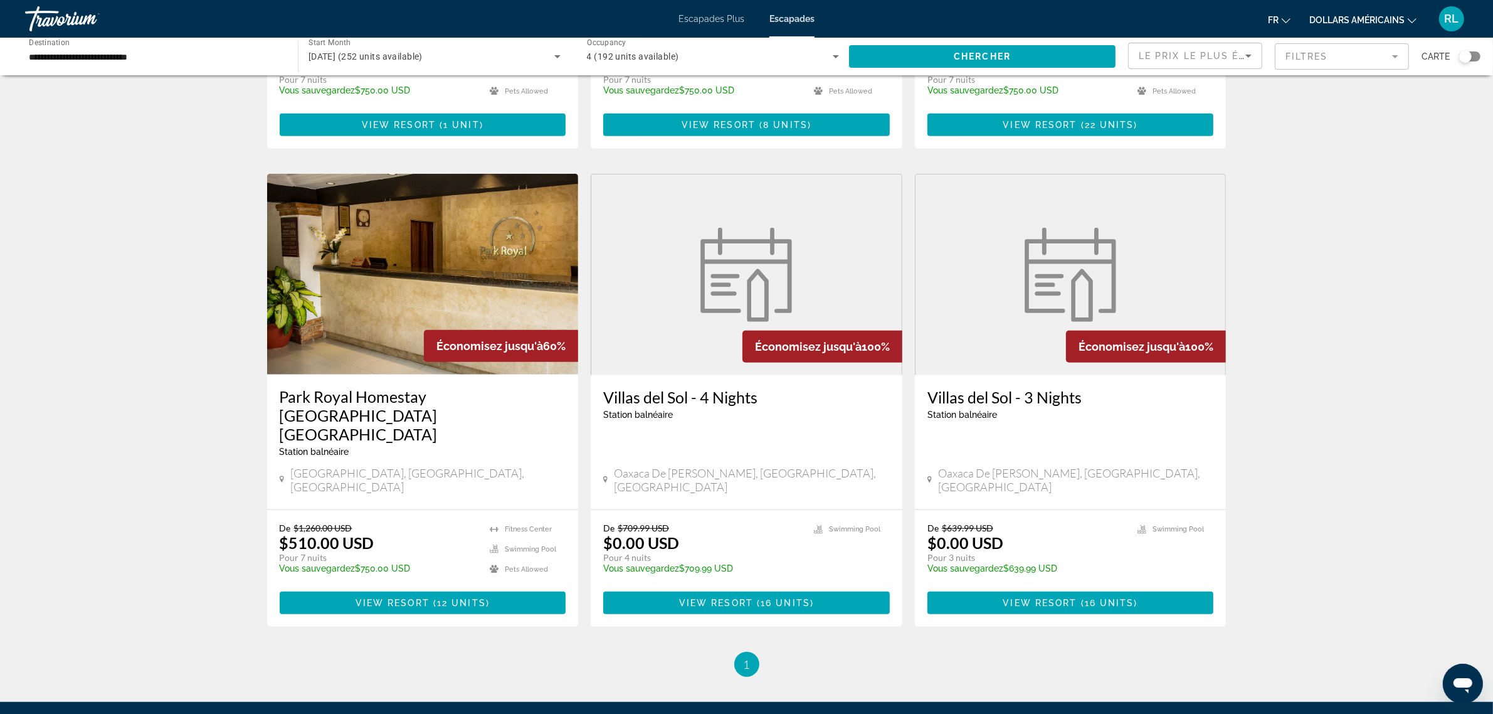
scroll to position [1353, 0]
